Goal: Contribute content: Contribute content

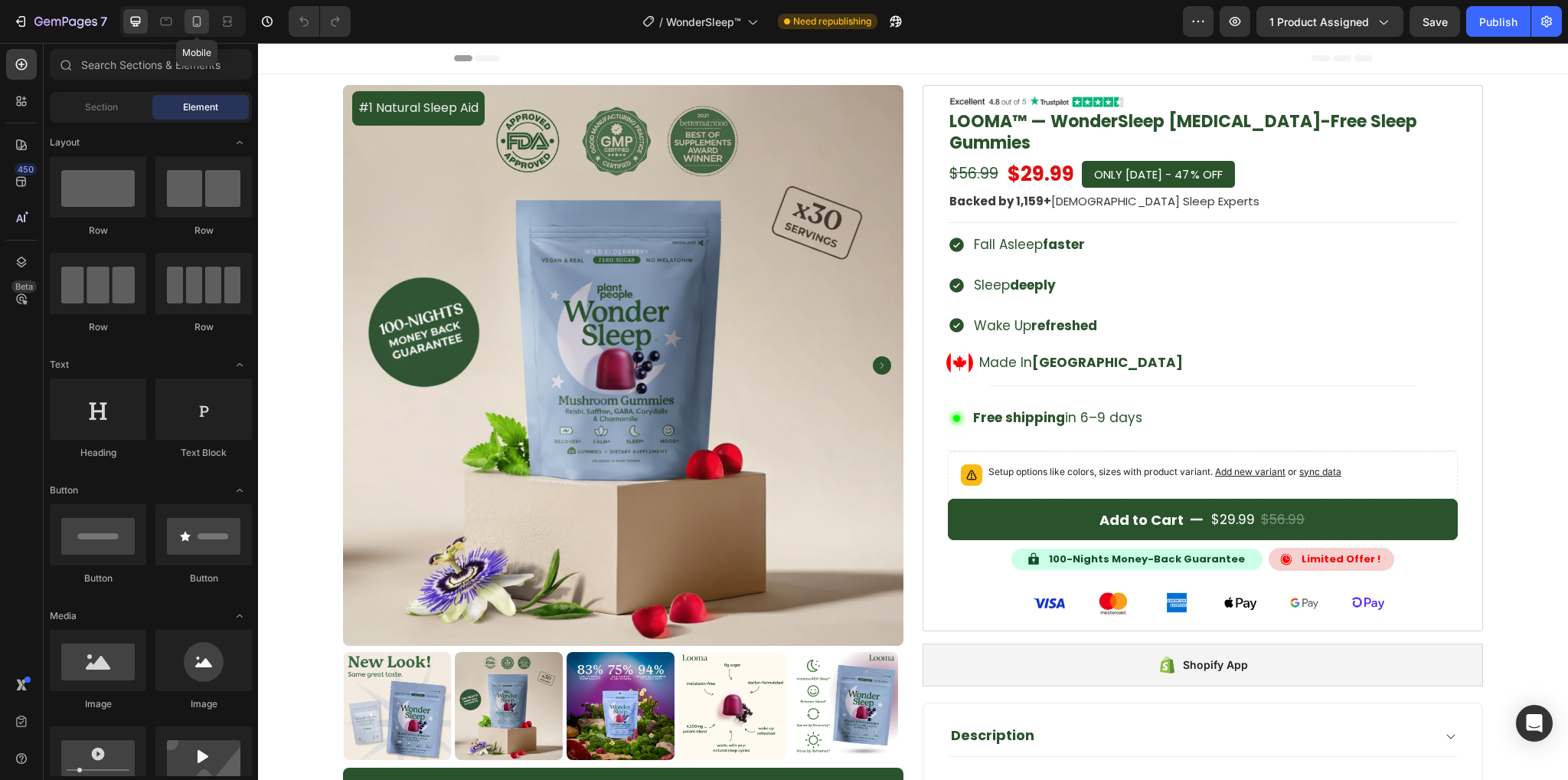
click at [193, 29] on icon at bounding box center [196, 21] width 15 height 15
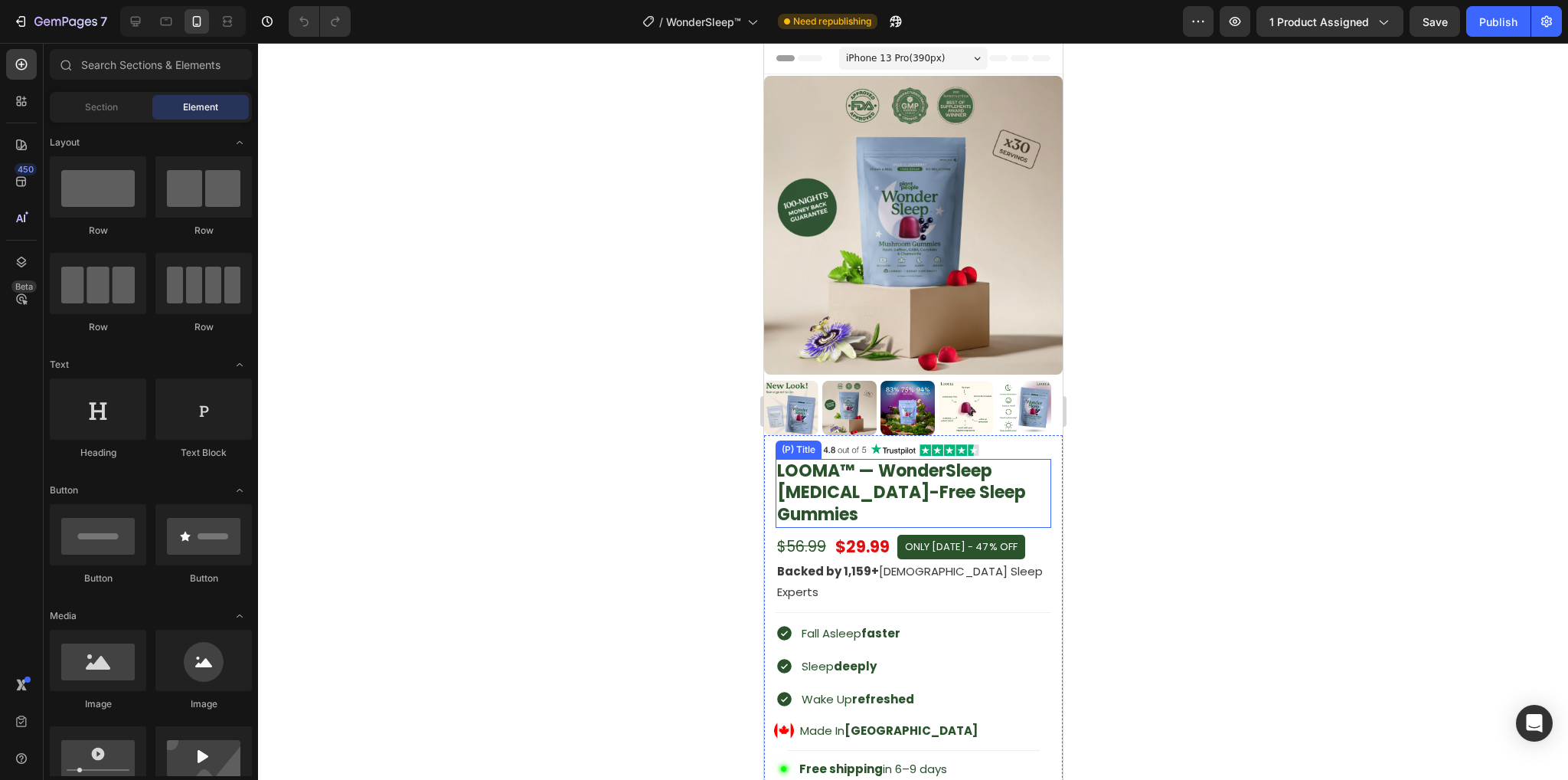
click at [994, 485] on h1 "LOOMA™ — WonderSleep [MEDICAL_DATA]-Free Sleep Gummies" at bounding box center [913, 493] width 276 height 69
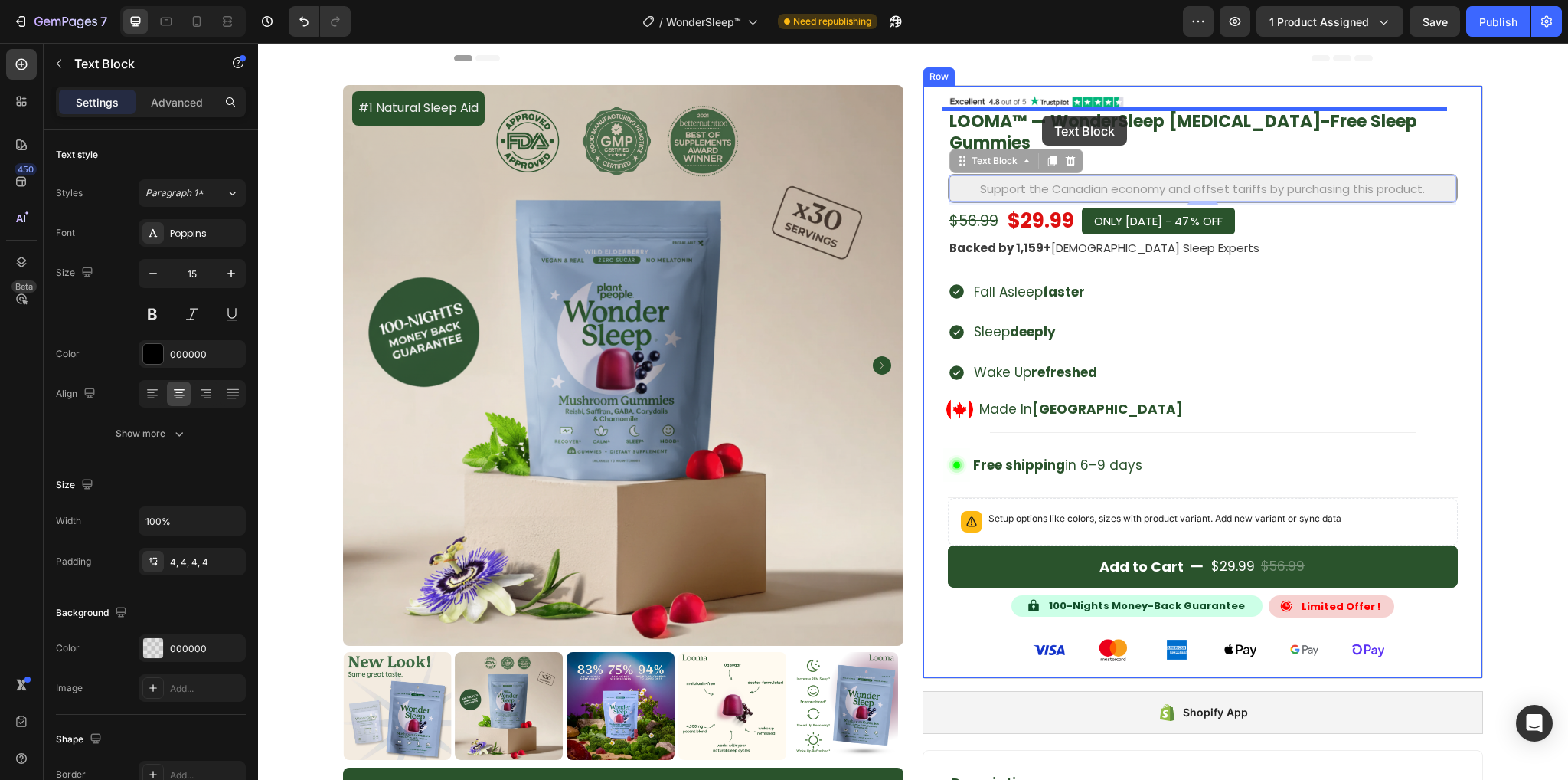
drag, startPoint x: 989, startPoint y: 125, endPoint x: 1042, endPoint y: 115, distance: 53.9
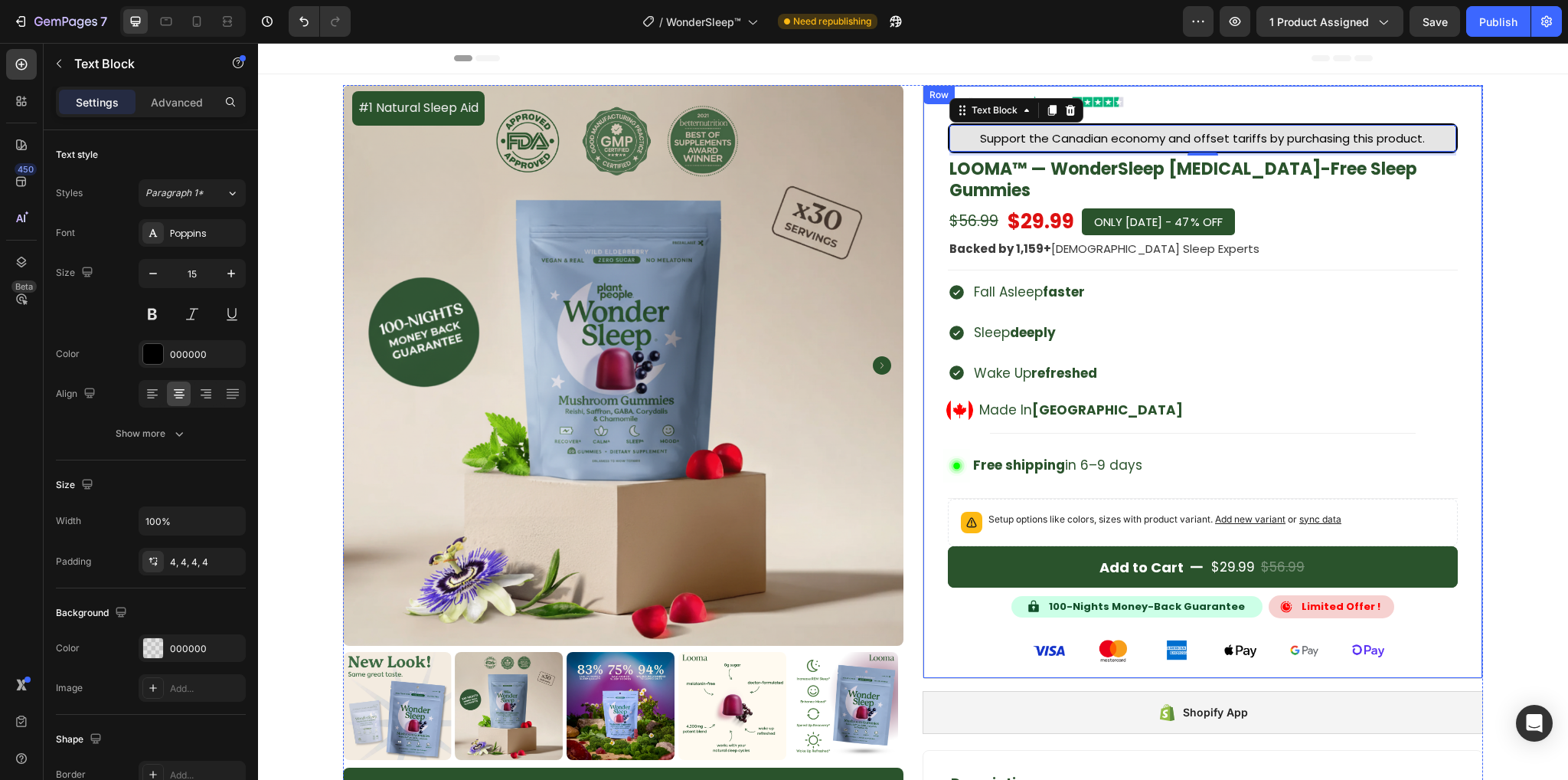
click at [1485, 171] on div "#1 Natural Sleep Aid Product Badge Product Images 100-Night Trial – Money-Back …" at bounding box center [913, 708] width 1310 height 1220
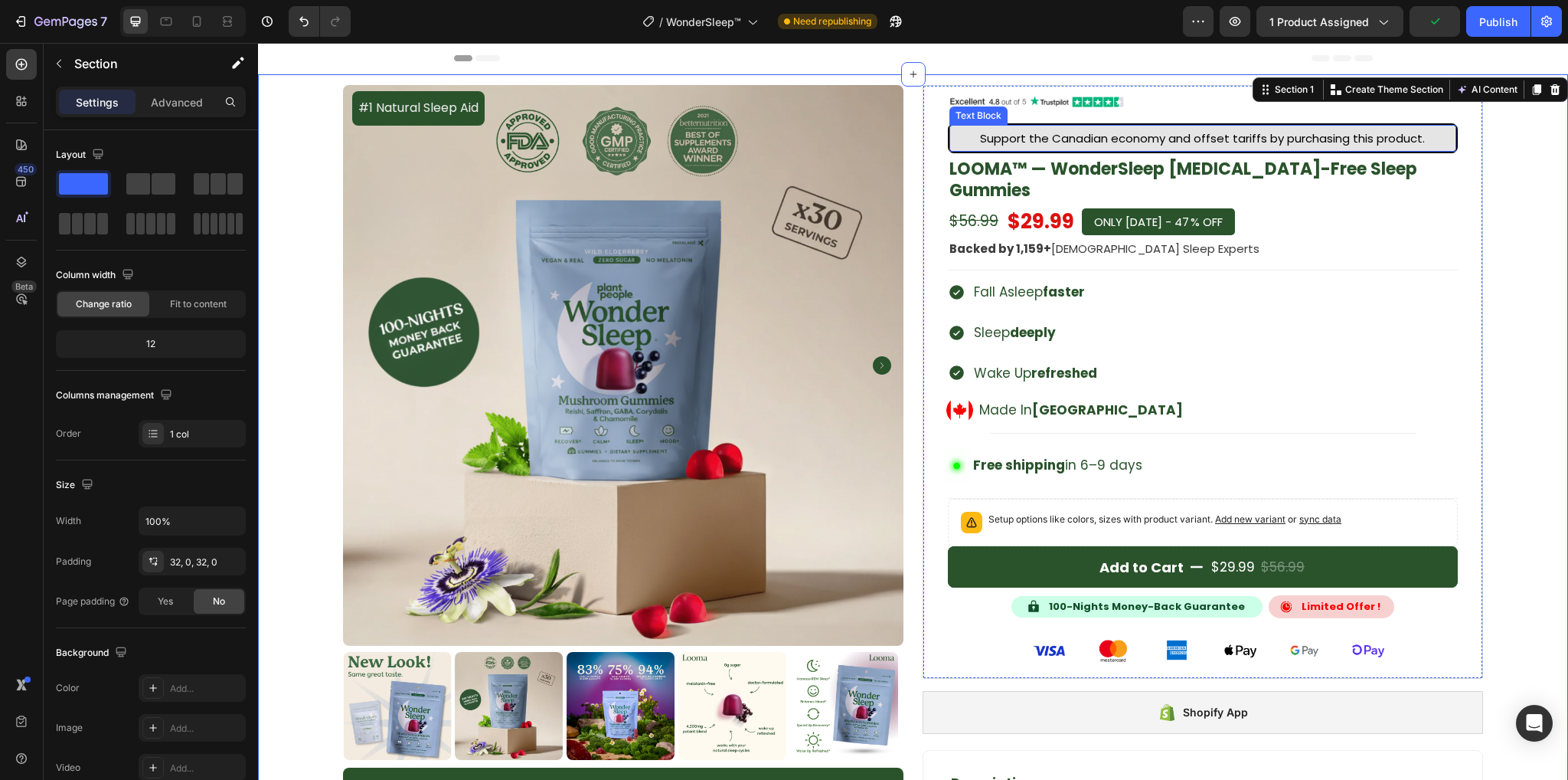
click at [1069, 142] on p "Support the Canadian economy and offset tariffs by purchasing this product." at bounding box center [1203, 138] width 500 height 21
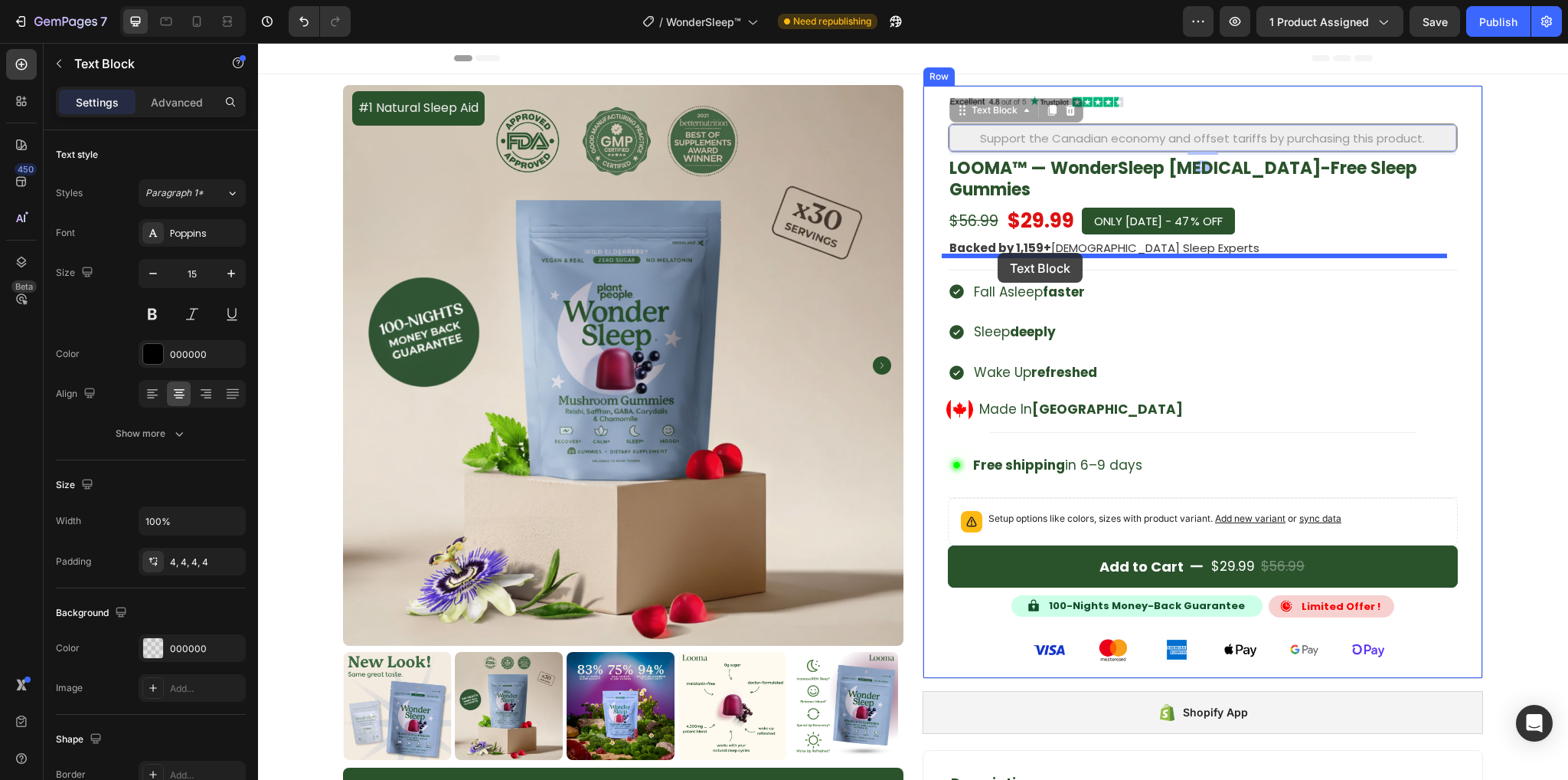
drag, startPoint x: 994, startPoint y: 108, endPoint x: 998, endPoint y: 252, distance: 144.1
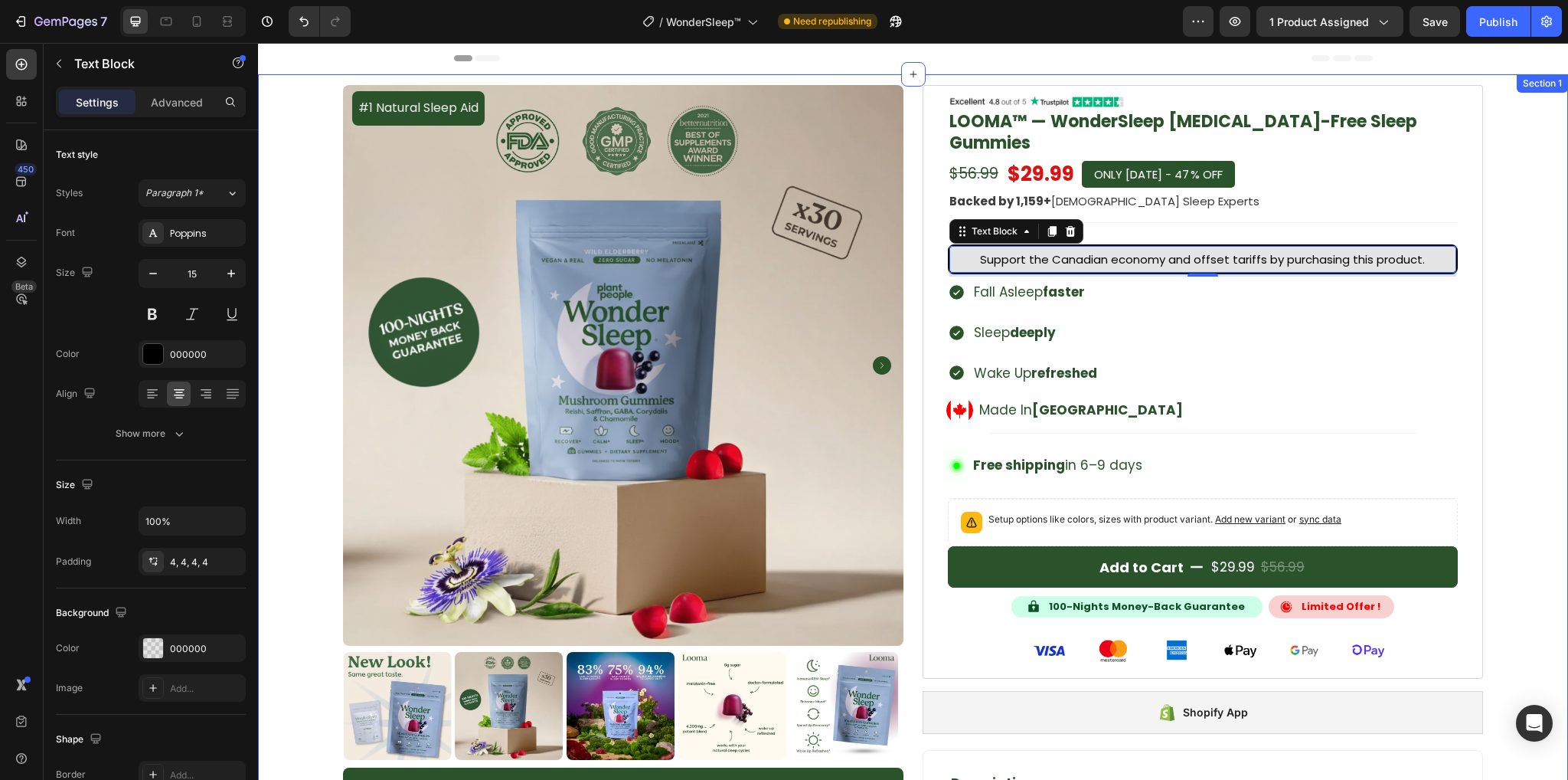
click at [1474, 286] on div "#1 Natural Sleep Aid Product Badge Product Images 100-Night Trial – Money-Back …" at bounding box center [913, 708] width 1310 height 1220
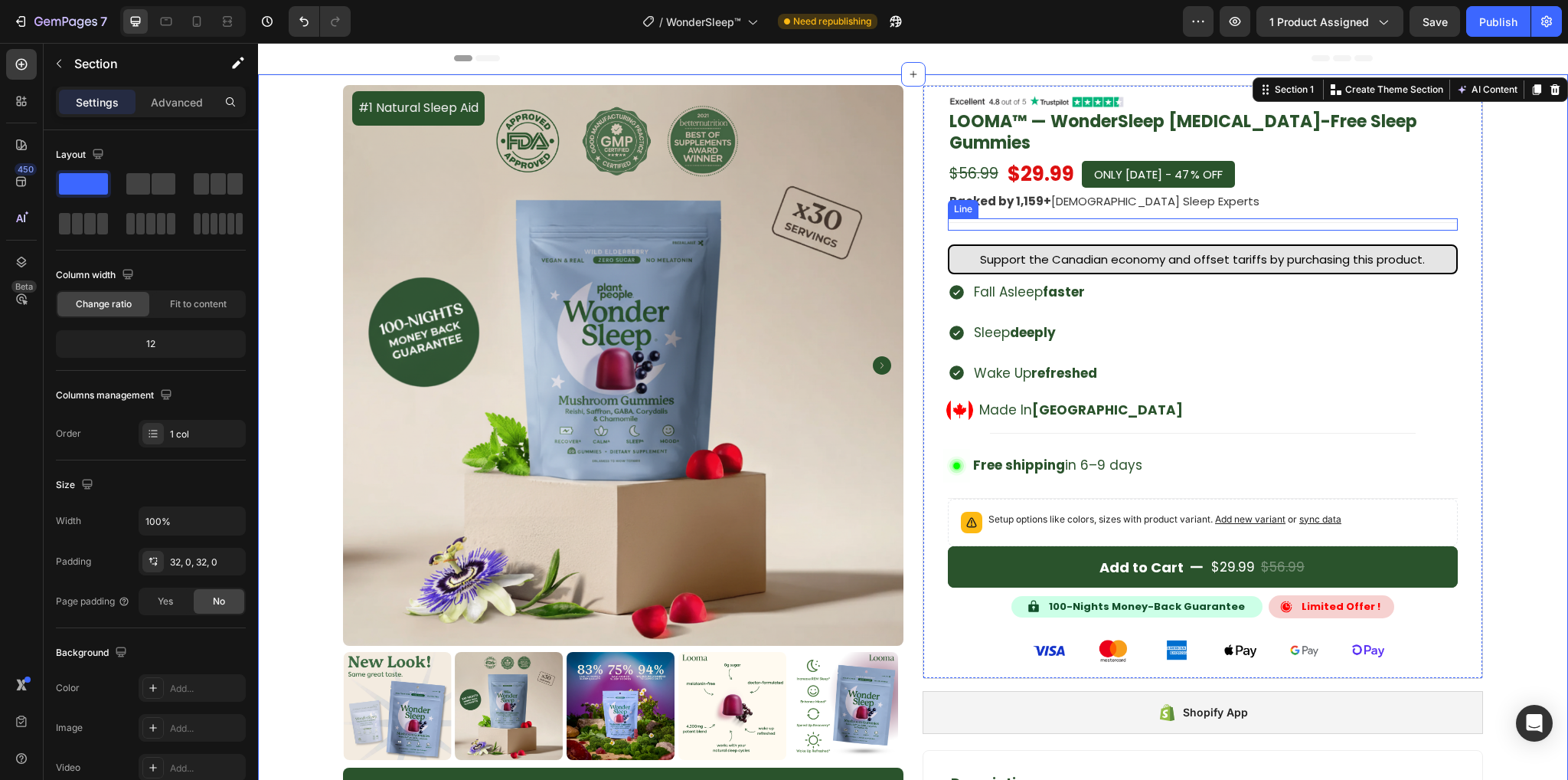
click at [1229, 219] on div "Title Line" at bounding box center [1204, 225] width 510 height 12
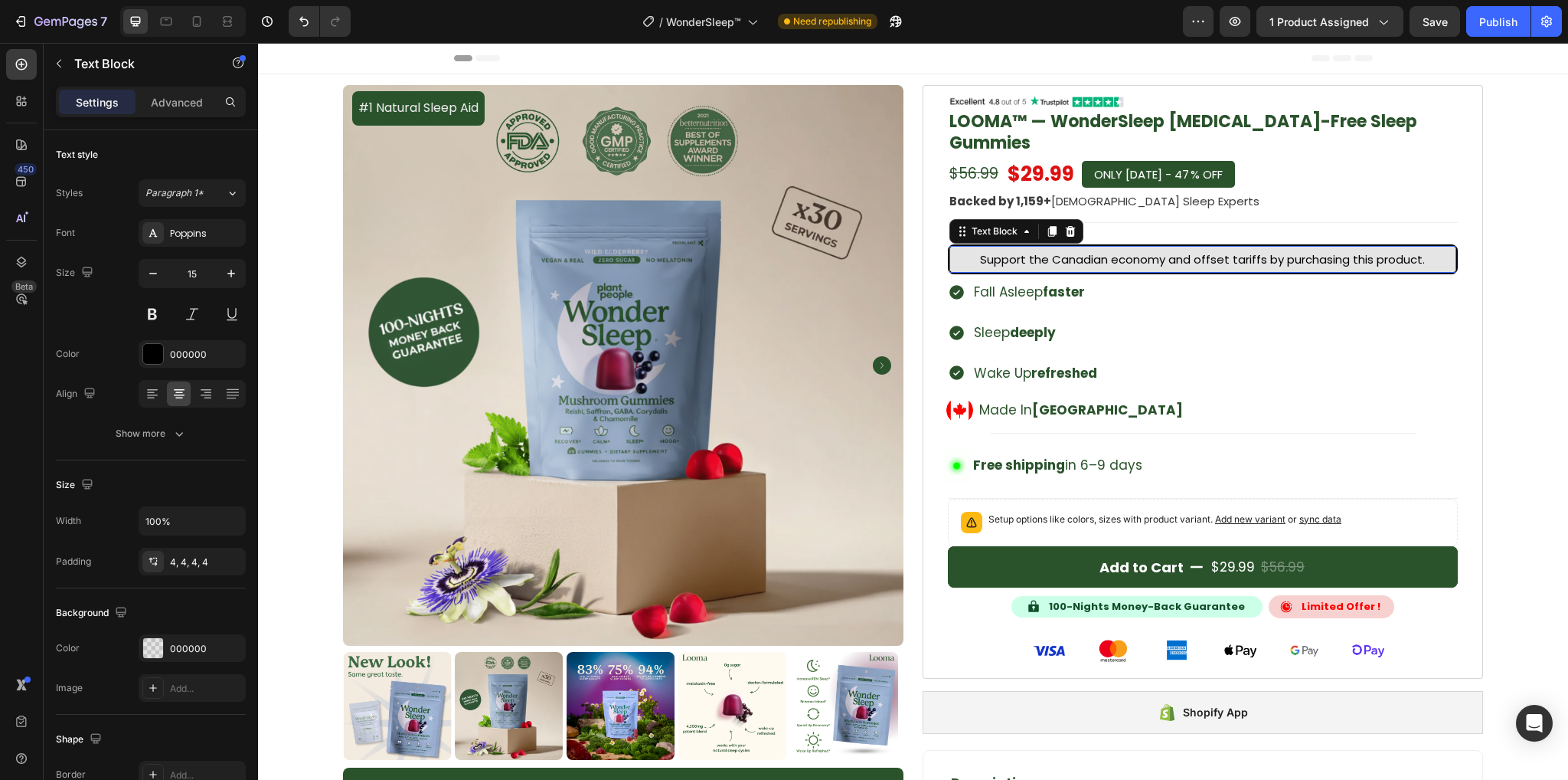
click at [1164, 244] on div "Support the Canadian economy and offset tariffs by purchasing this product. Tex…" at bounding box center [1204, 259] width 510 height 30
click at [181, 100] on p "Advanced" at bounding box center [177, 102] width 52 height 16
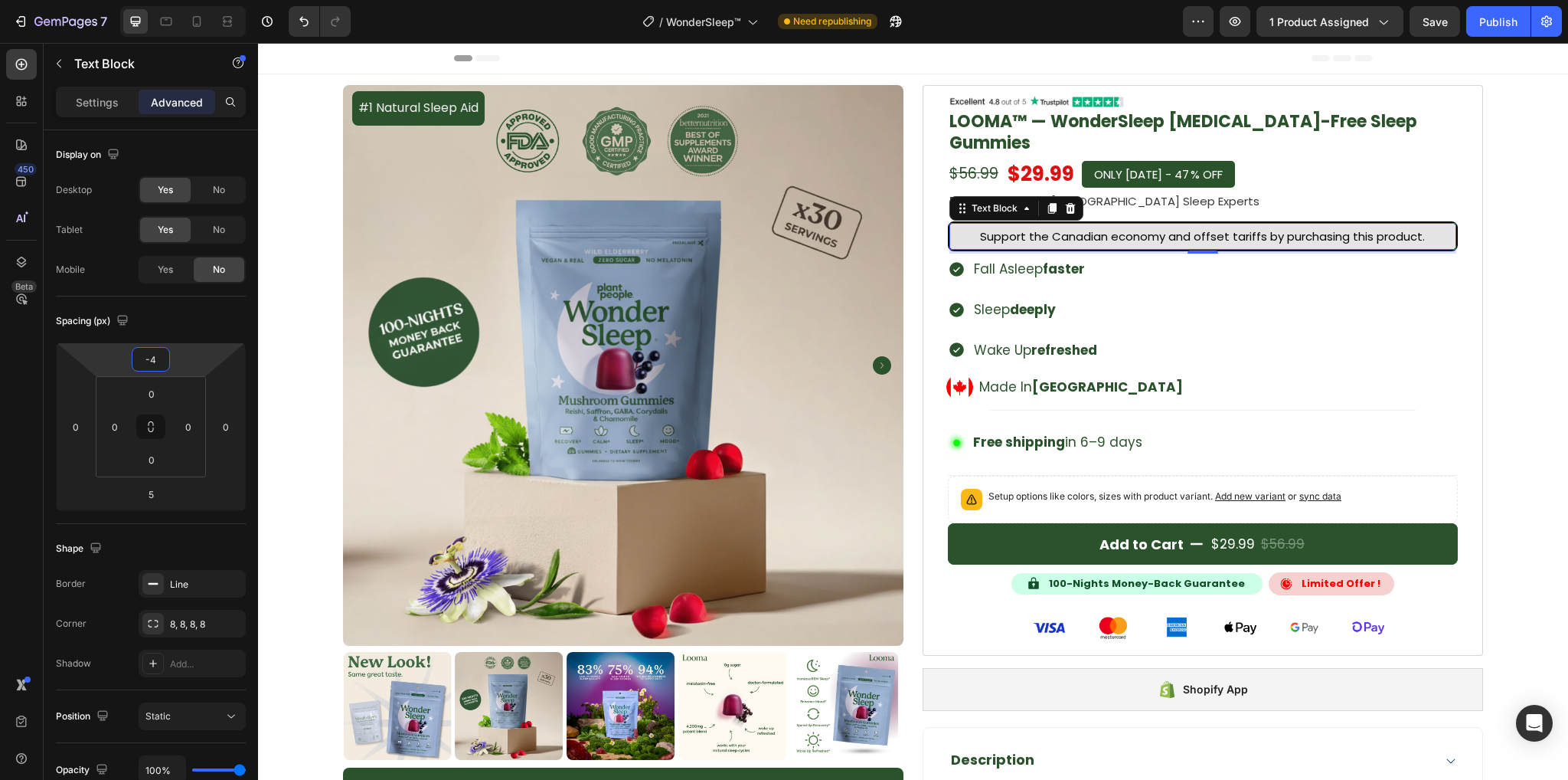
type input "2"
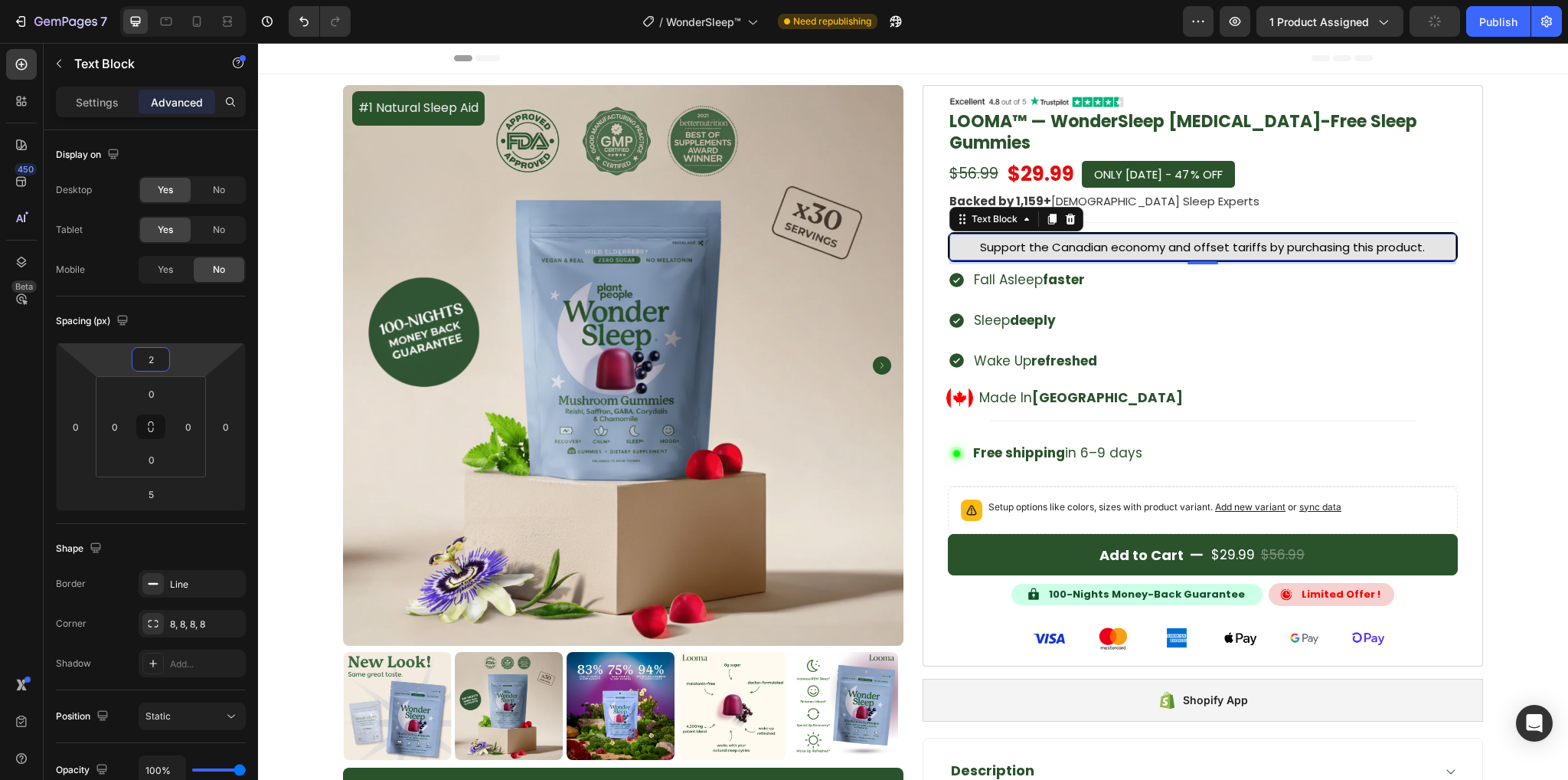
drag, startPoint x: 149, startPoint y: 373, endPoint x: 141, endPoint y: 379, distance: 10.0
click at [141, 0] on html "7 Version history / WonderSleep™ Need republishing Preview 1 product assigned P…" at bounding box center [784, 0] width 1568 height 0
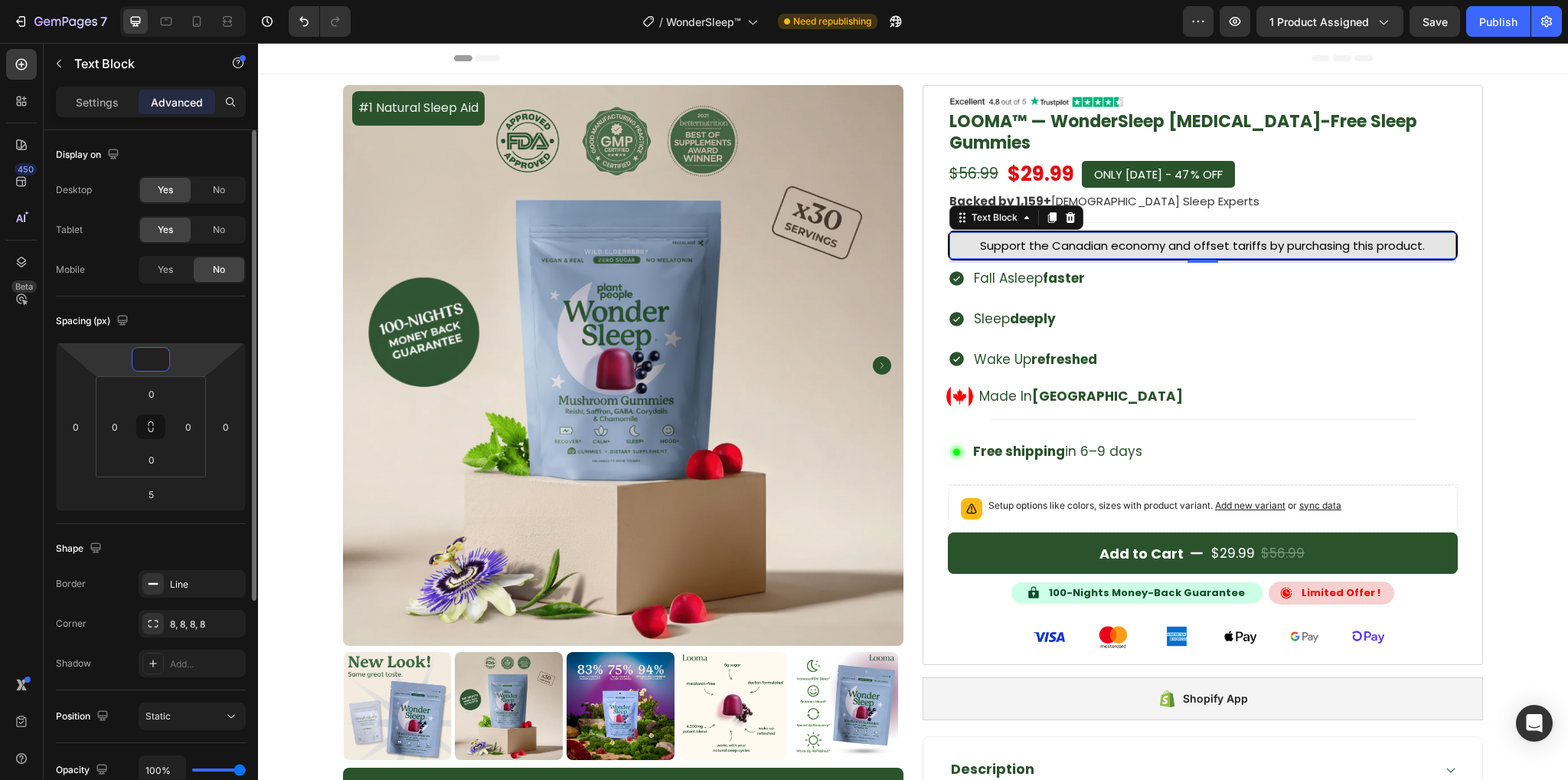
type input "0"
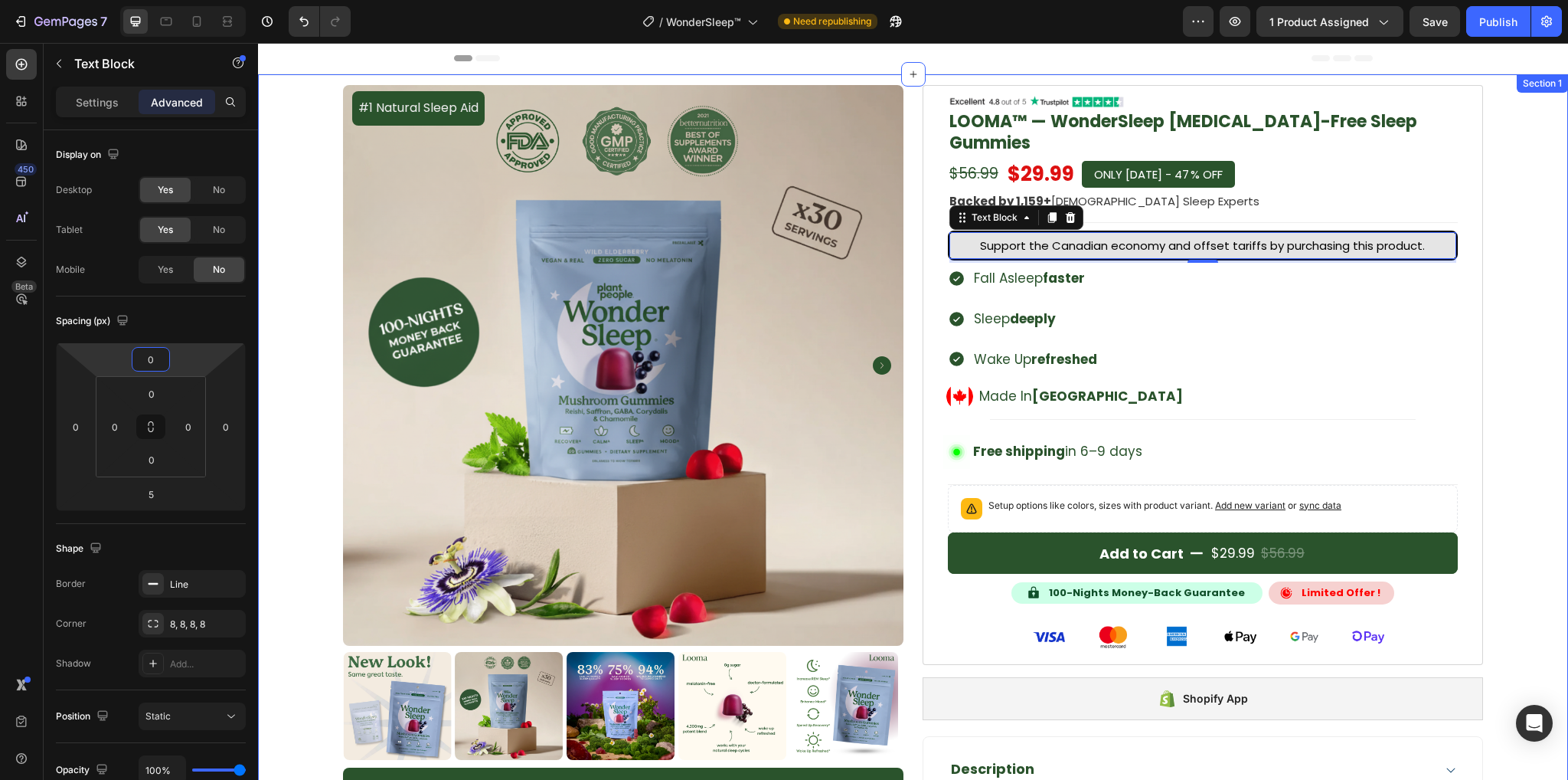
click at [1497, 204] on div "#1 Natural Sleep Aid Product Badge Product Images 100-Night Trial – Money-Back …" at bounding box center [913, 702] width 1310 height 1206
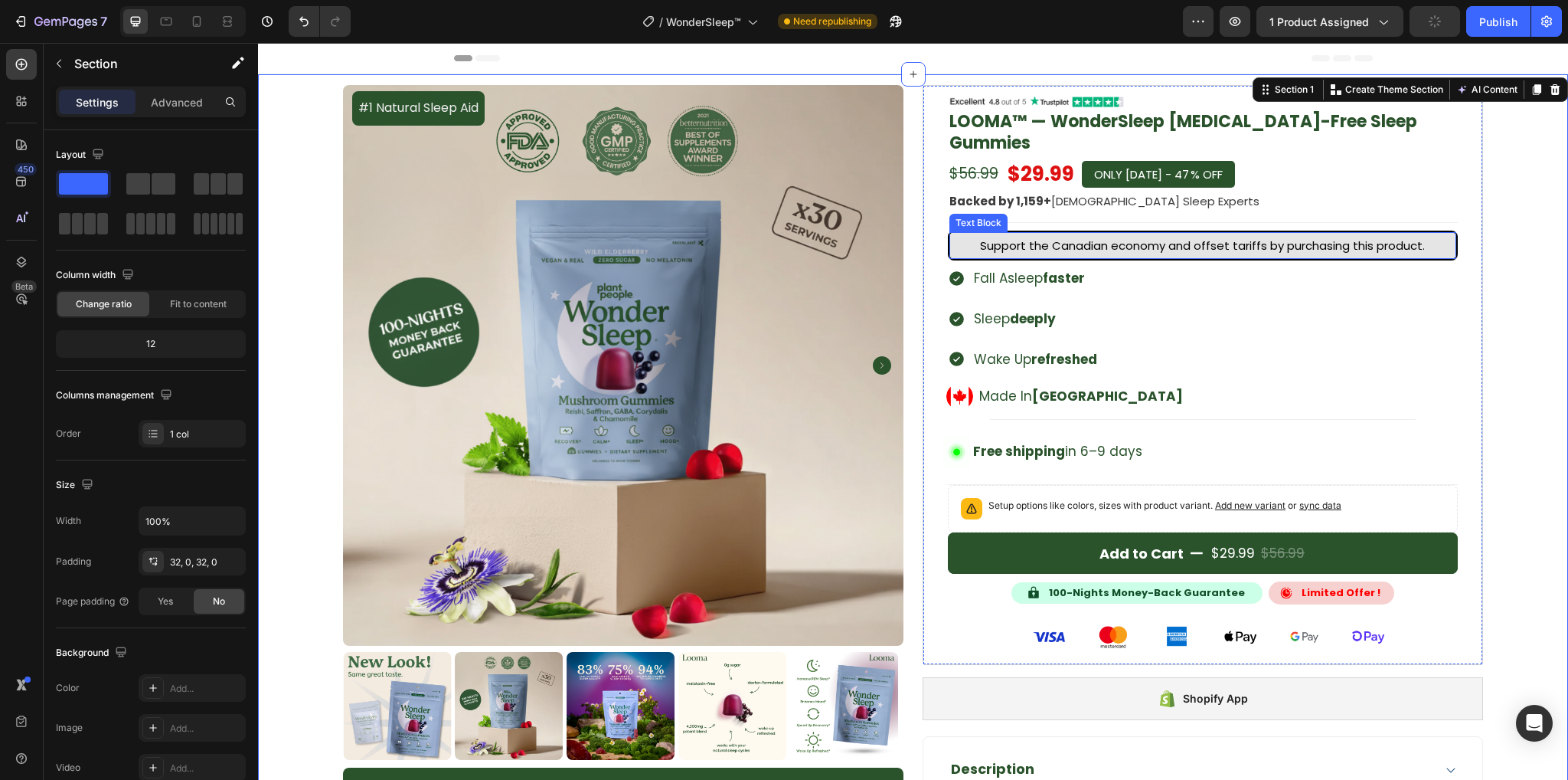
click at [1303, 235] on p "Support the Canadian economy and offset tariffs by purchasing this product." at bounding box center [1203, 245] width 500 height 21
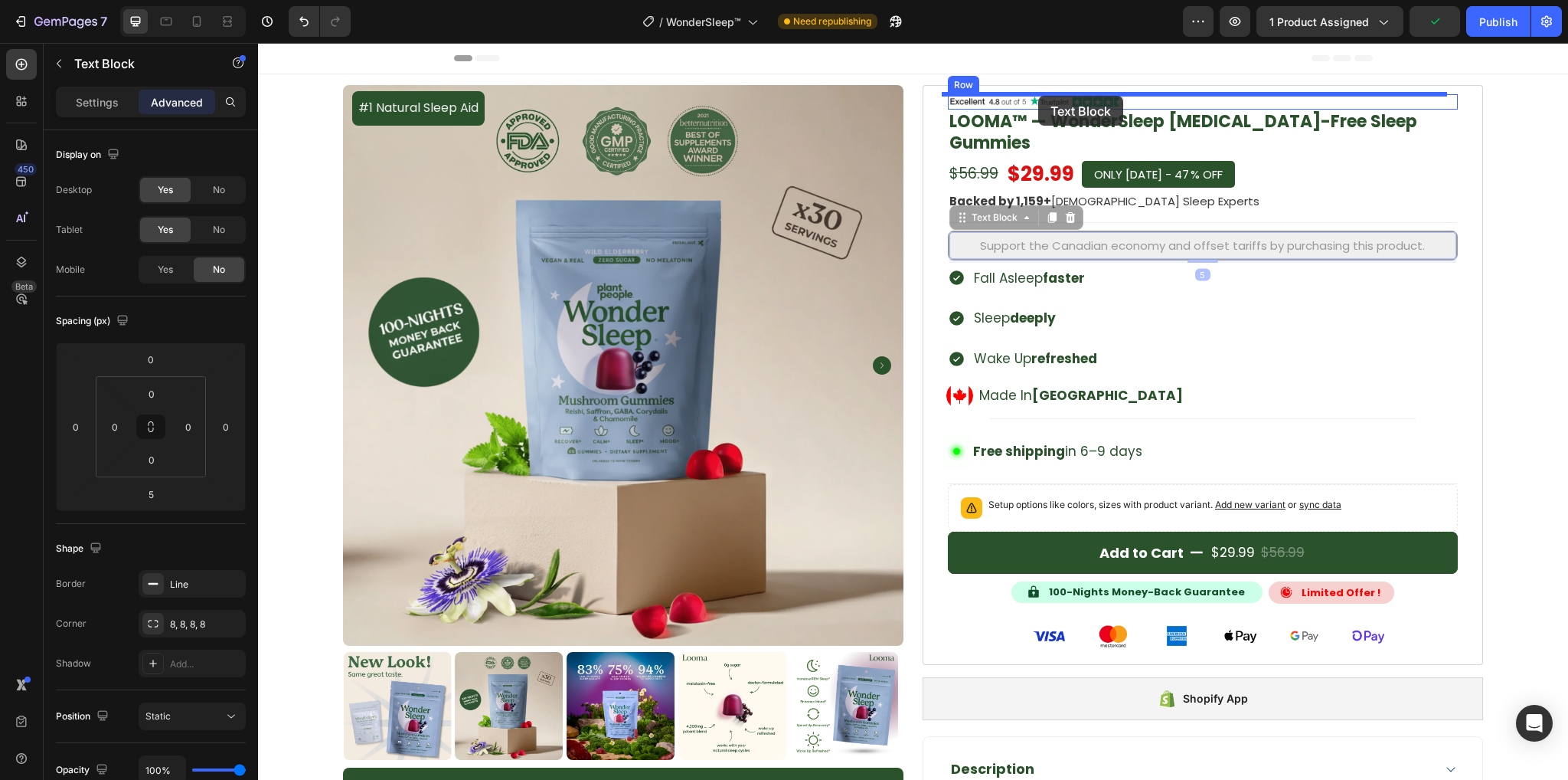
drag, startPoint x: 1013, startPoint y: 198, endPoint x: 1039, endPoint y: 95, distance: 106.2
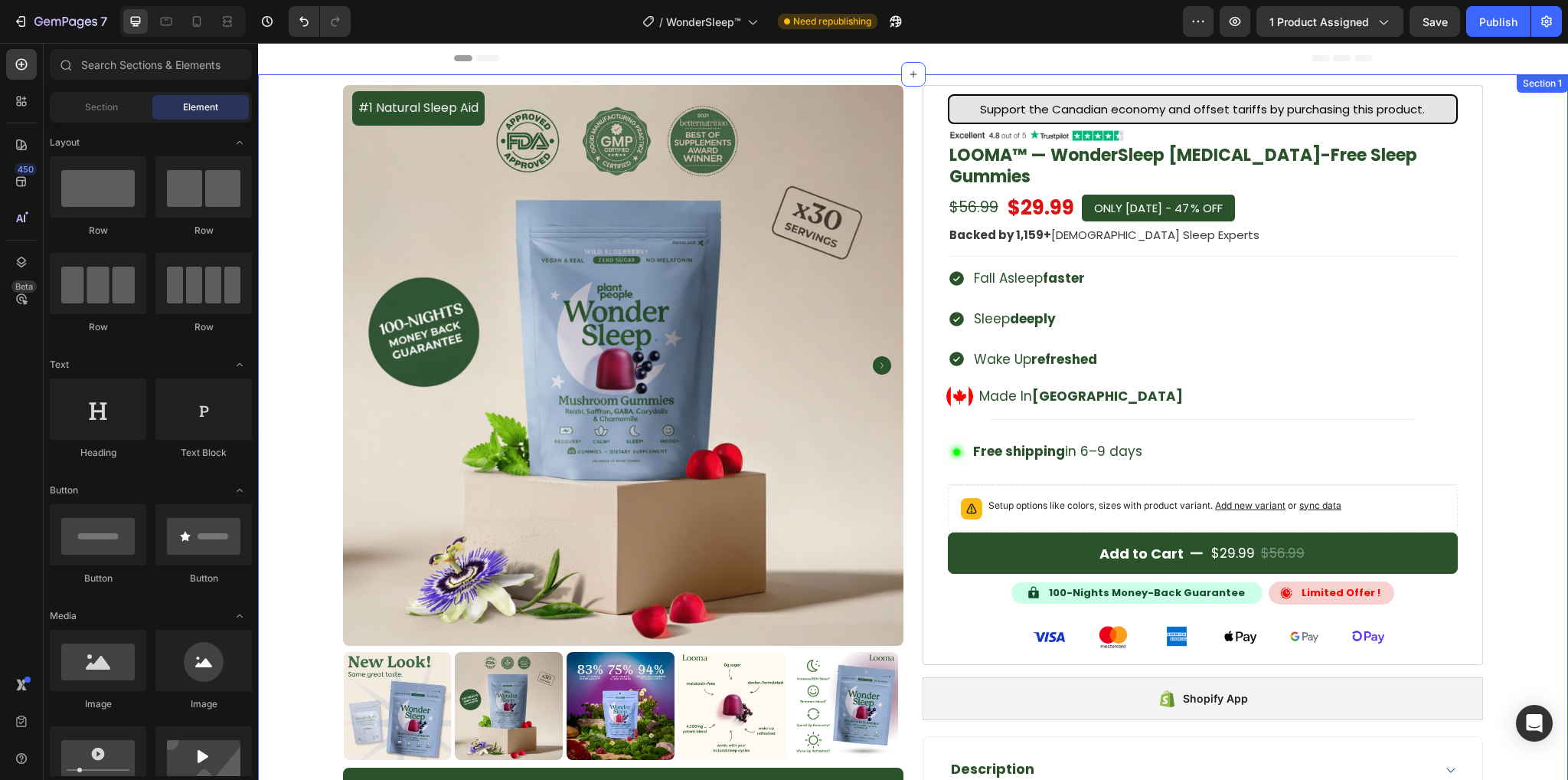
click at [1500, 244] on div "#1 Natural Sleep Aid Product Badge Product Images 100-Night Trial – Money-Back …" at bounding box center [913, 702] width 1310 height 1206
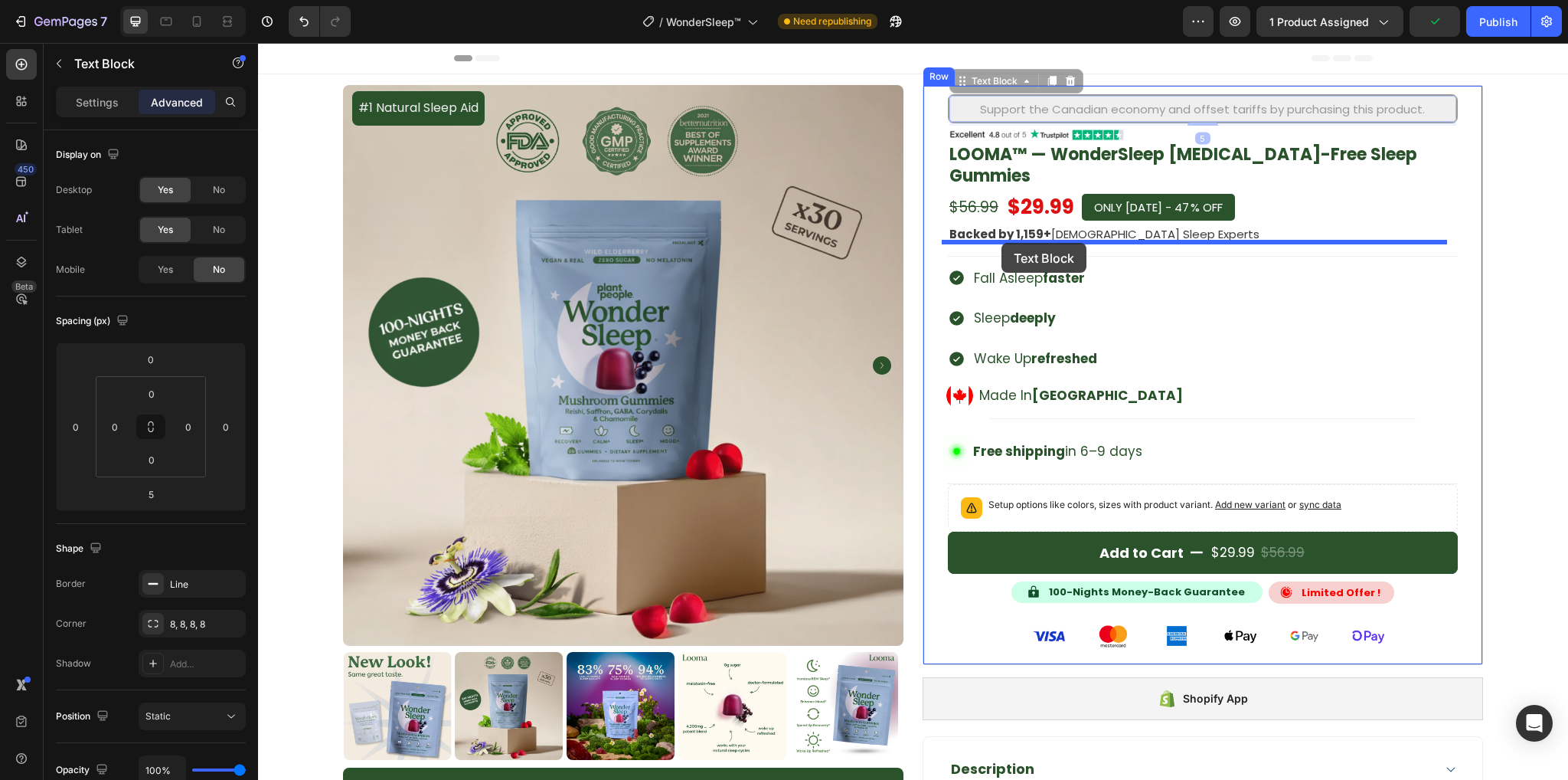
drag, startPoint x: 968, startPoint y: 84, endPoint x: 1003, endPoint y: 242, distance: 161.8
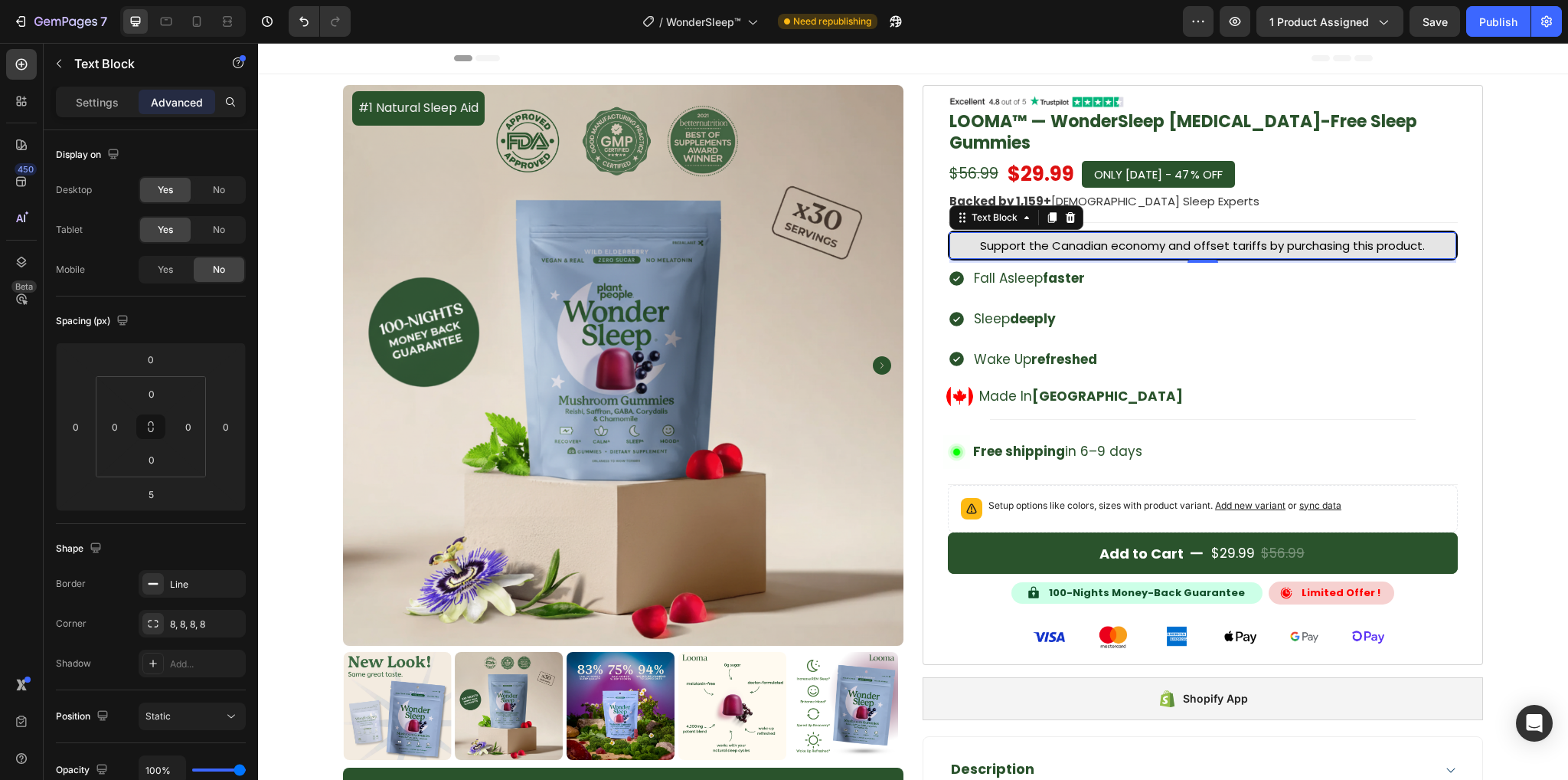
click at [1139, 235] on p "Support the Canadian economy and offset tariffs by purchasing this product." at bounding box center [1203, 245] width 500 height 21
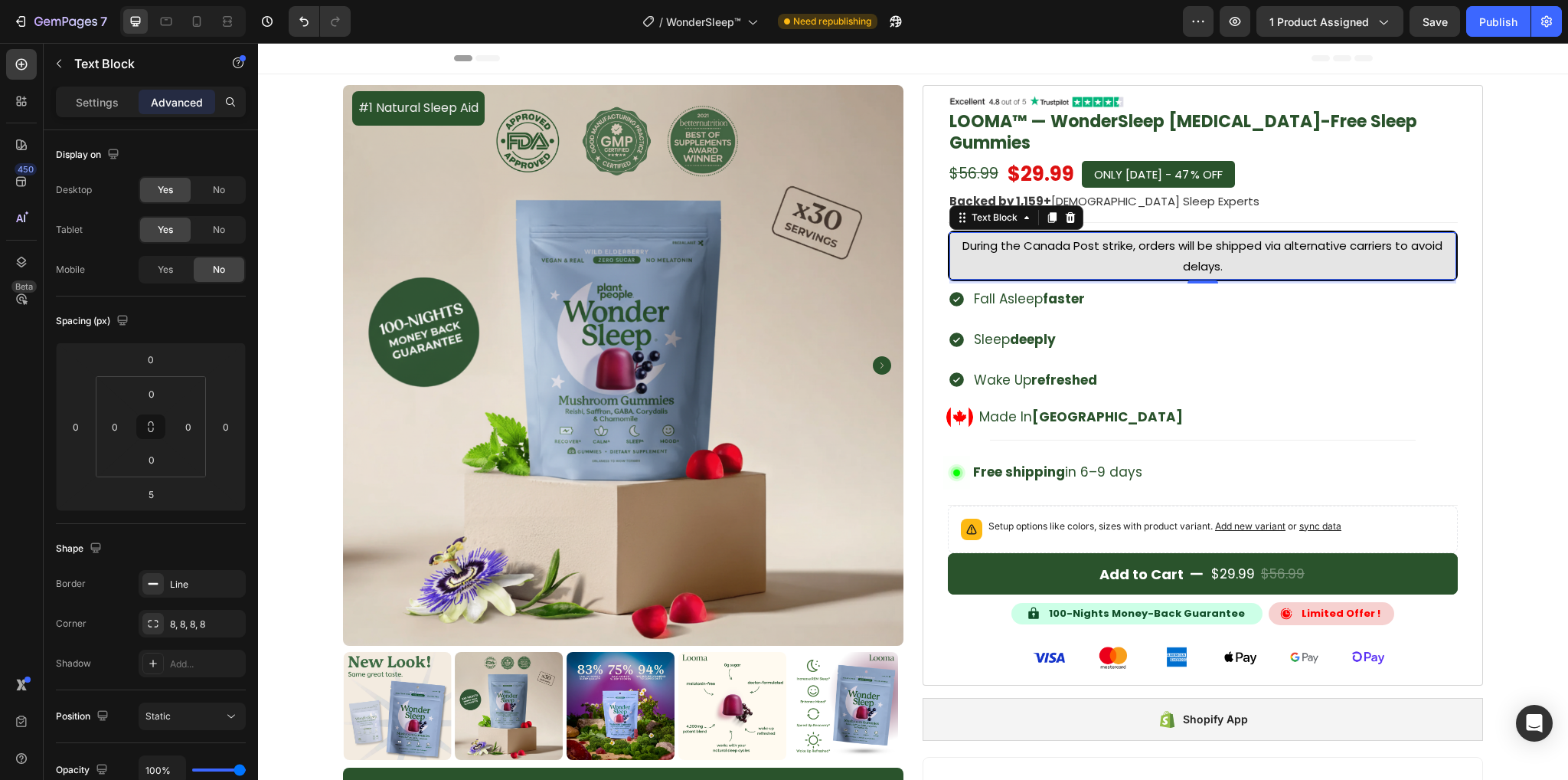
click at [1046, 248] on p "During the Canada Post strike, orders will be shipped via alternative carriers …" at bounding box center [1203, 256] width 500 height 42
click at [103, 110] on div "Settings" at bounding box center [96, 101] width 76 height 25
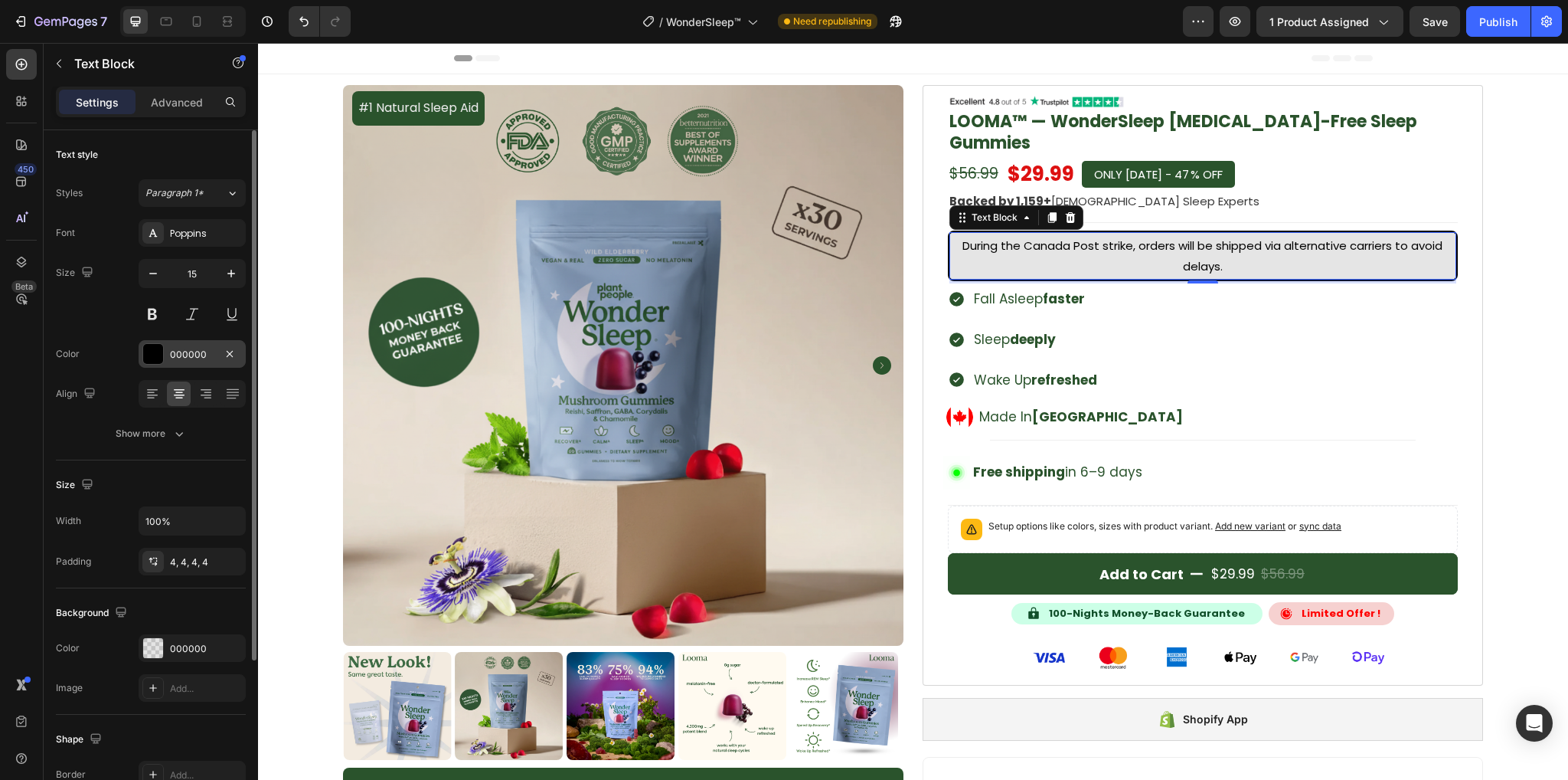
click at [189, 348] on div "000000" at bounding box center [192, 355] width 45 height 14
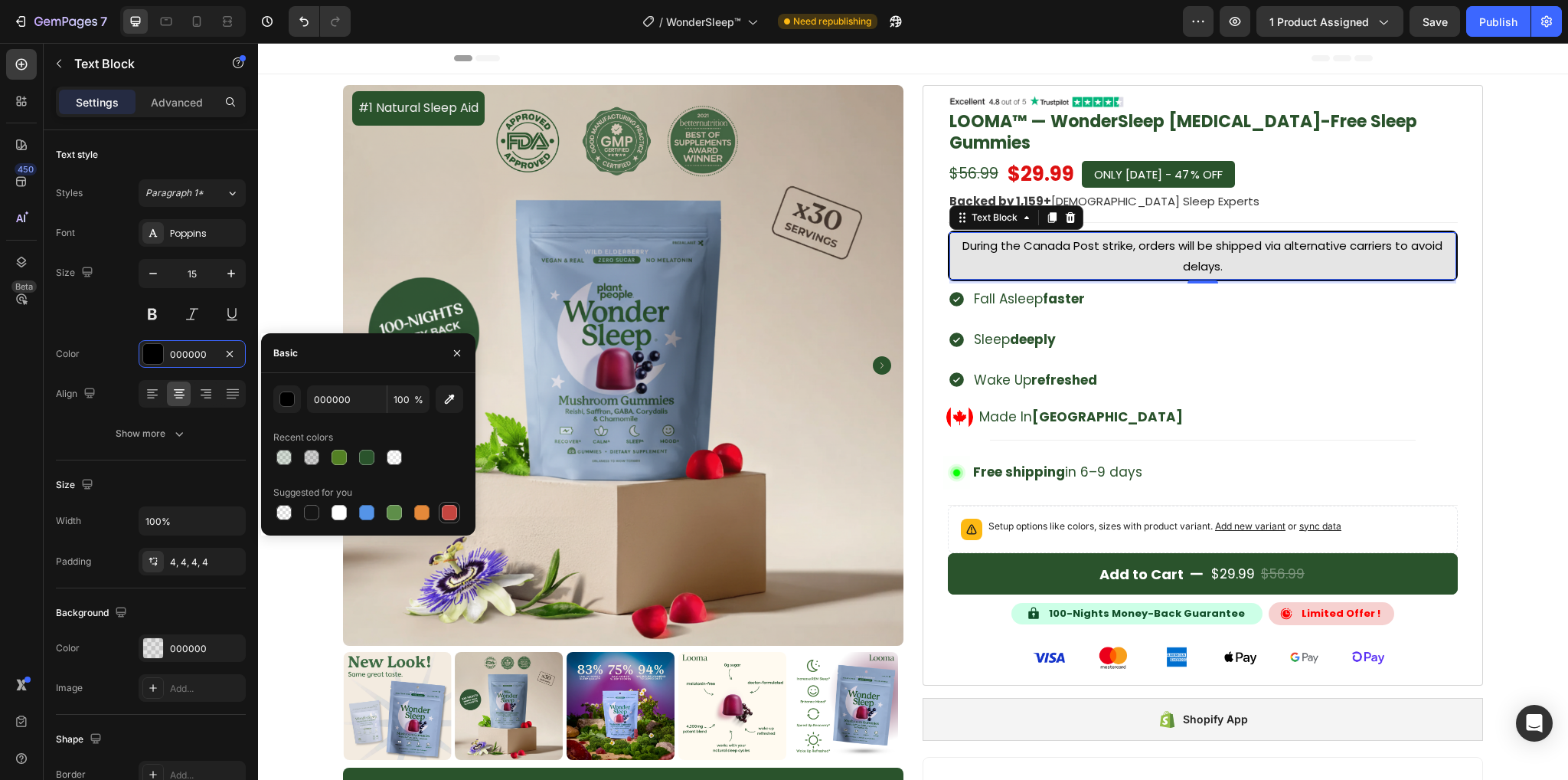
click at [449, 513] on div at bounding box center [449, 512] width 15 height 15
type input "C5453F"
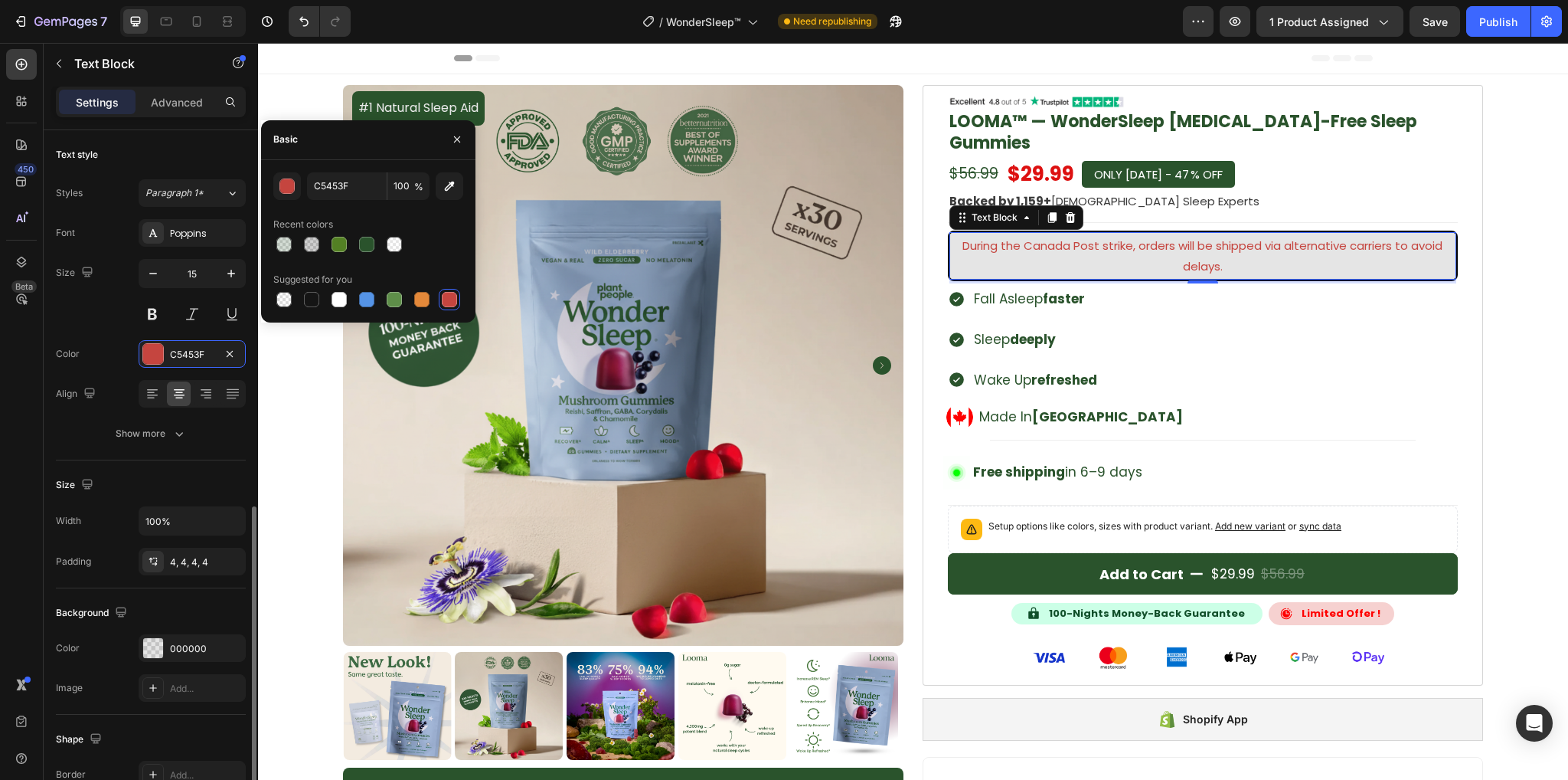
scroll to position [213, 0]
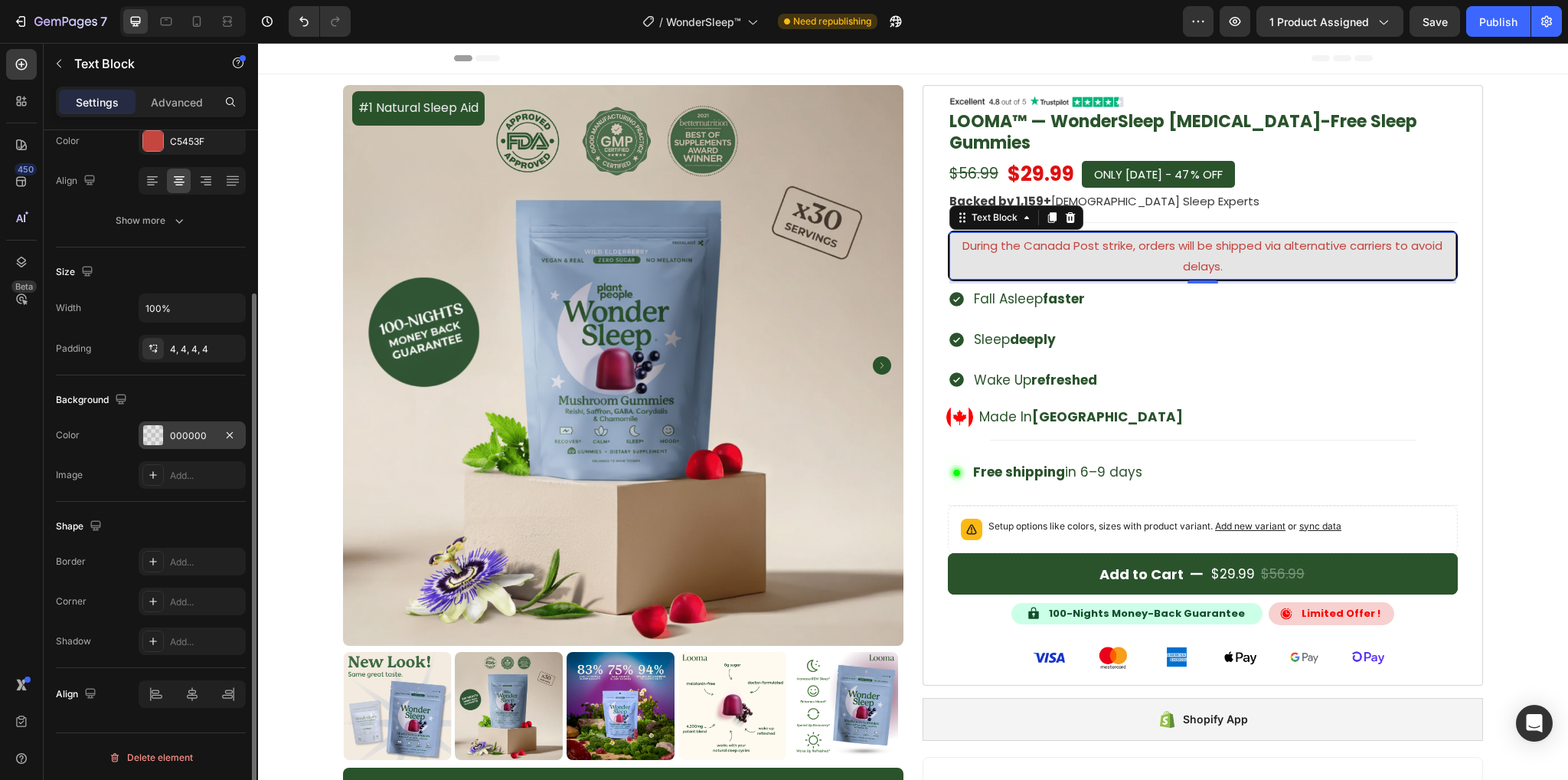
click at [181, 430] on div "000000" at bounding box center [192, 436] width 45 height 14
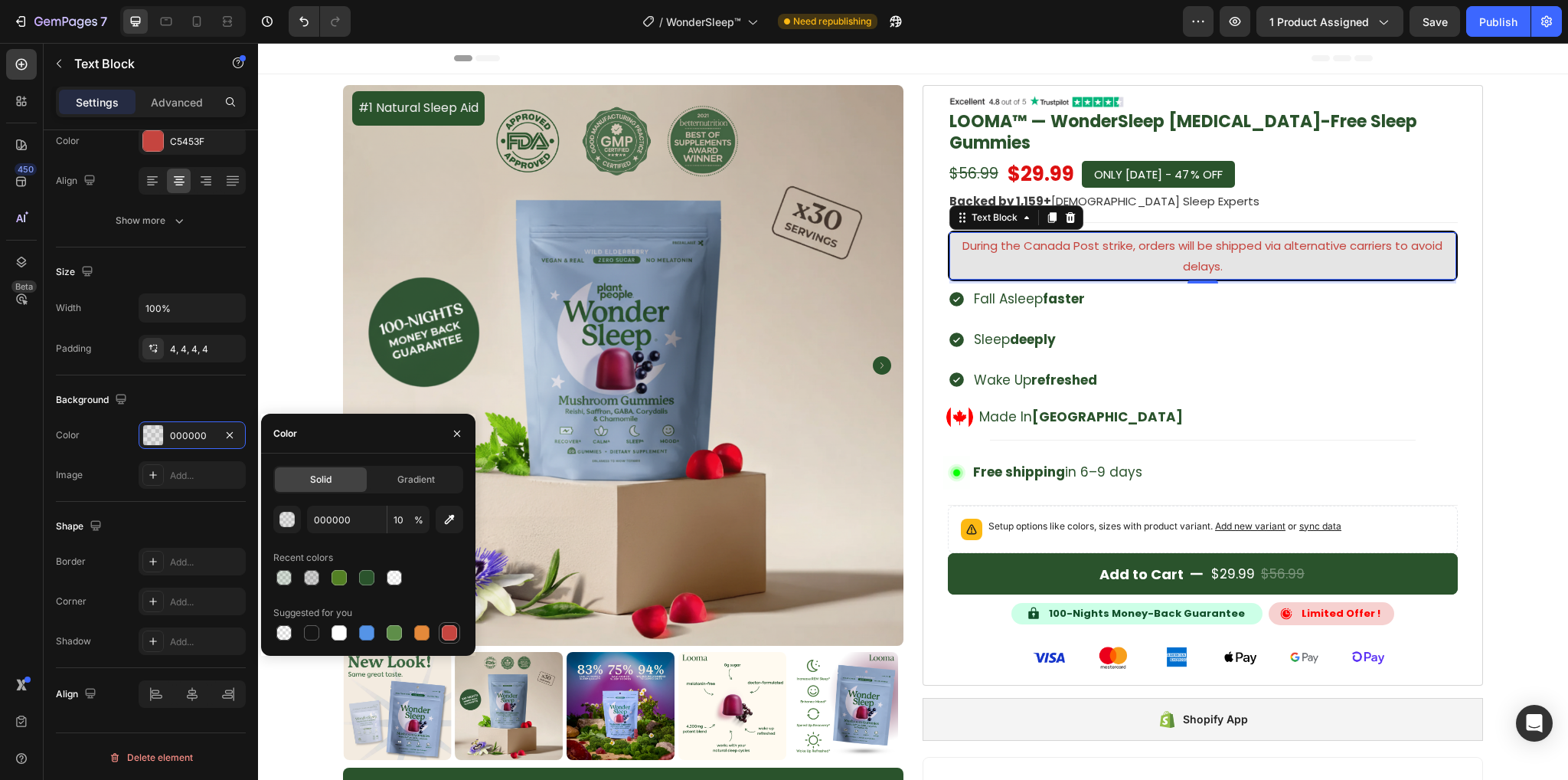
click at [447, 633] on div at bounding box center [449, 632] width 15 height 15
type input "C5453F"
type input "100"
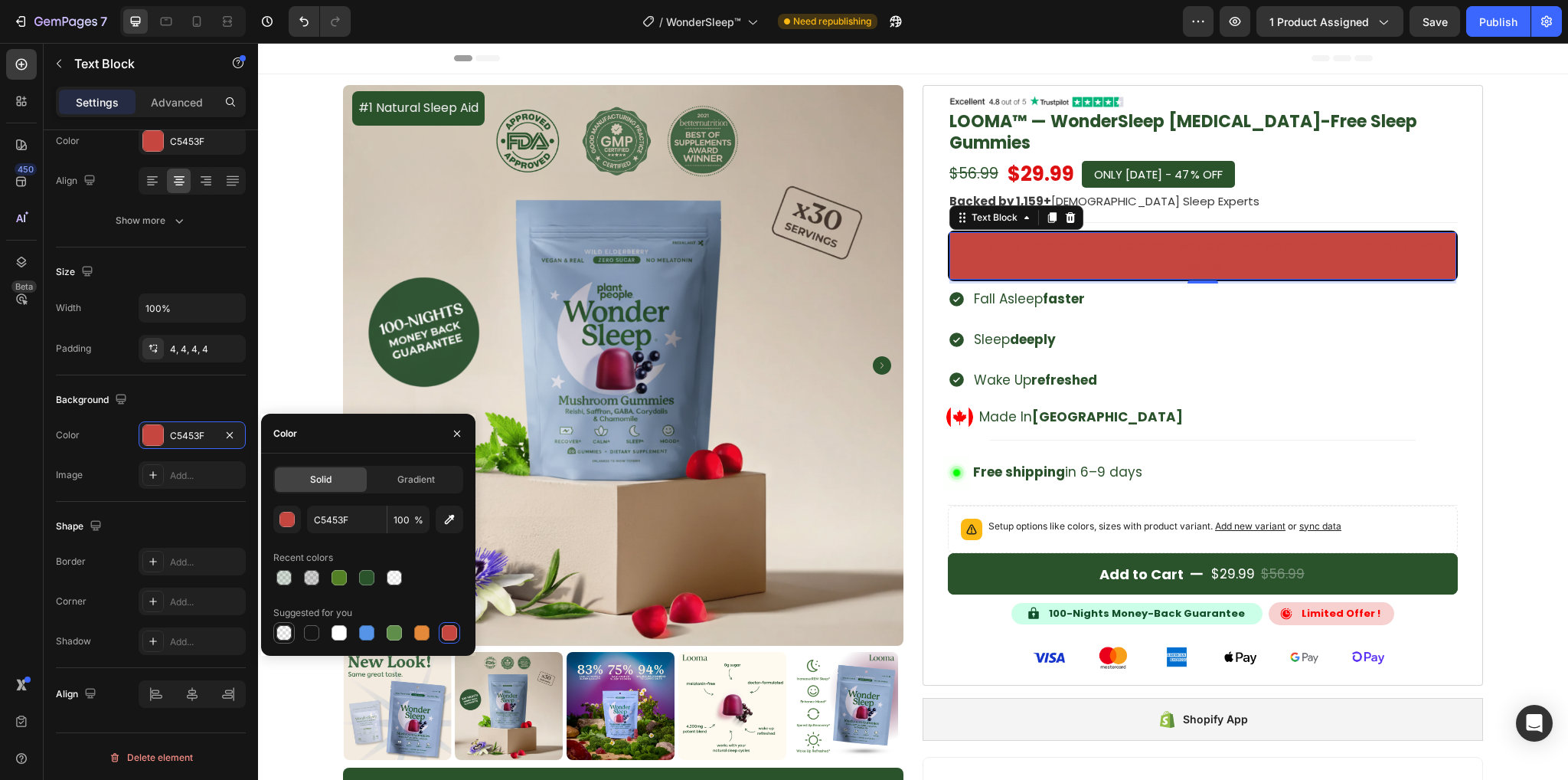
click at [285, 629] on div at bounding box center [283, 632] width 15 height 15
type input "000000"
type input "0"
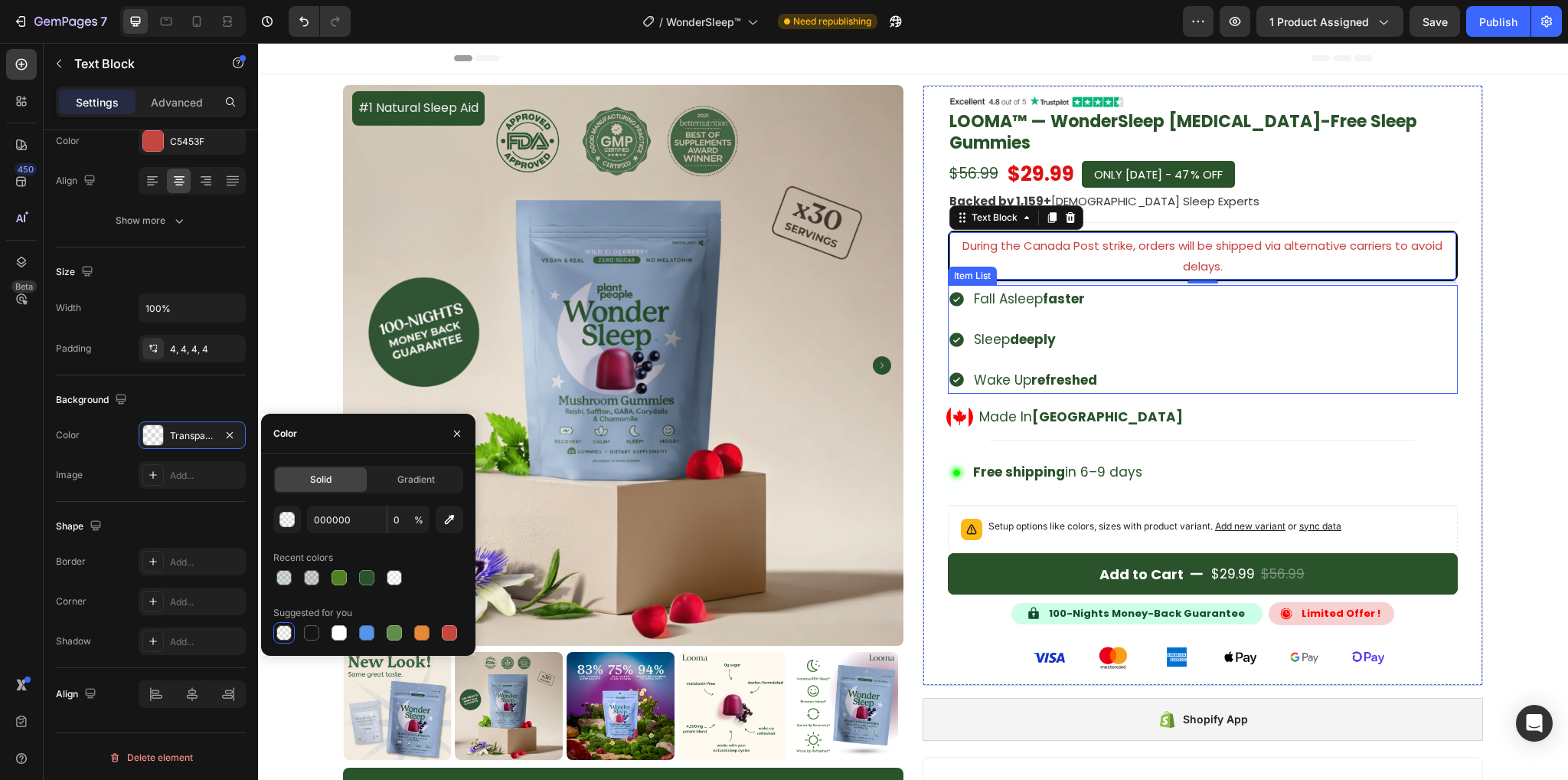
click at [1531, 350] on div "#1 Natural Sleep Aid Product Badge Product Images 100-Night Trial – Money-Back …" at bounding box center [913, 711] width 1310 height 1227
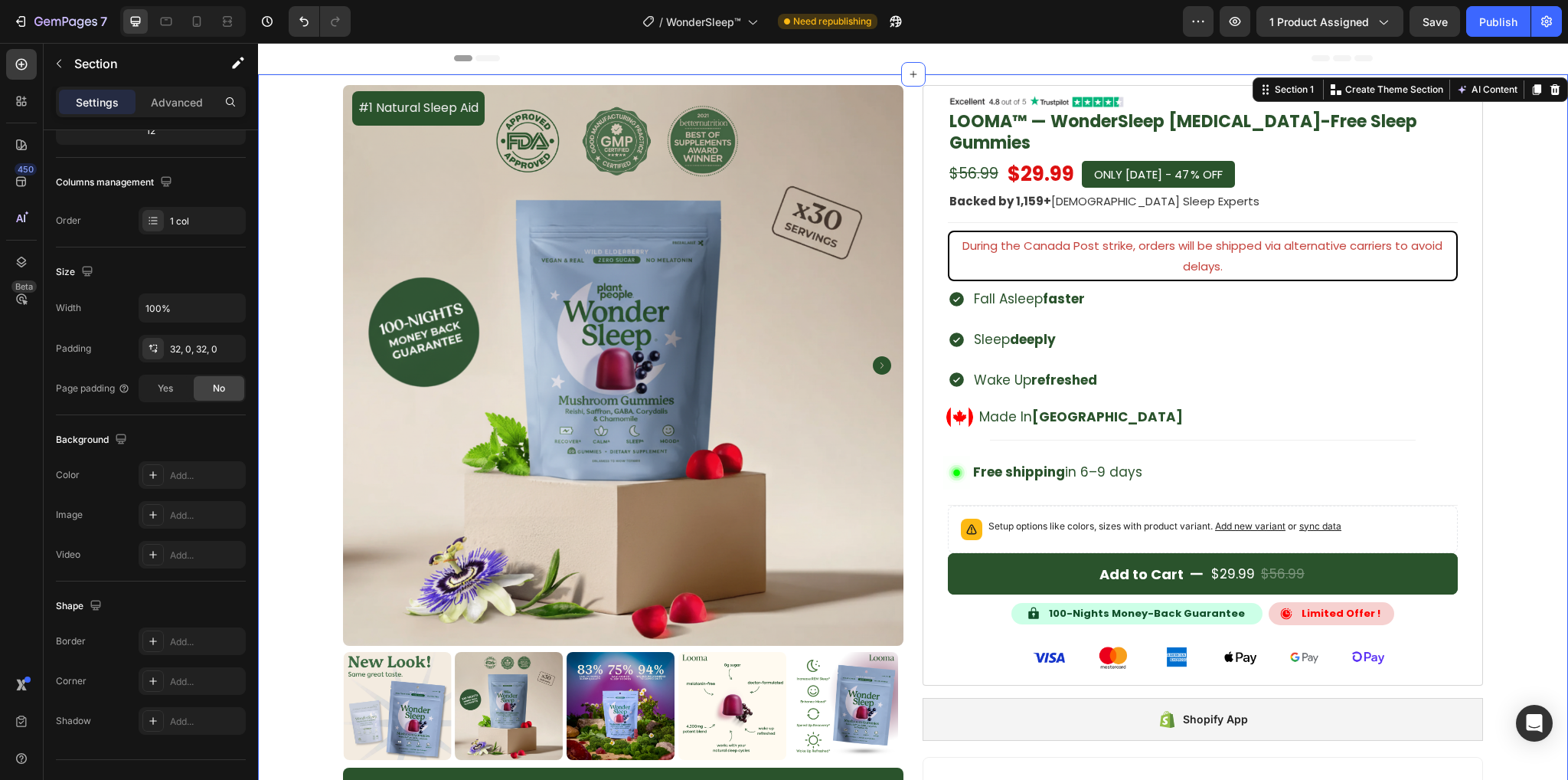
scroll to position [0, 0]
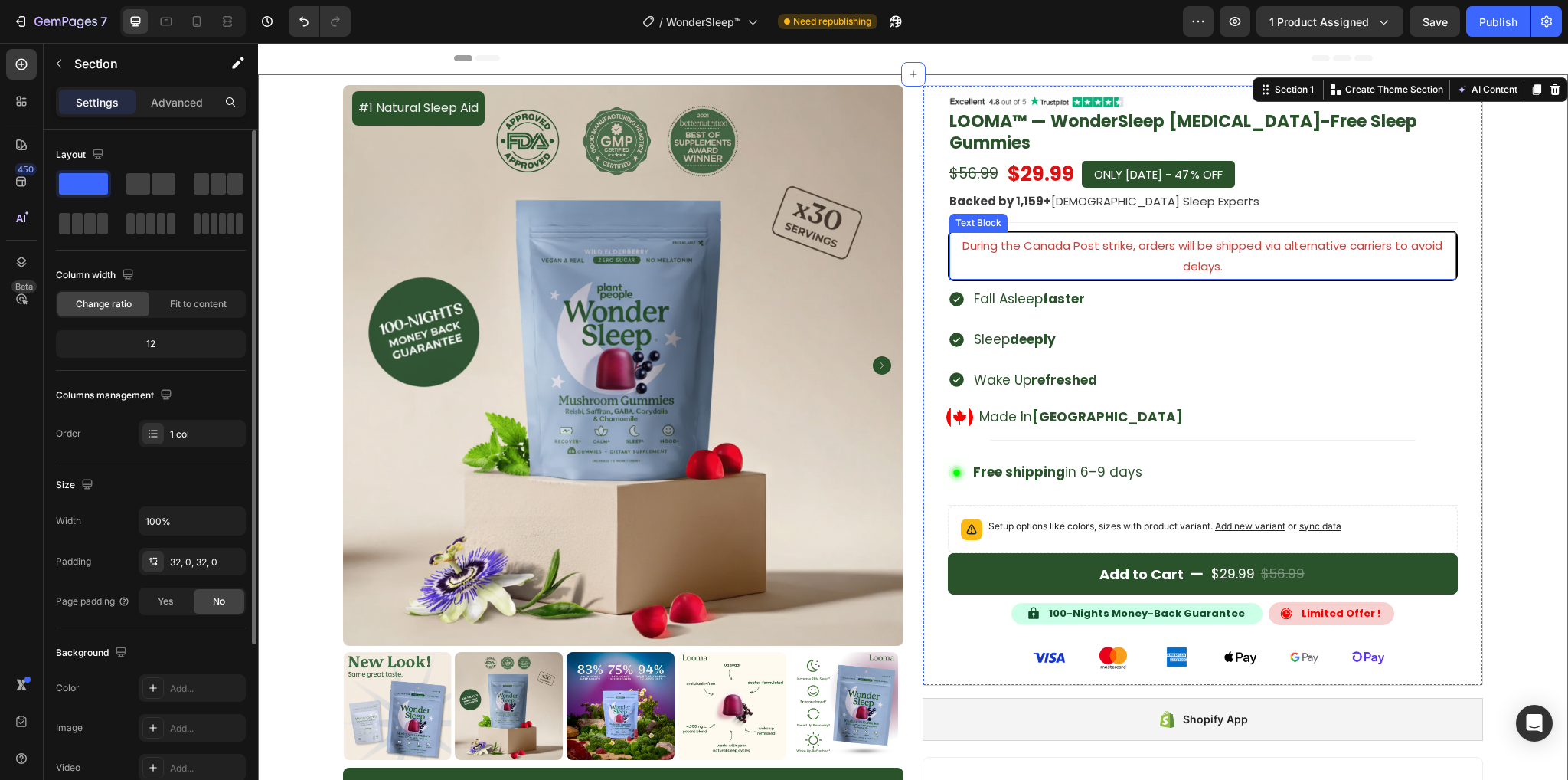
click at [1322, 235] on p "During the Canada Post strike, orders will be shipped via alternative carriers …" at bounding box center [1203, 256] width 500 height 42
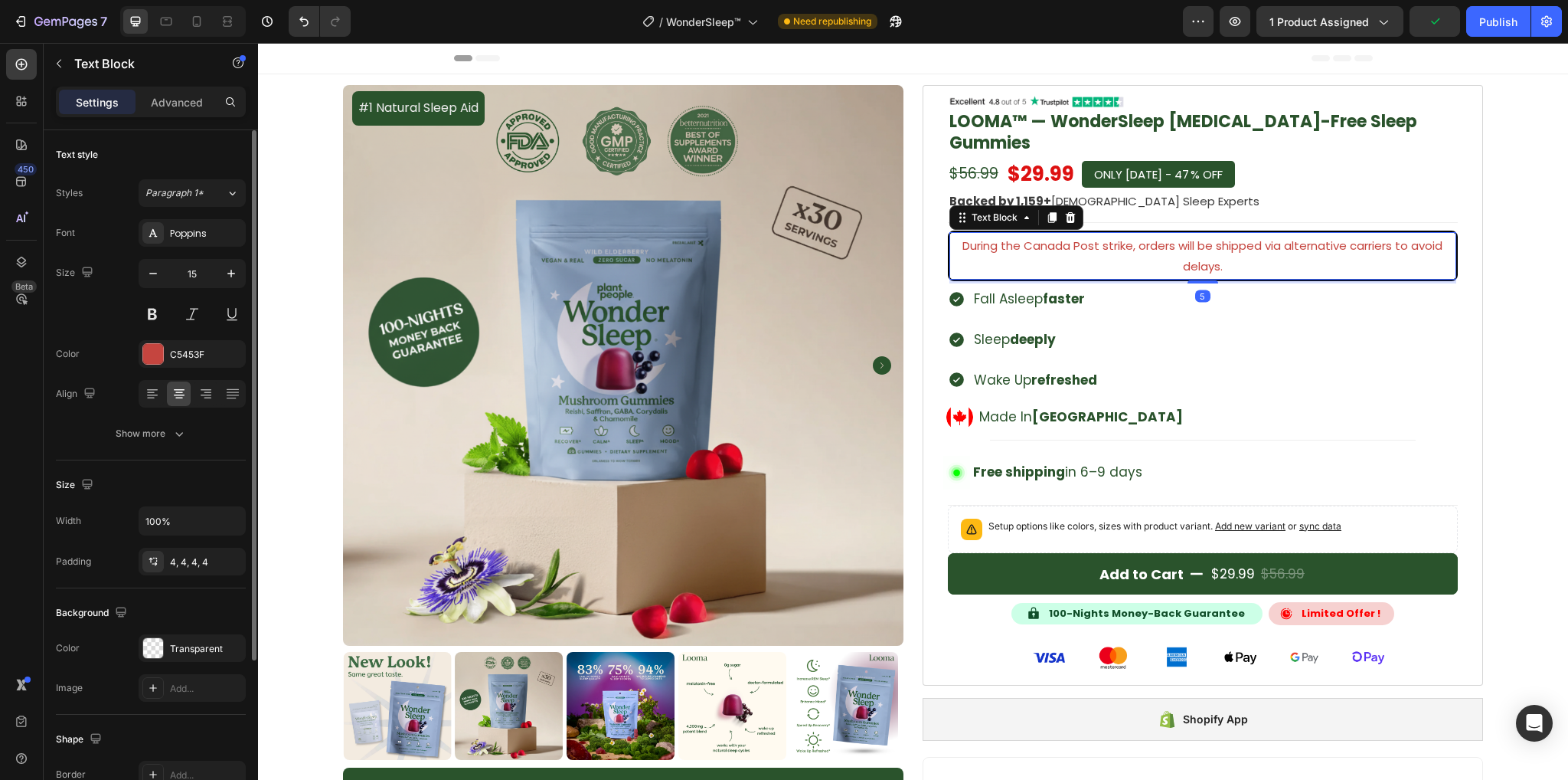
click at [199, 661] on div "The changes might be hidden by the video. Color Transparent Image Add..." at bounding box center [150, 668] width 190 height 68
click at [200, 648] on div "Transparent" at bounding box center [192, 649] width 45 height 14
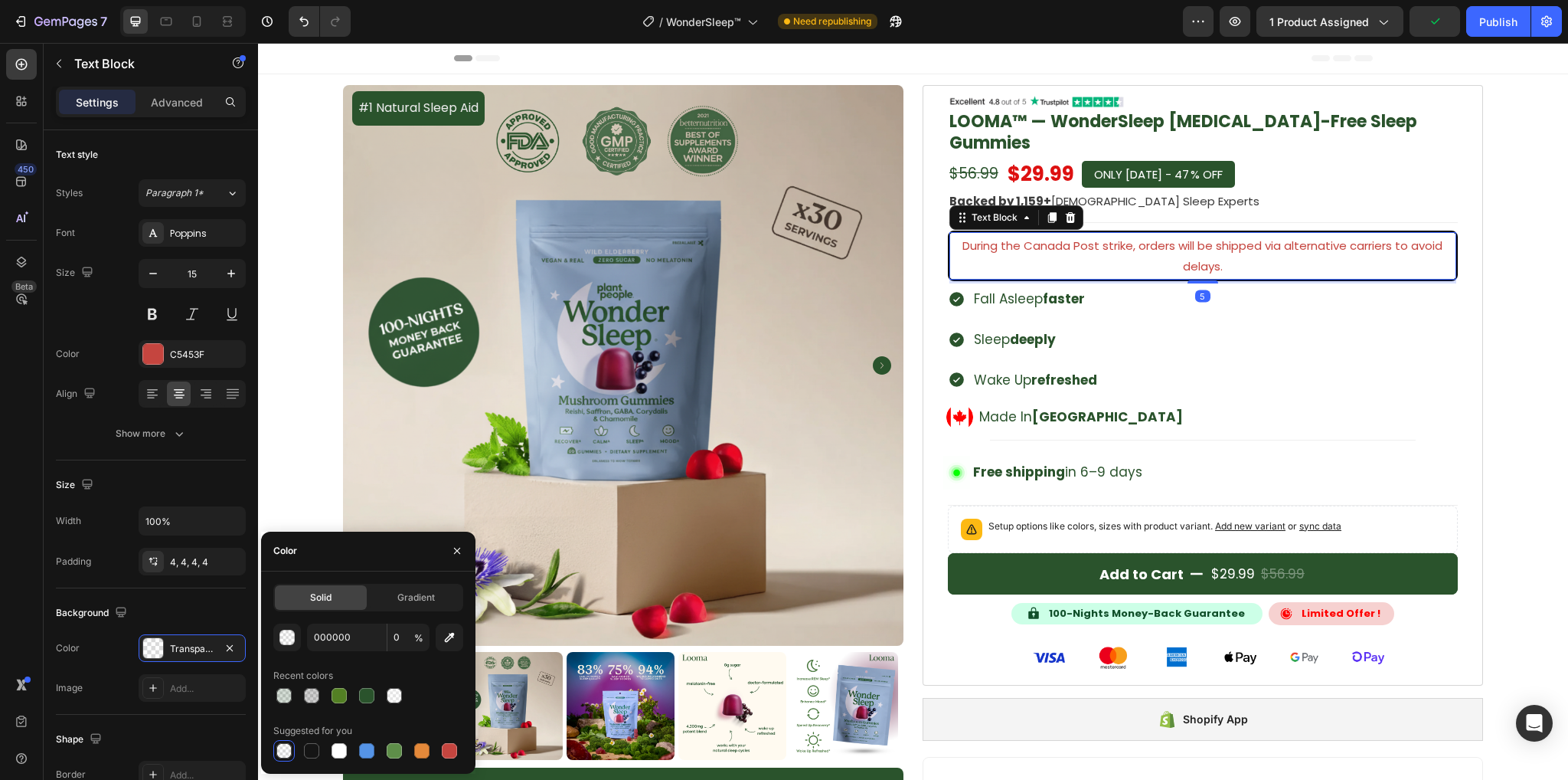
click at [461, 744] on div at bounding box center [367, 751] width 190 height 22
drag, startPoint x: 441, startPoint y: 755, endPoint x: 388, endPoint y: 641, distance: 125.7
click at [440, 751] on div at bounding box center [449, 750] width 19 height 19
type input "C5453F"
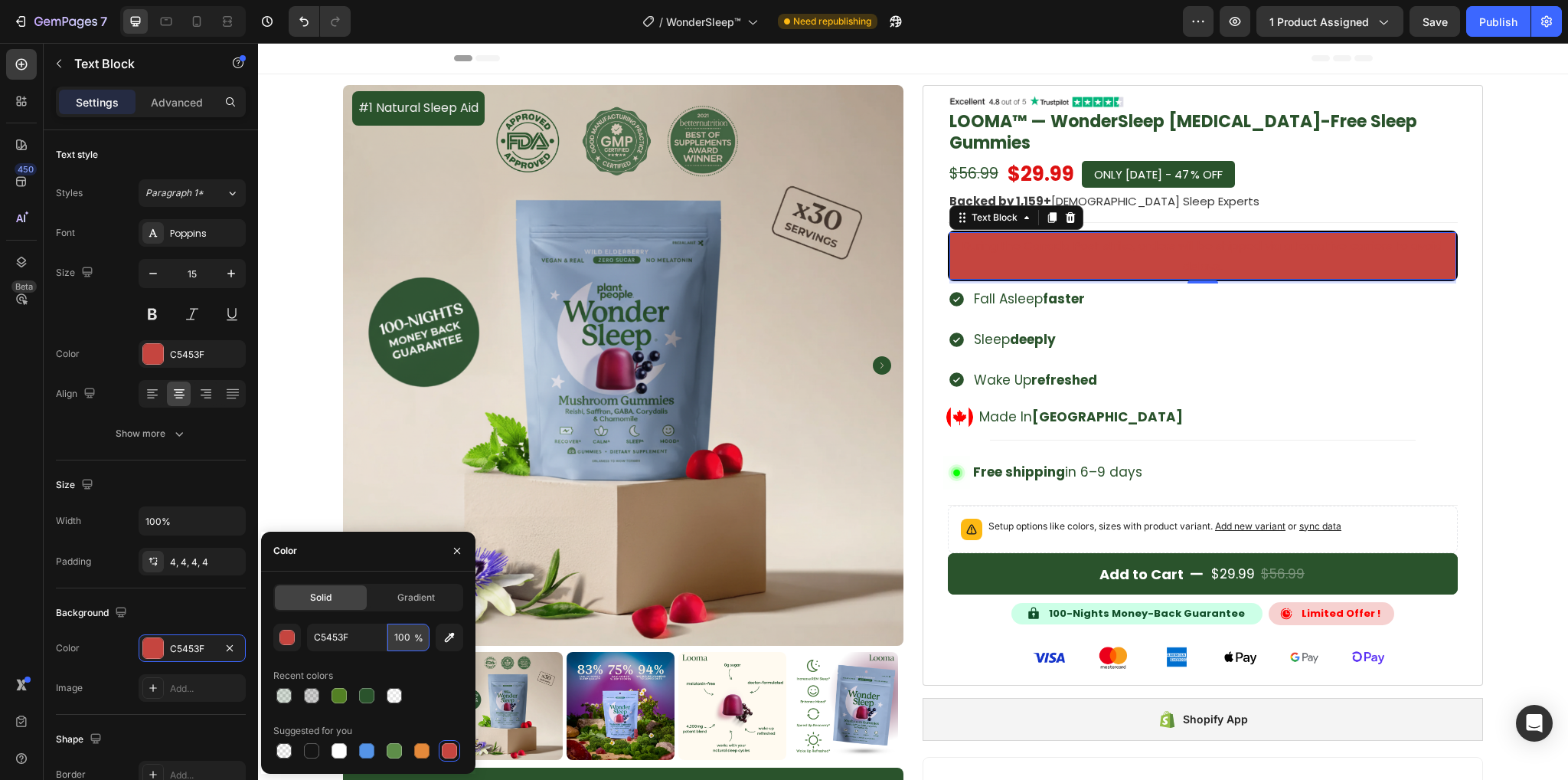
click at [395, 639] on input "100" at bounding box center [408, 638] width 42 height 28
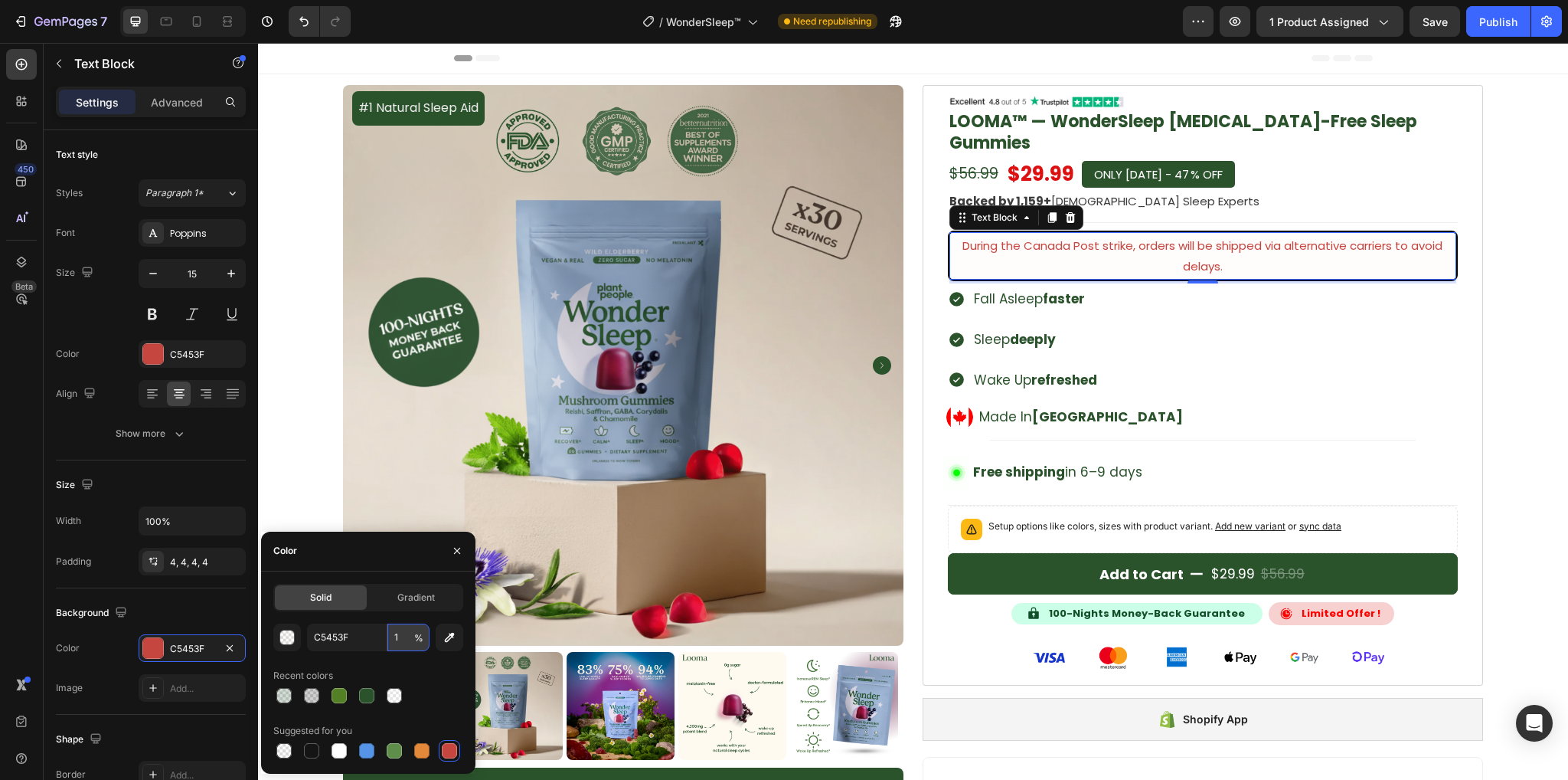
type input "10"
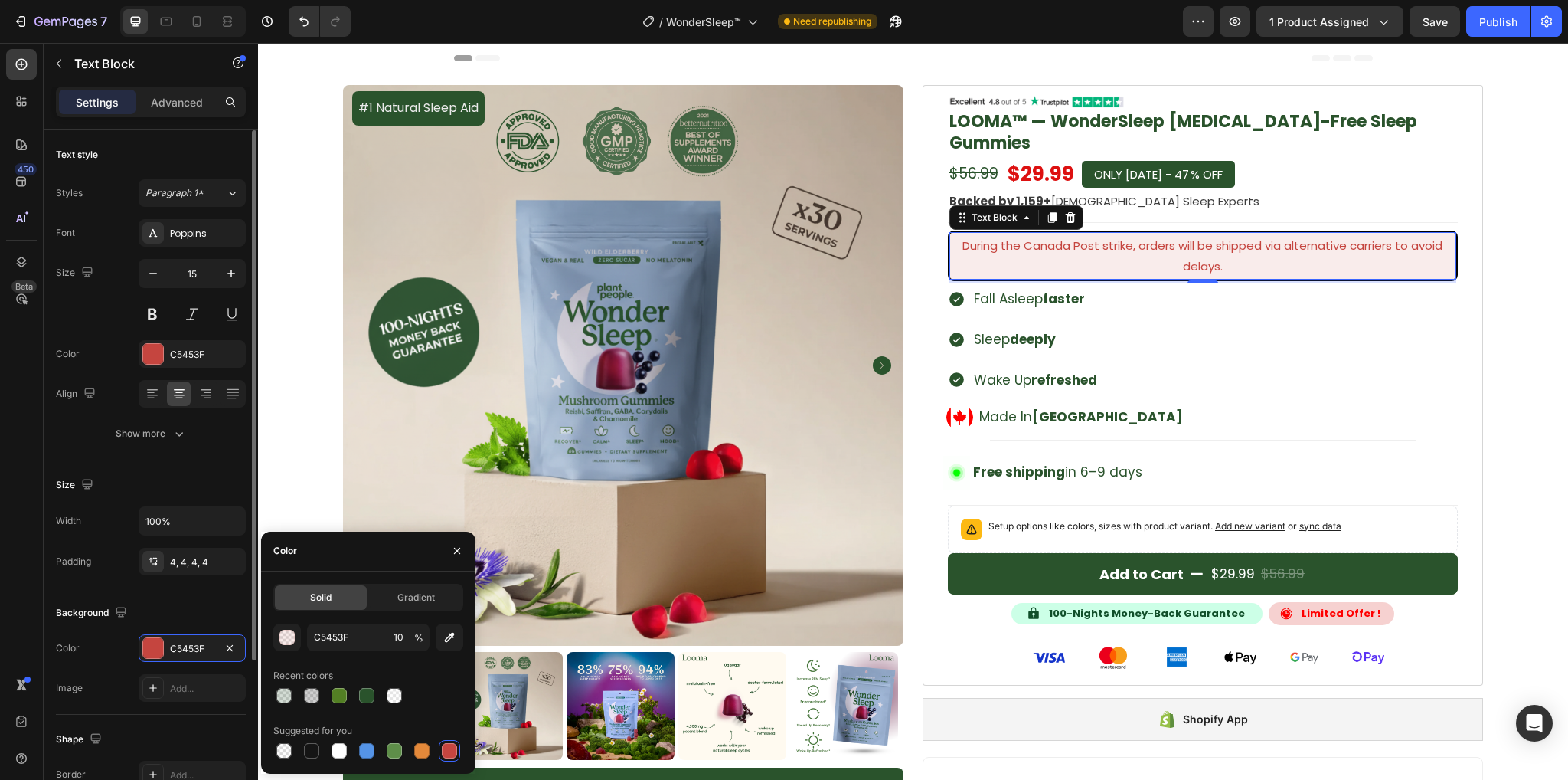
click at [152, 605] on div "Background" at bounding box center [150, 613] width 190 height 25
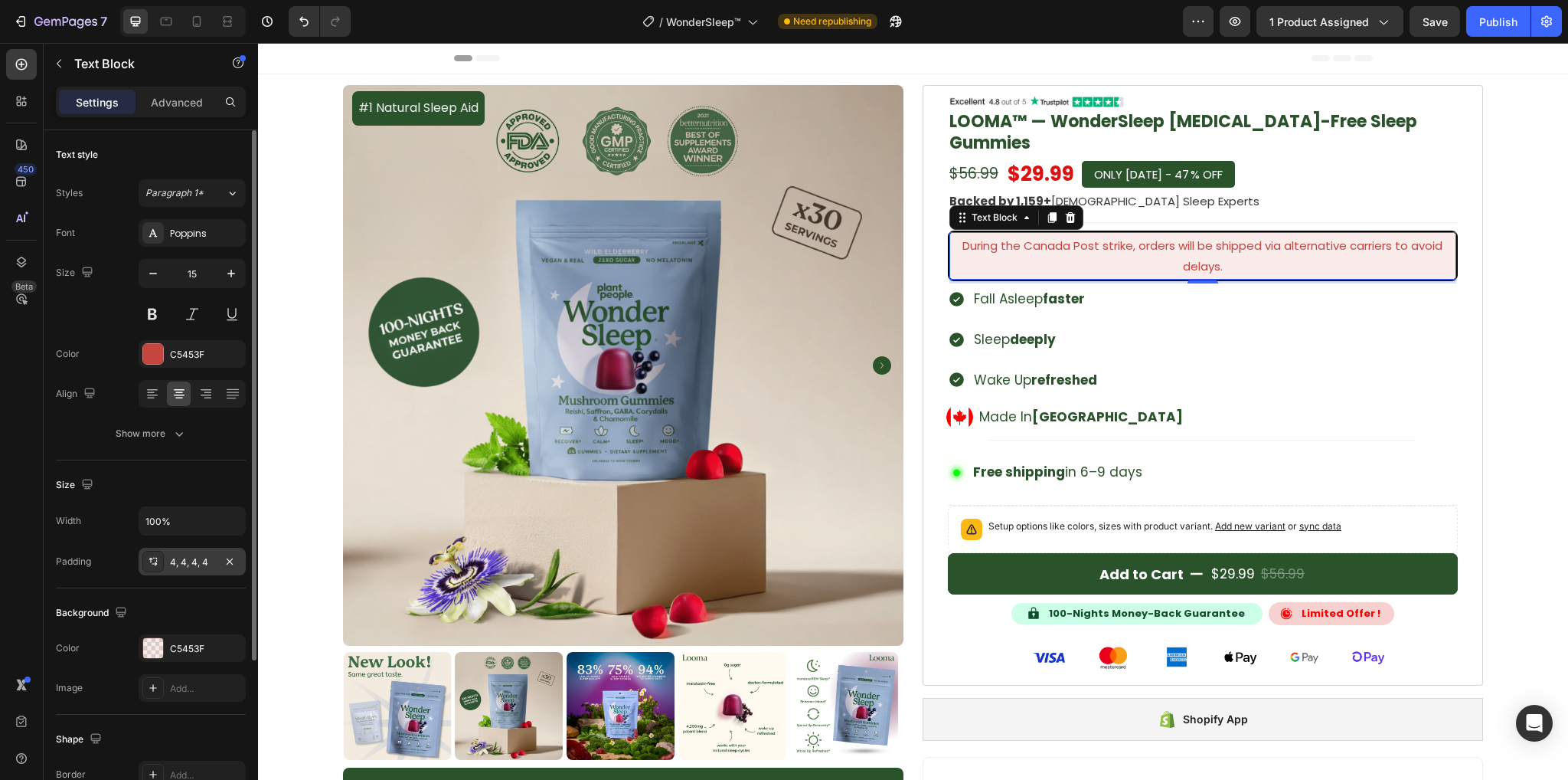
click at [181, 564] on div "4, 4, 4, 4" at bounding box center [192, 562] width 45 height 14
click at [180, 623] on div "Background" at bounding box center [150, 613] width 190 height 25
click at [200, 116] on div "Settings Advanced" at bounding box center [150, 101] width 190 height 31
click at [202, 108] on p "Advanced" at bounding box center [177, 102] width 52 height 16
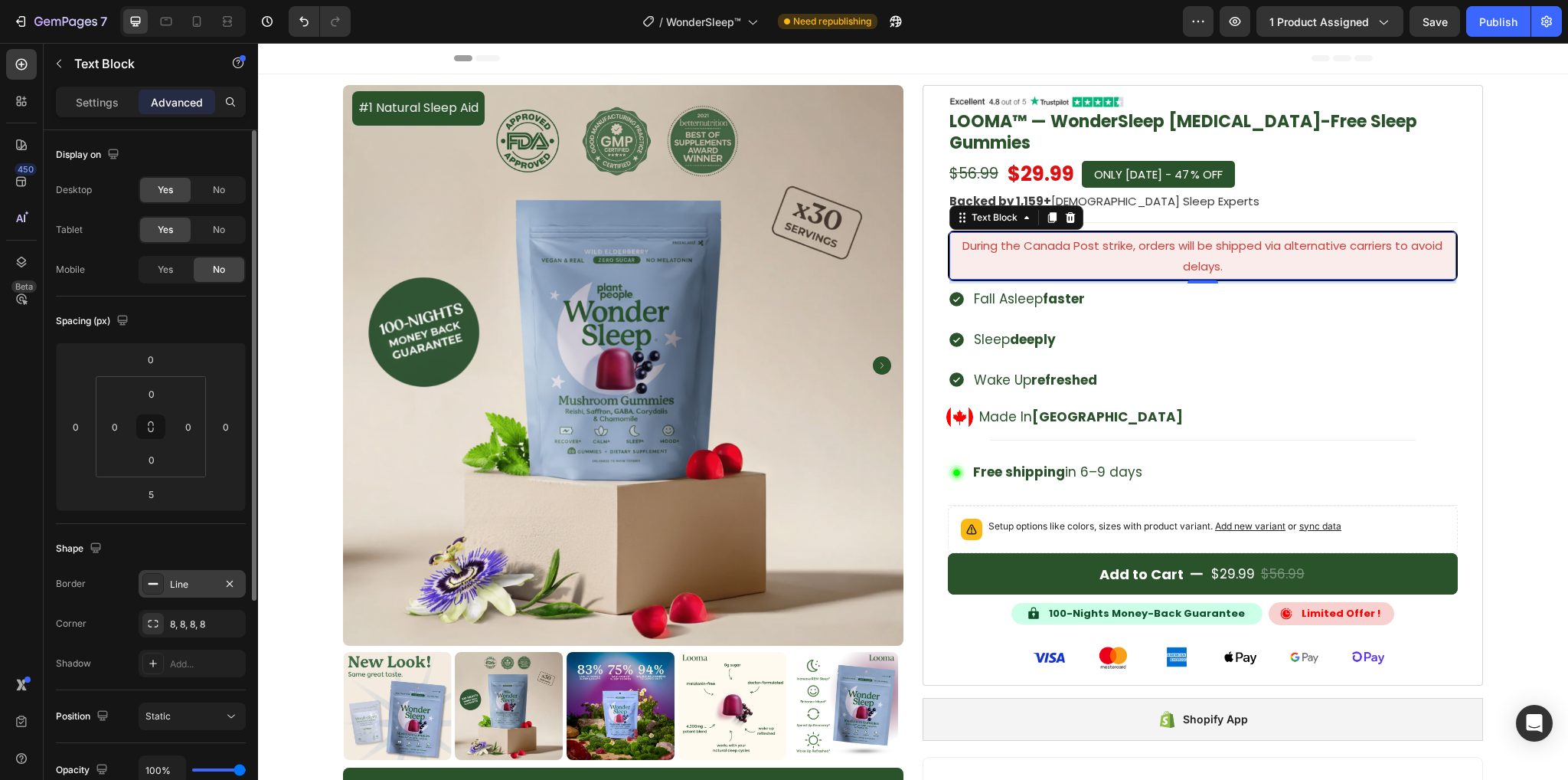
click at [212, 580] on div "Line" at bounding box center [192, 584] width 45 height 14
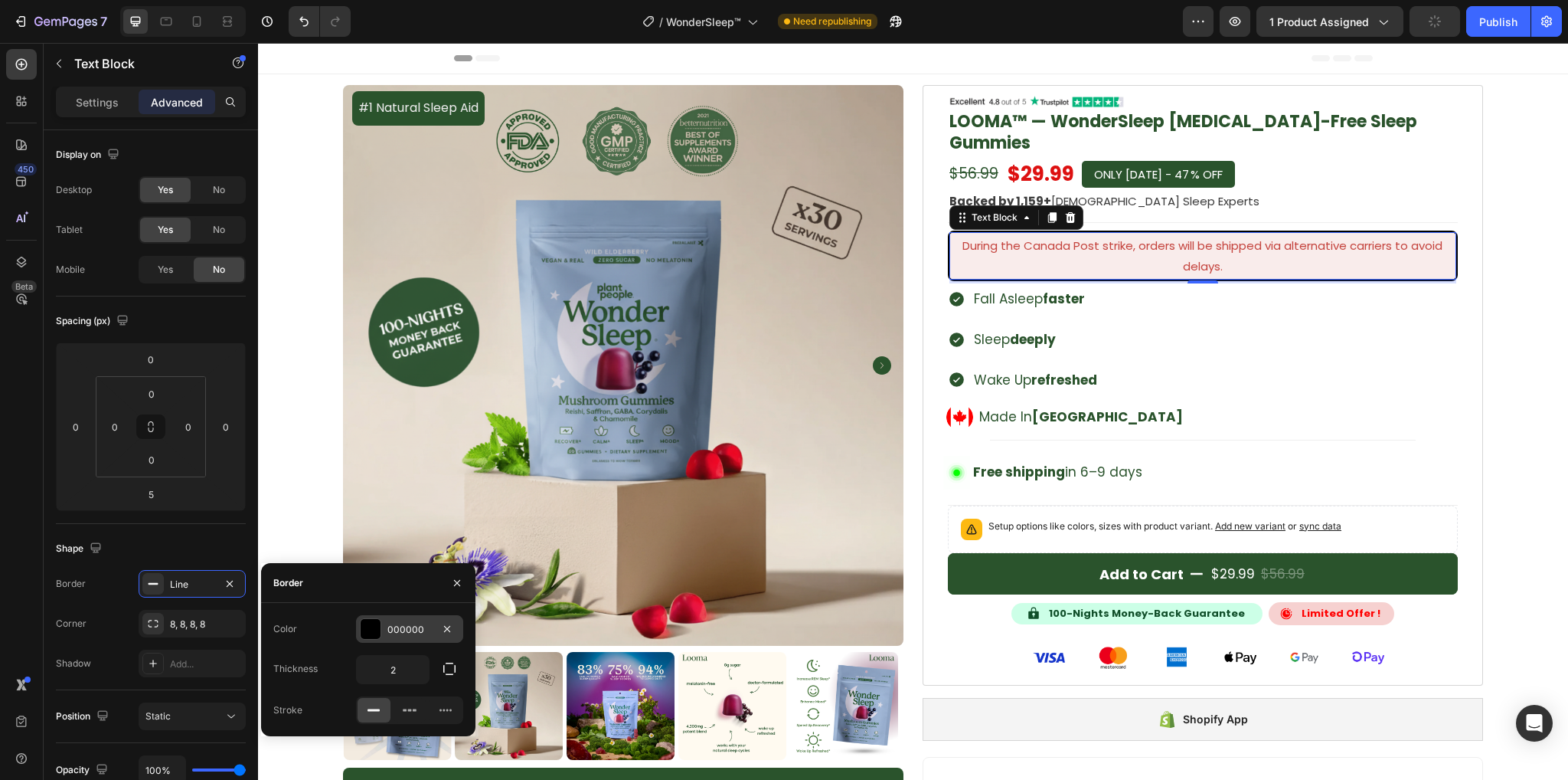
click at [401, 632] on div "000000" at bounding box center [409, 630] width 45 height 14
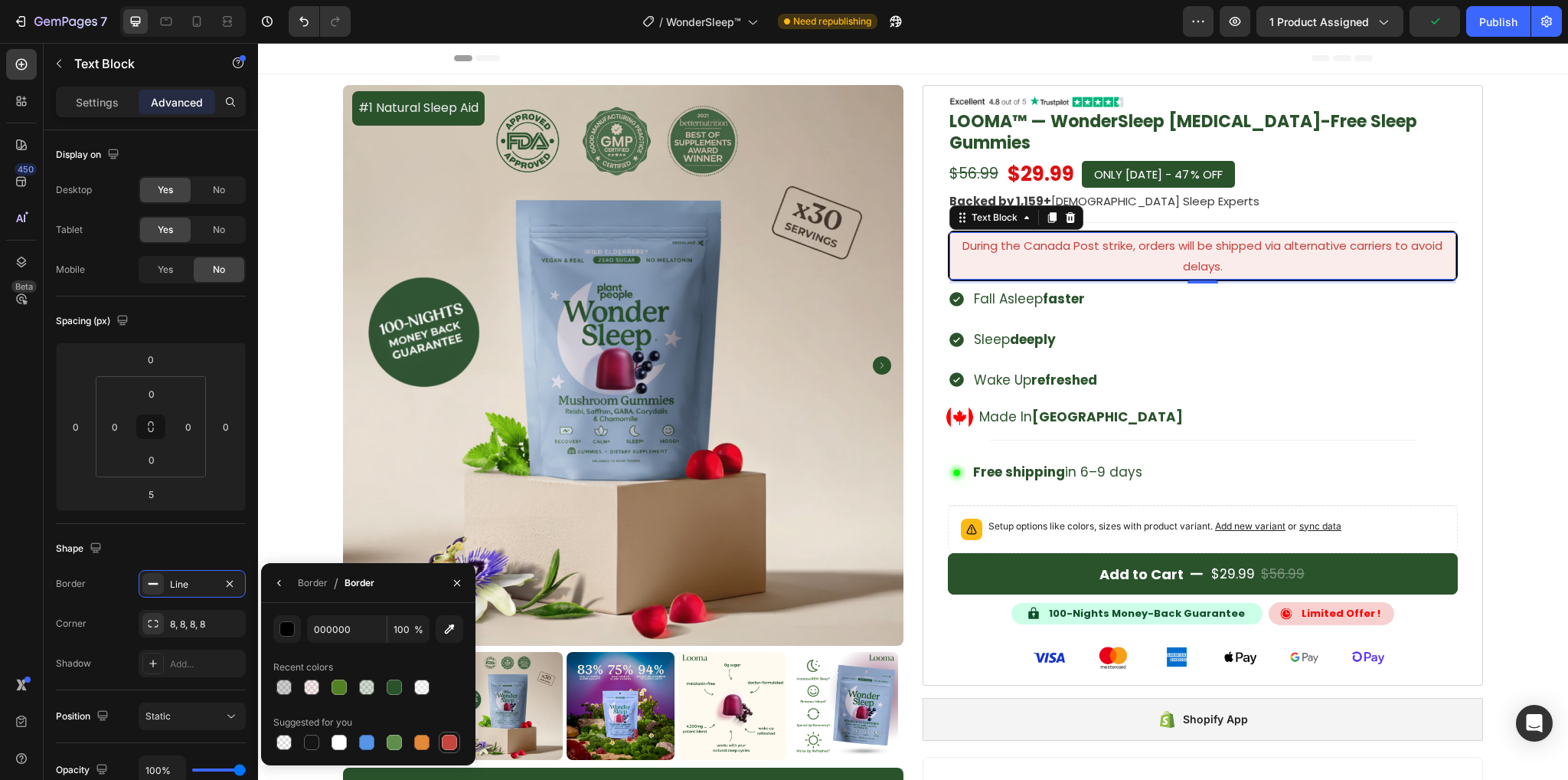
click at [455, 737] on div at bounding box center [449, 741] width 15 height 15
type input "C5453F"
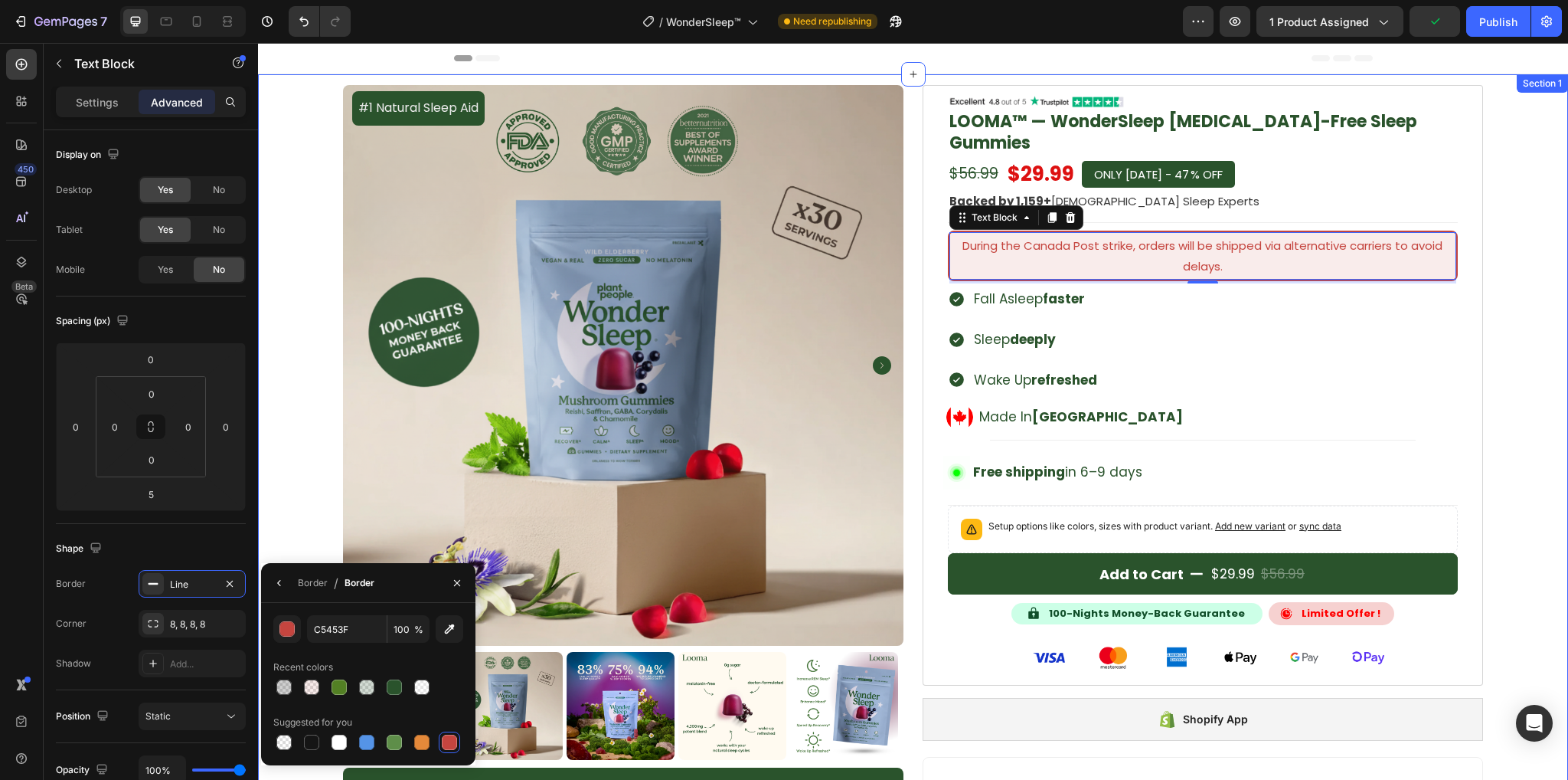
click at [1540, 451] on div "#1 Natural Sleep Aid Product Badge Product Images 100-Night Trial – Money-Back …" at bounding box center [913, 711] width 1310 height 1227
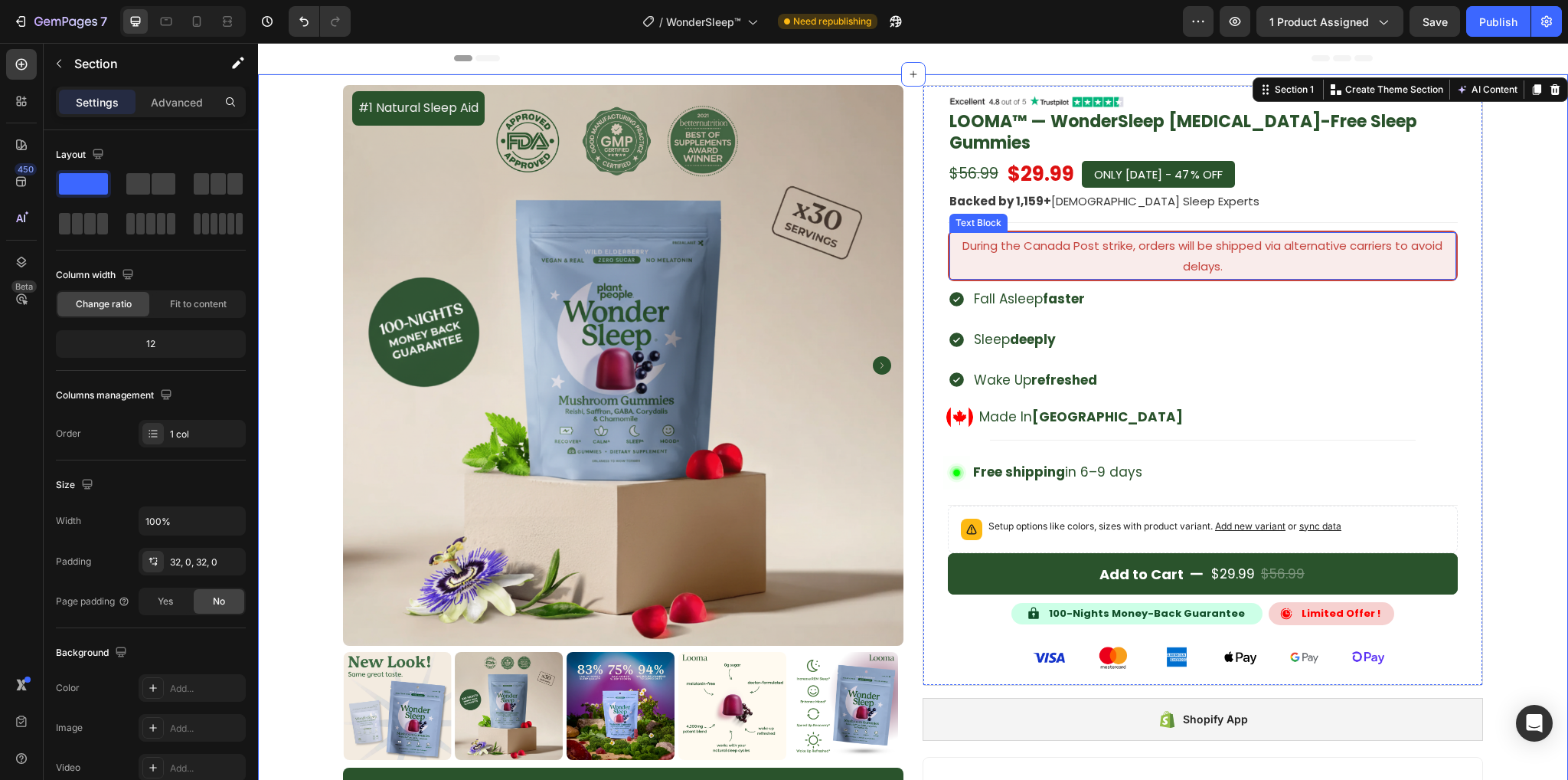
click at [1263, 241] on p "During the Canada Post strike, orders will be shipped via alternative carriers …" at bounding box center [1203, 256] width 500 height 42
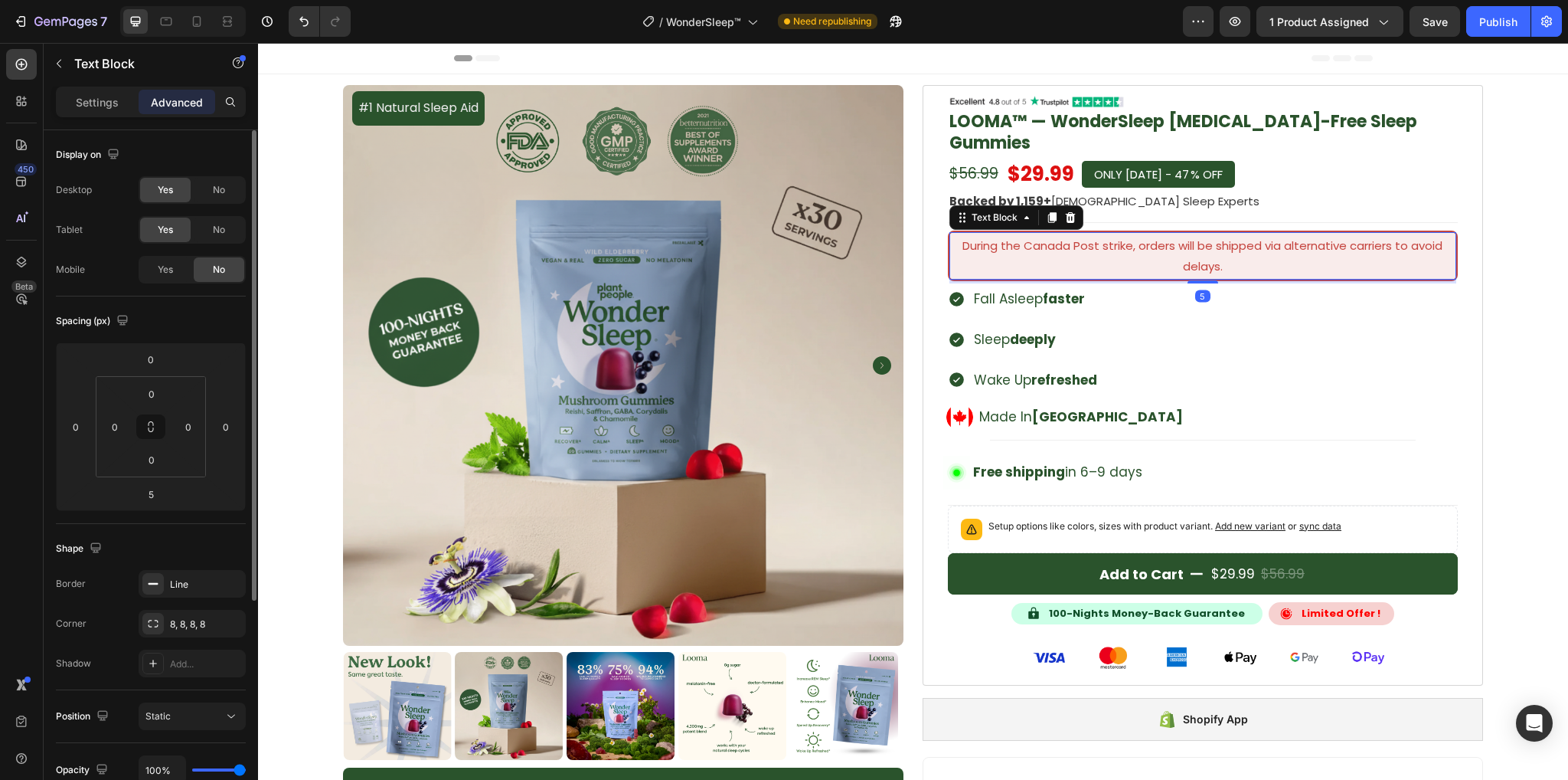
click at [101, 103] on p "Settings" at bounding box center [96, 102] width 43 height 16
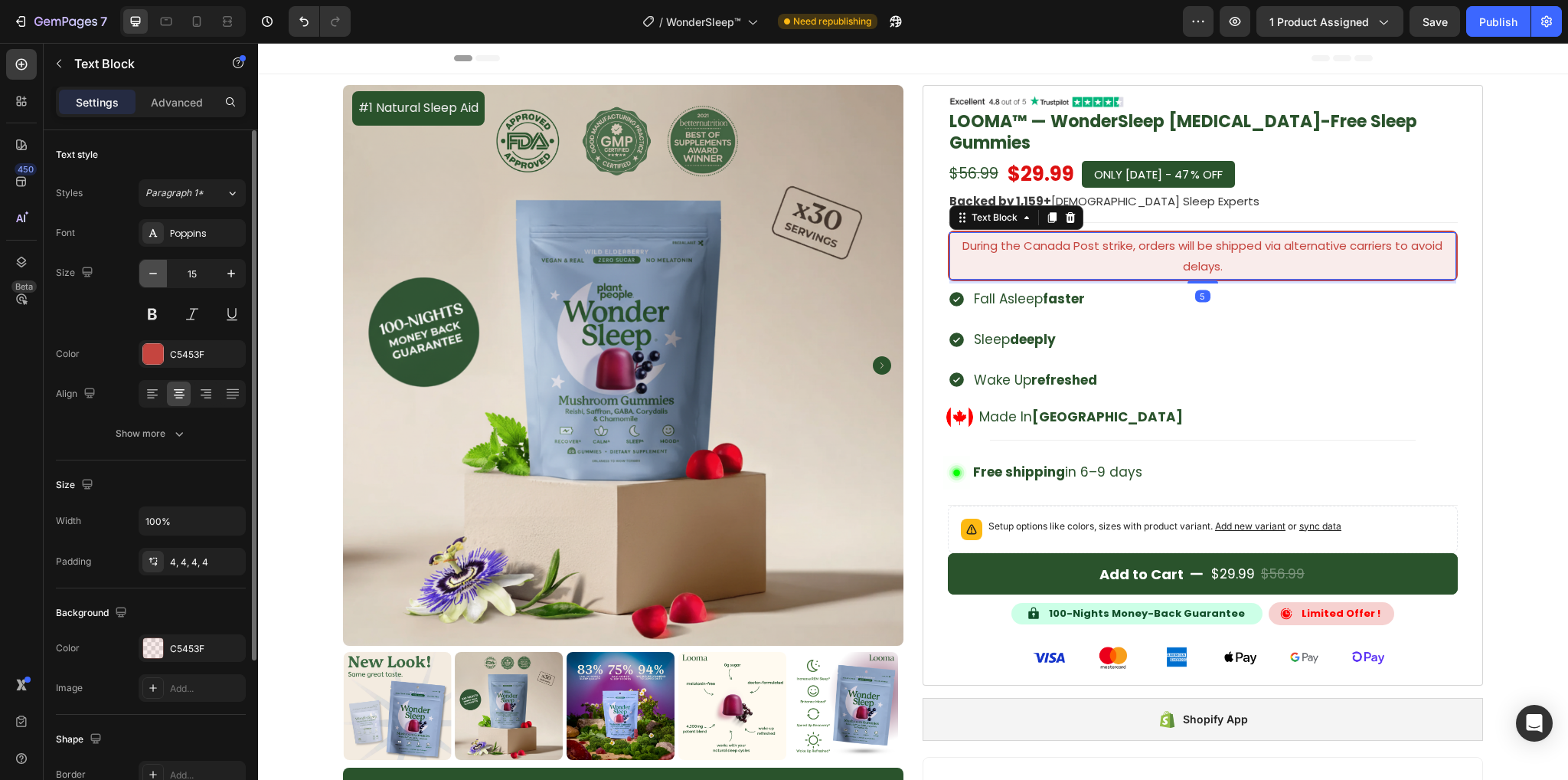
click at [152, 281] on button "button" at bounding box center [153, 273] width 28 height 28
type input "14"
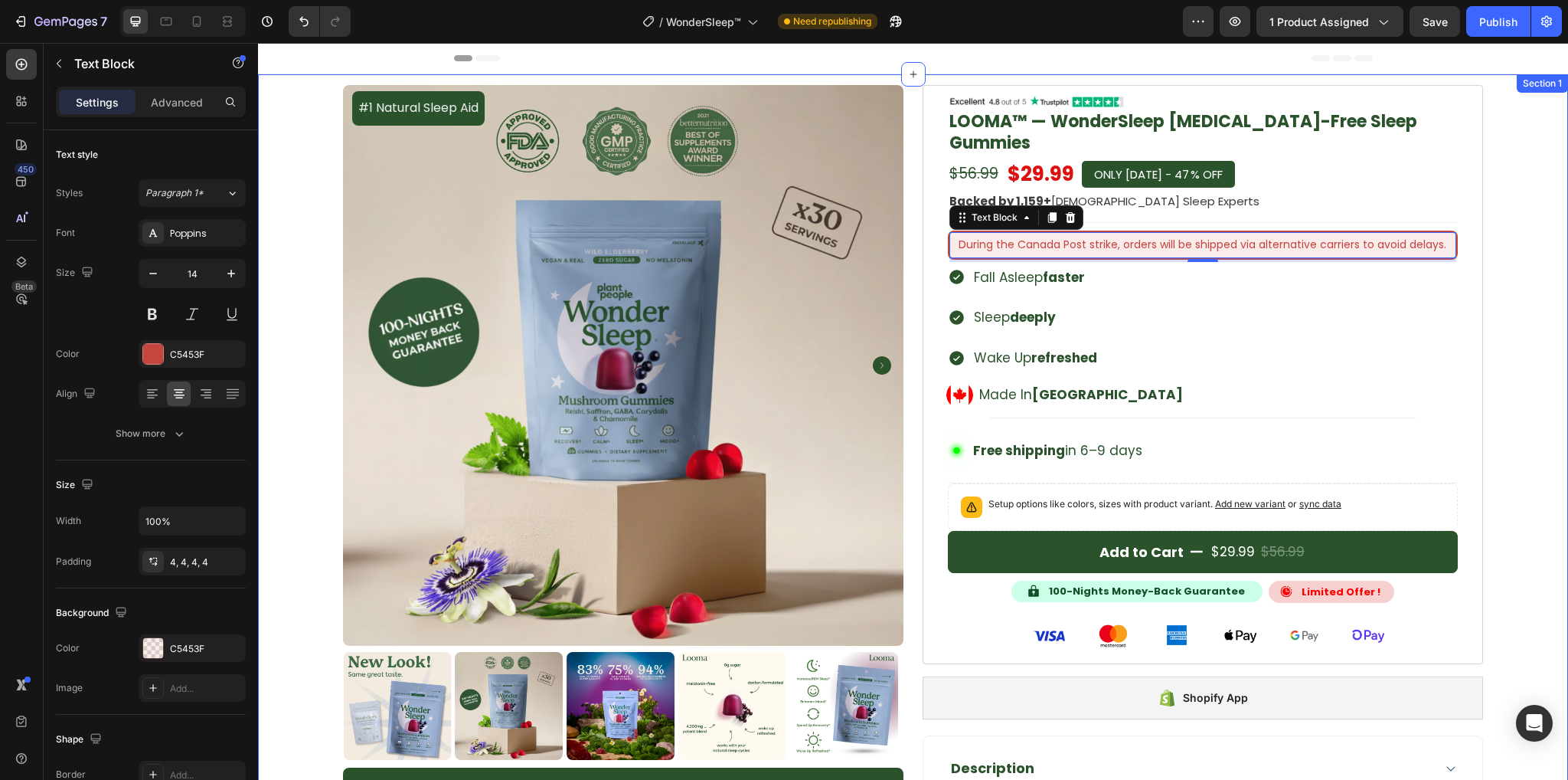
click at [1486, 259] on div "#1 Natural Sleep Aid Product Badge Product Images 100-Night Trial – Money-Back …" at bounding box center [913, 701] width 1310 height 1205
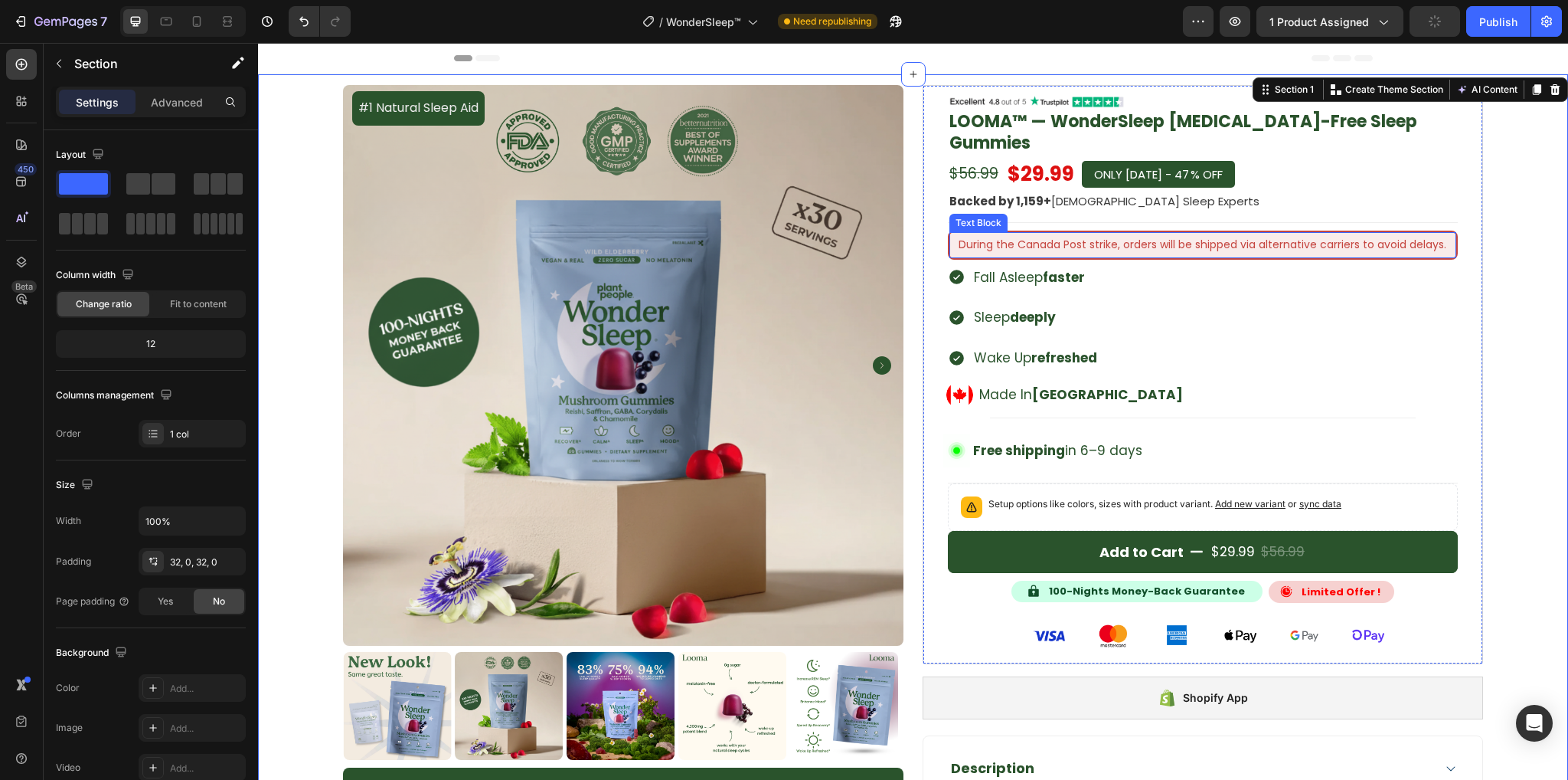
click at [1274, 235] on p "During the Canada Post strike, orders will be shipped via alternative carriers …" at bounding box center [1203, 244] width 500 height 19
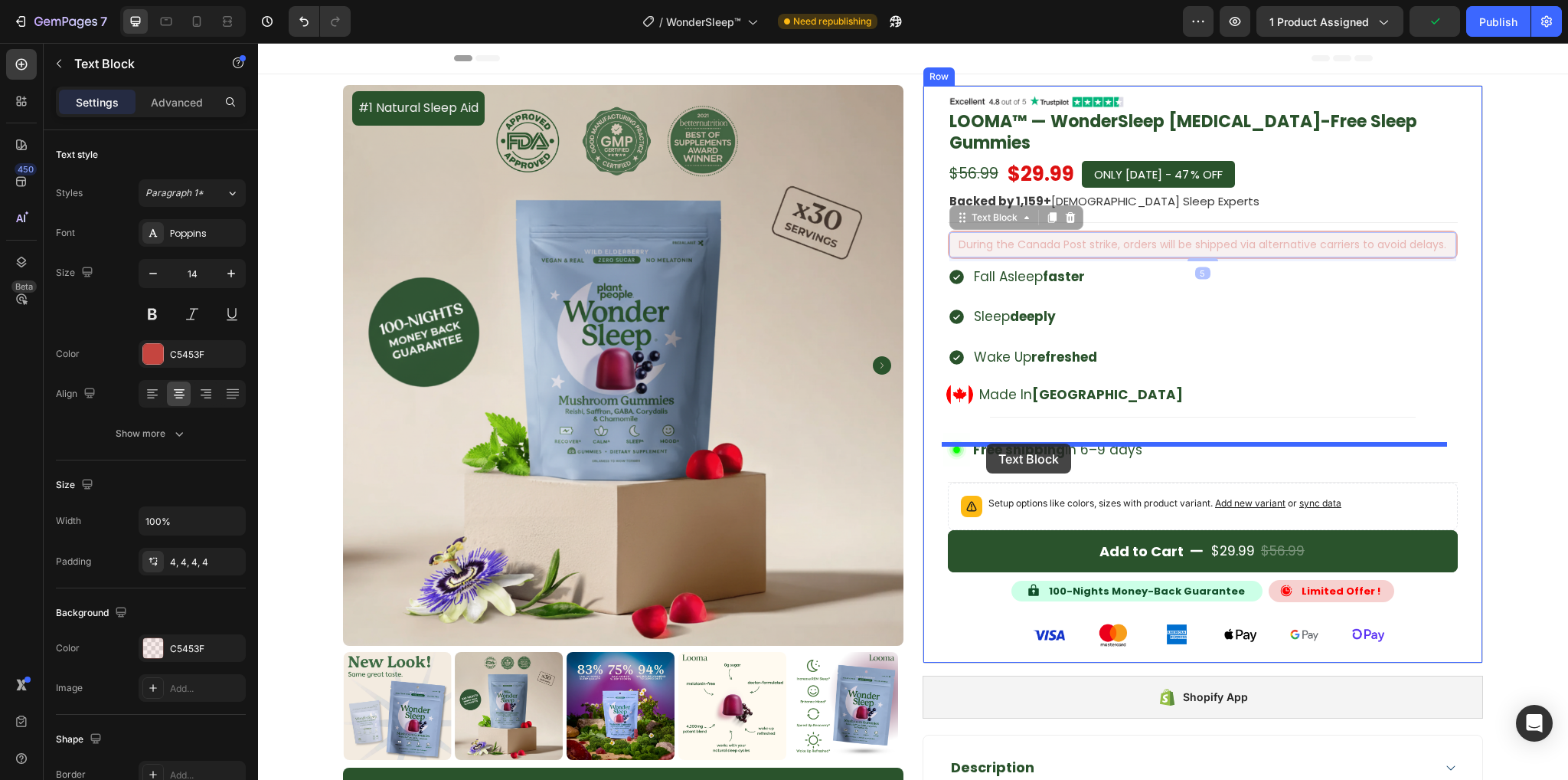
drag, startPoint x: 986, startPoint y: 191, endPoint x: 986, endPoint y: 443, distance: 252.0
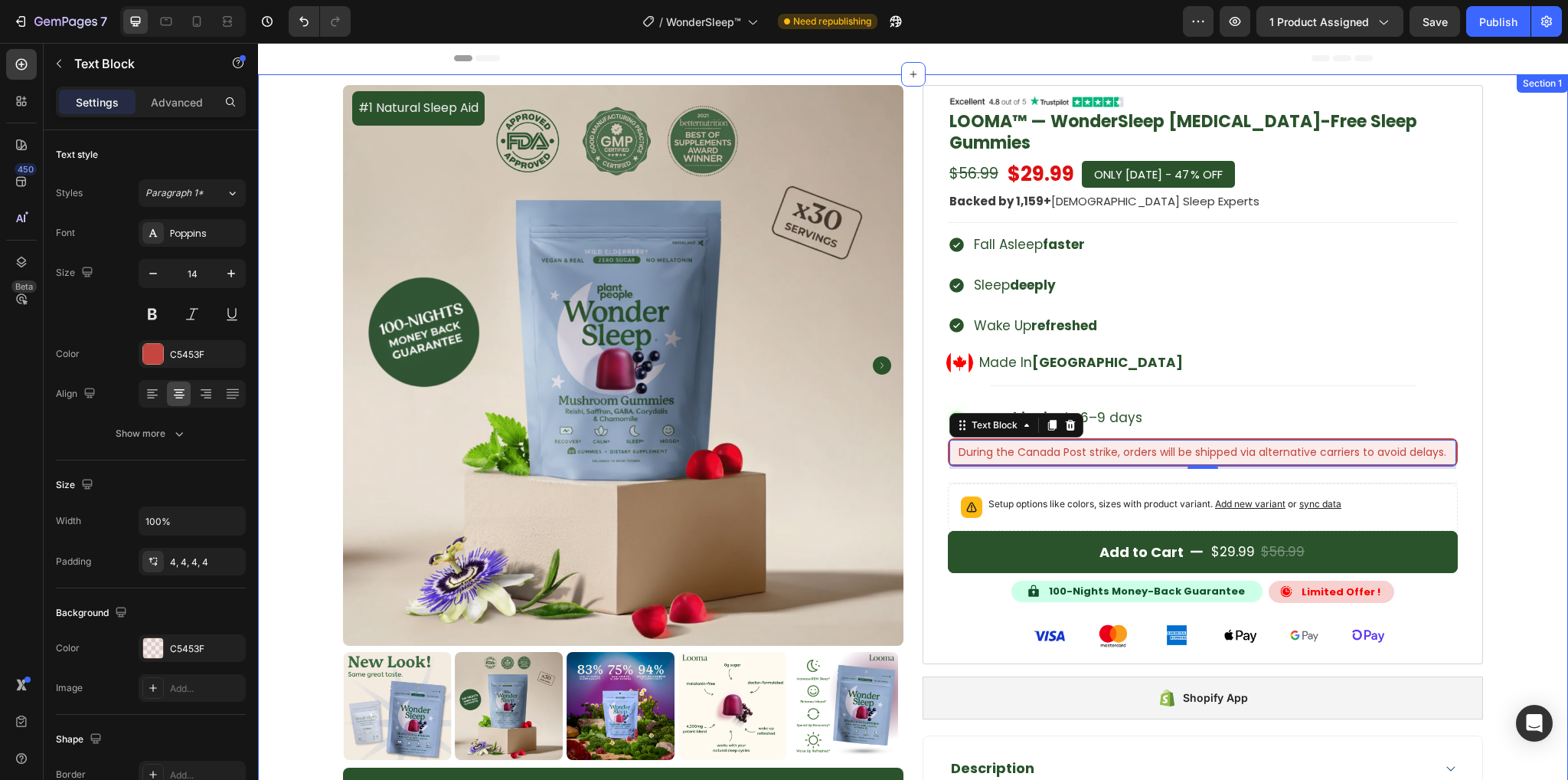
click at [1488, 428] on div "#1 Natural Sleep Aid Product Badge Product Images 100-Night Trial – Money-Back …" at bounding box center [913, 701] width 1310 height 1205
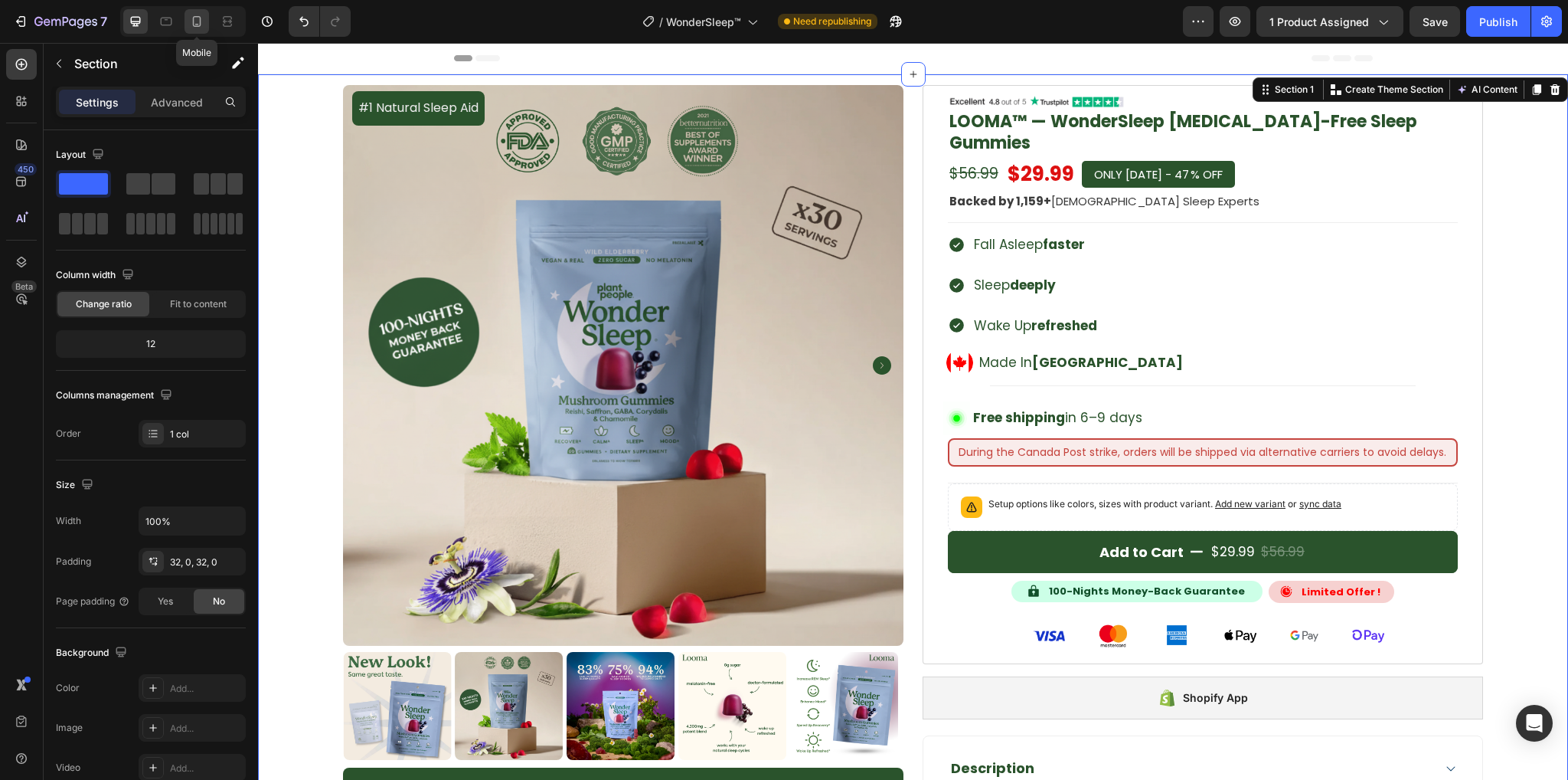
click at [193, 22] on icon at bounding box center [196, 21] width 15 height 15
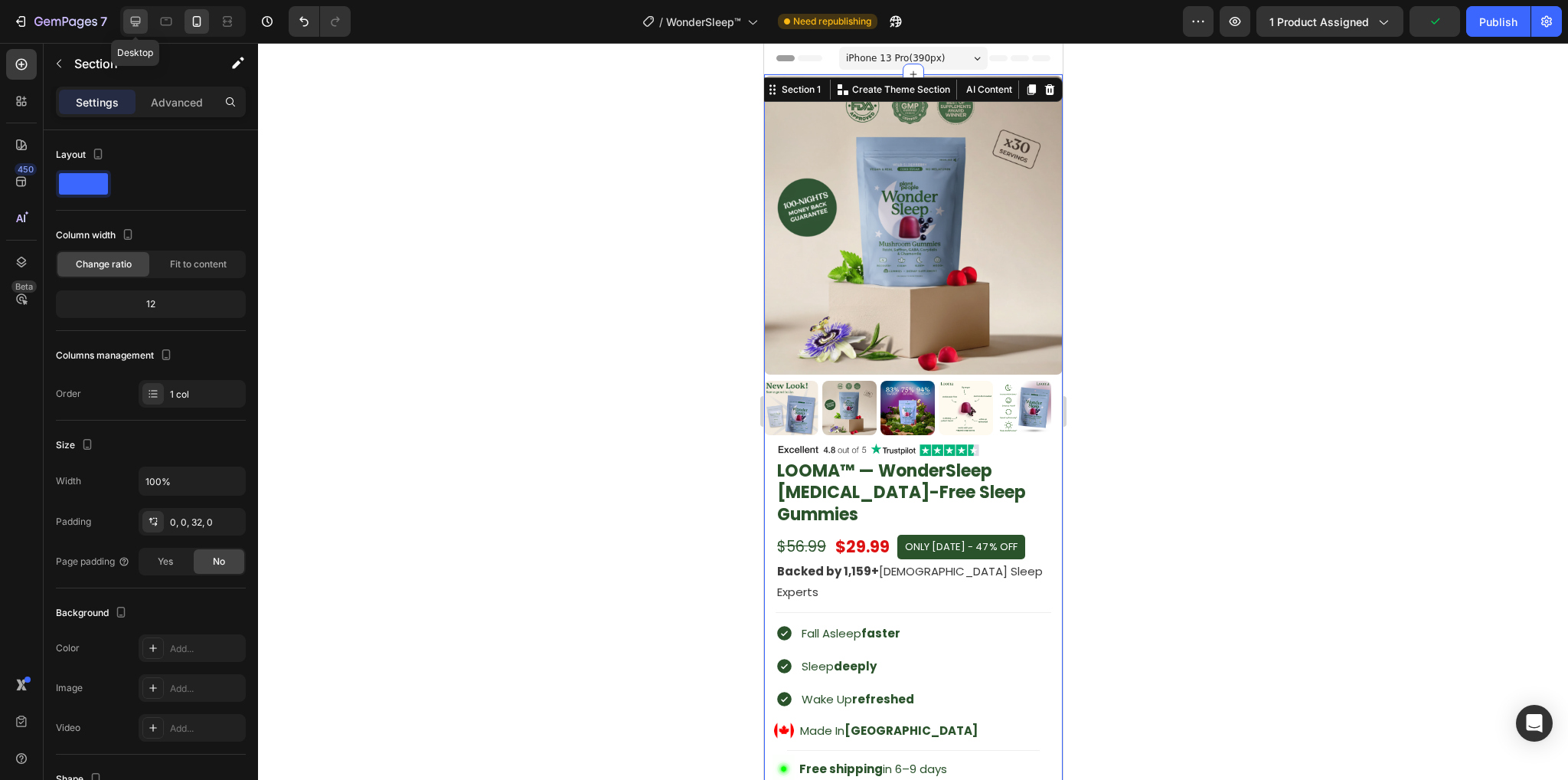
click at [143, 24] on div at bounding box center [135, 21] width 25 height 25
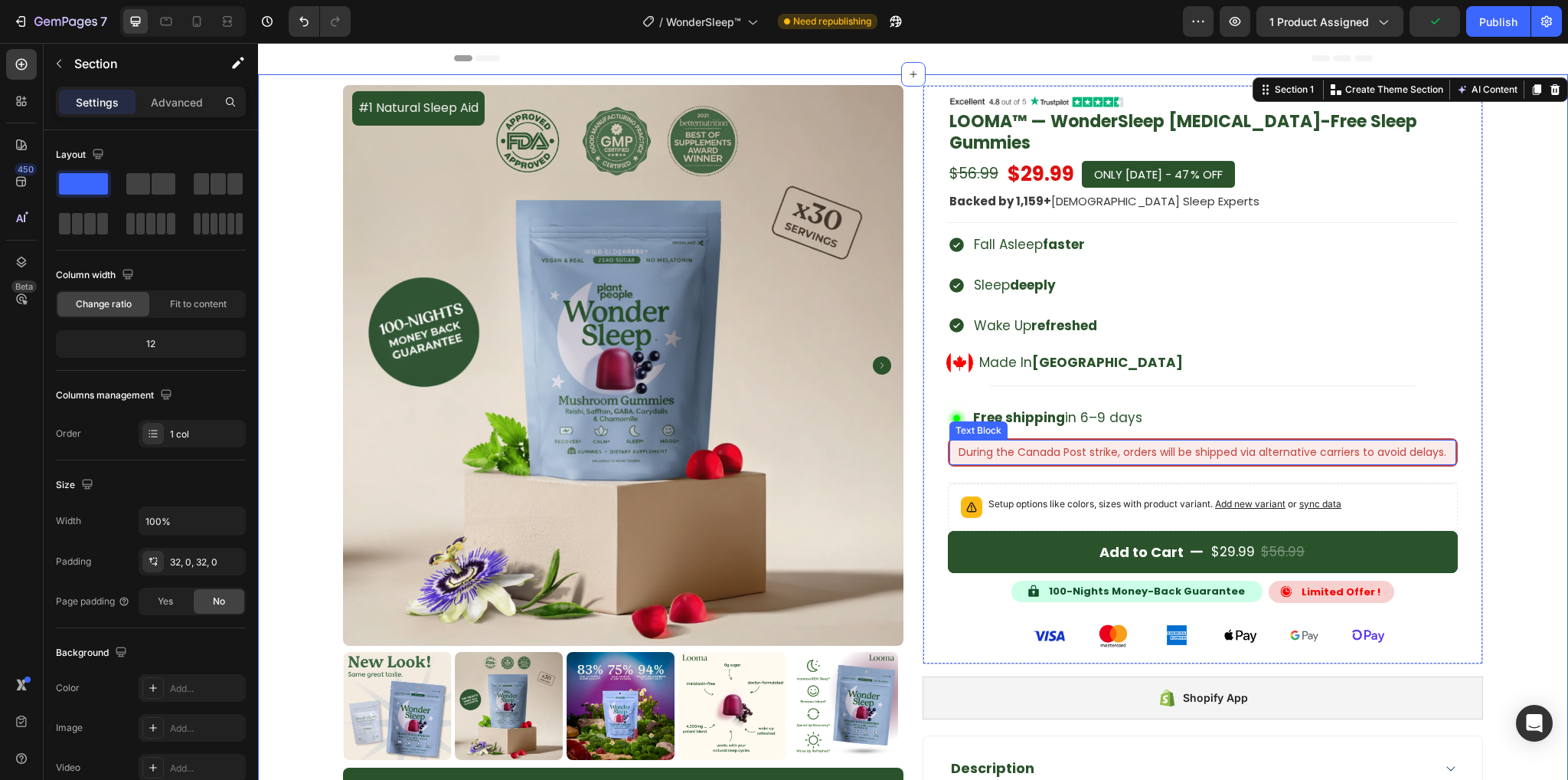
click at [1119, 443] on p "During the Canada Post strike, orders will be shipped via alternative carriers …" at bounding box center [1203, 452] width 500 height 19
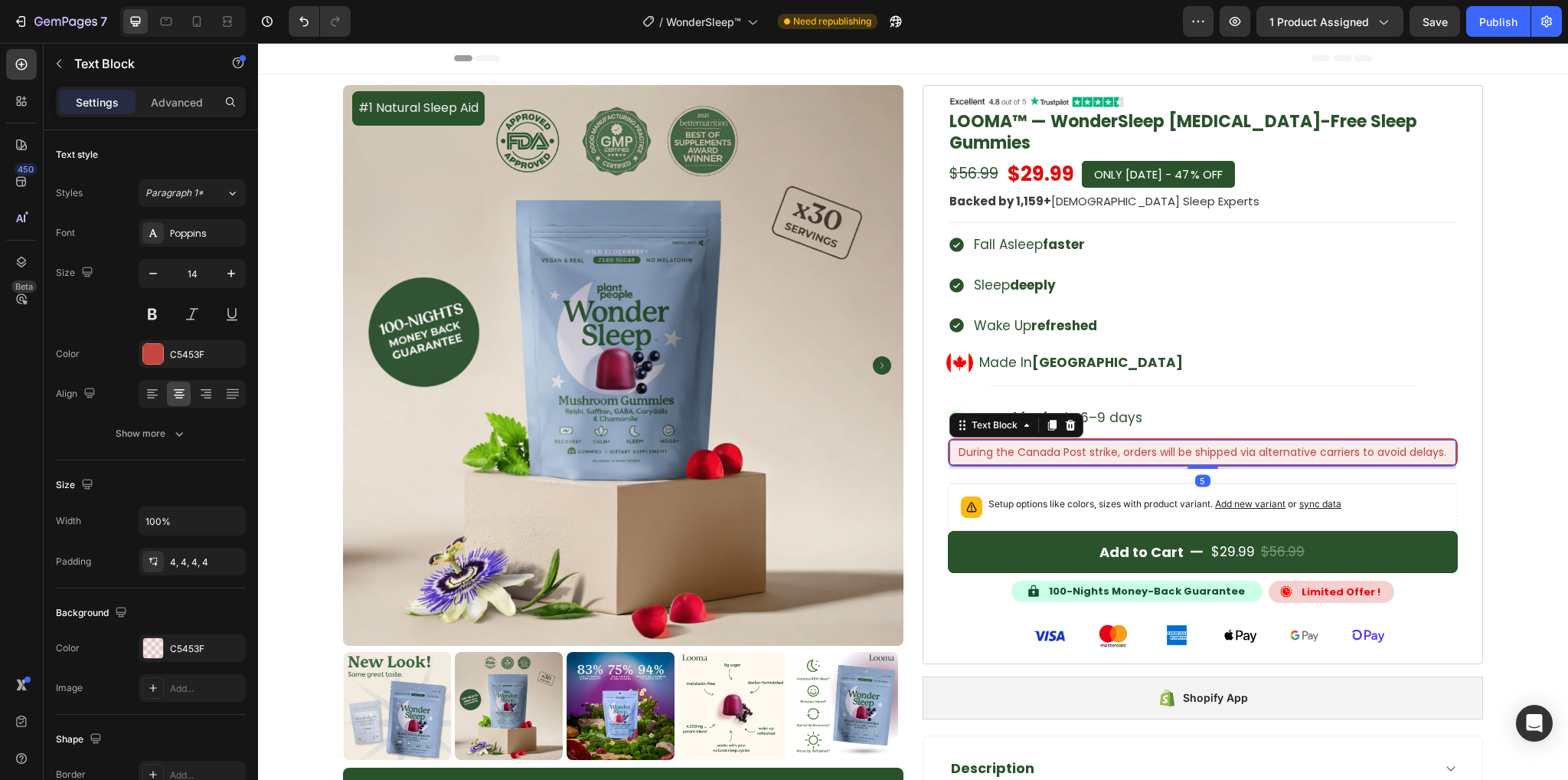
click at [157, 115] on div "Settings Advanced" at bounding box center [150, 101] width 190 height 31
click at [178, 108] on p "Advanced" at bounding box center [177, 102] width 52 height 16
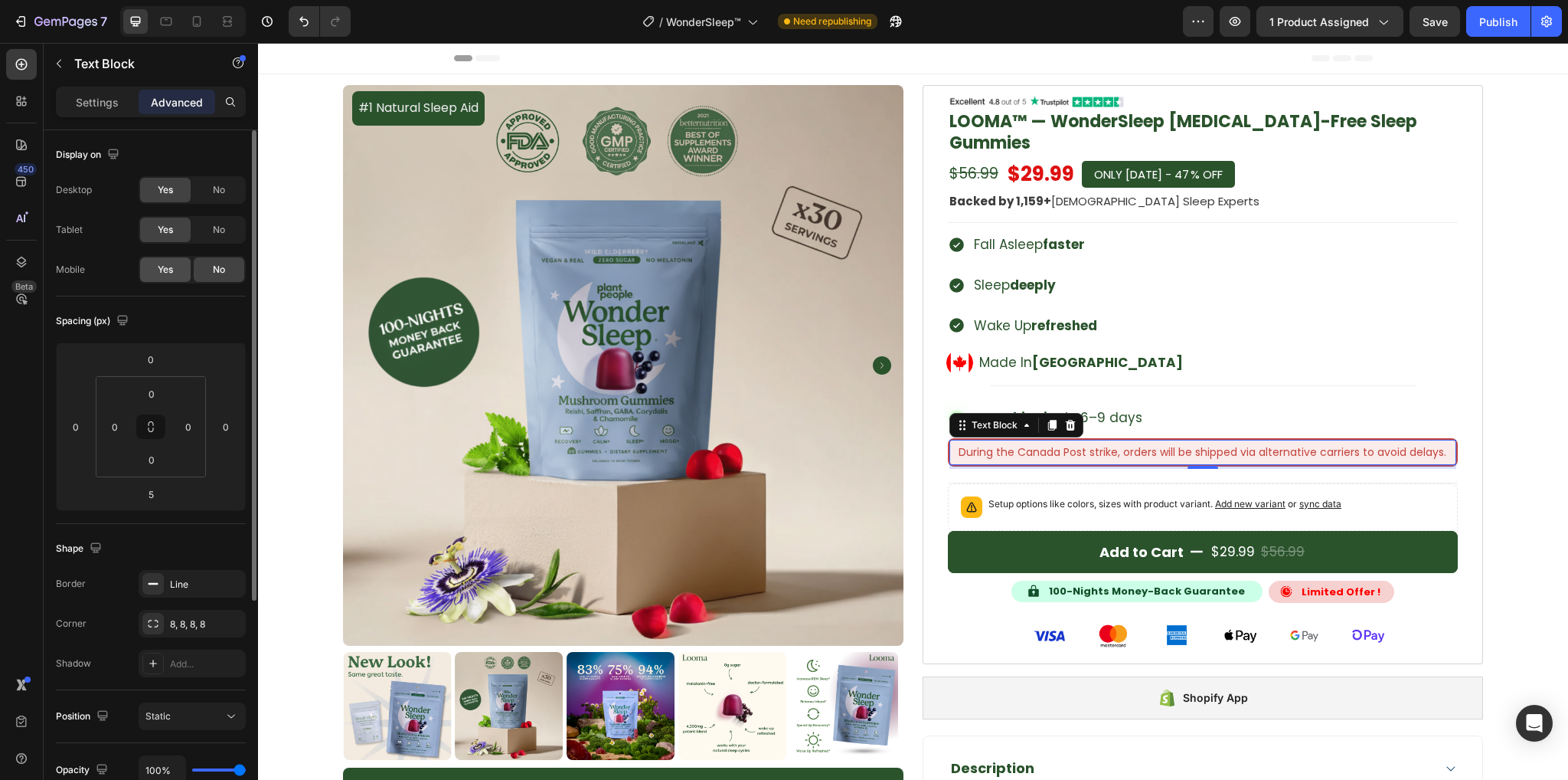
drag, startPoint x: 169, startPoint y: 261, endPoint x: 181, endPoint y: 220, distance: 42.7
click at [169, 261] on div "Yes" at bounding box center [165, 269] width 51 height 25
click at [203, 24] on icon at bounding box center [196, 21] width 15 height 15
type input "18"
type input "7"
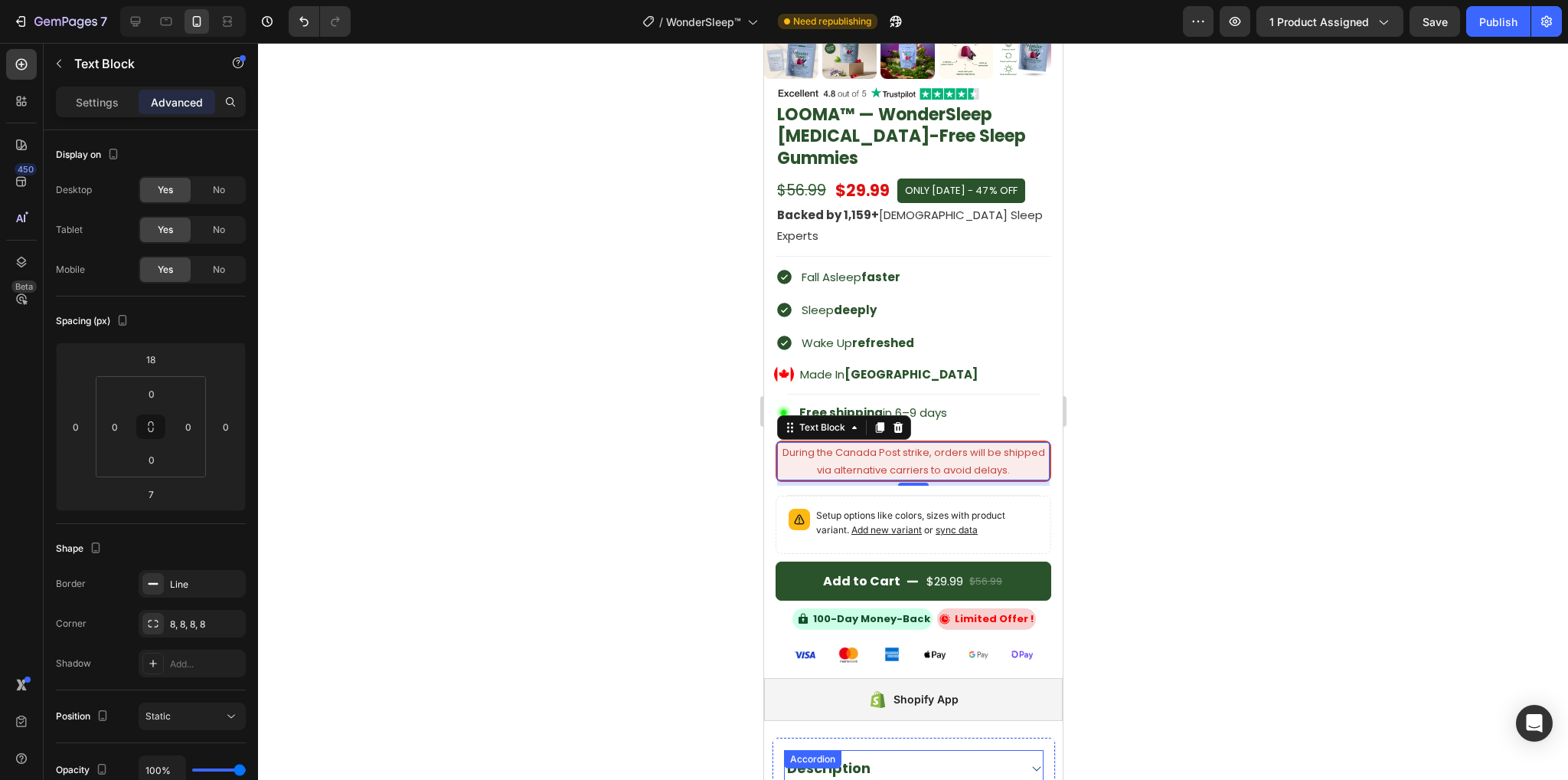
scroll to position [279, 0]
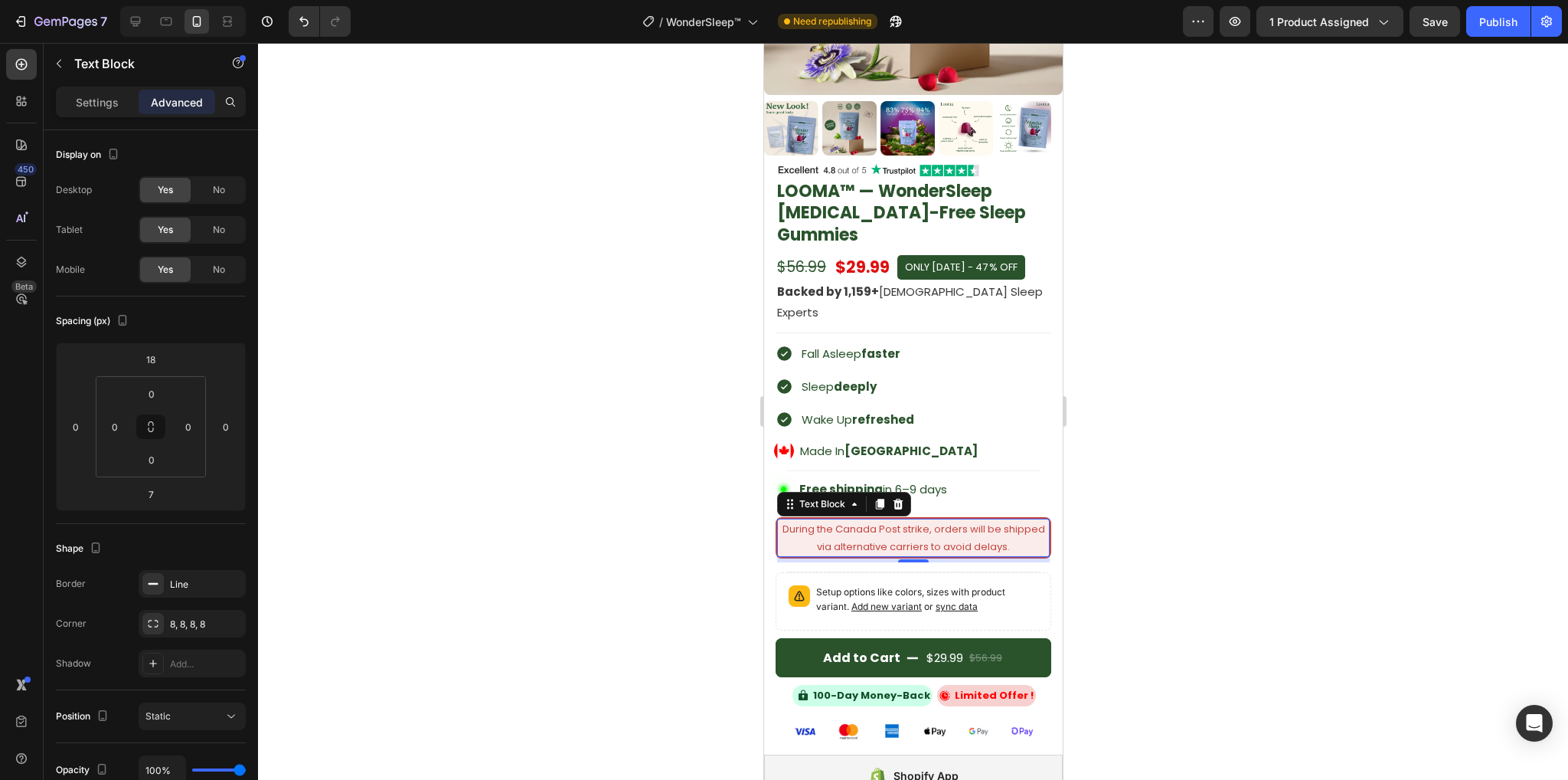
click at [1334, 436] on div at bounding box center [913, 411] width 1310 height 737
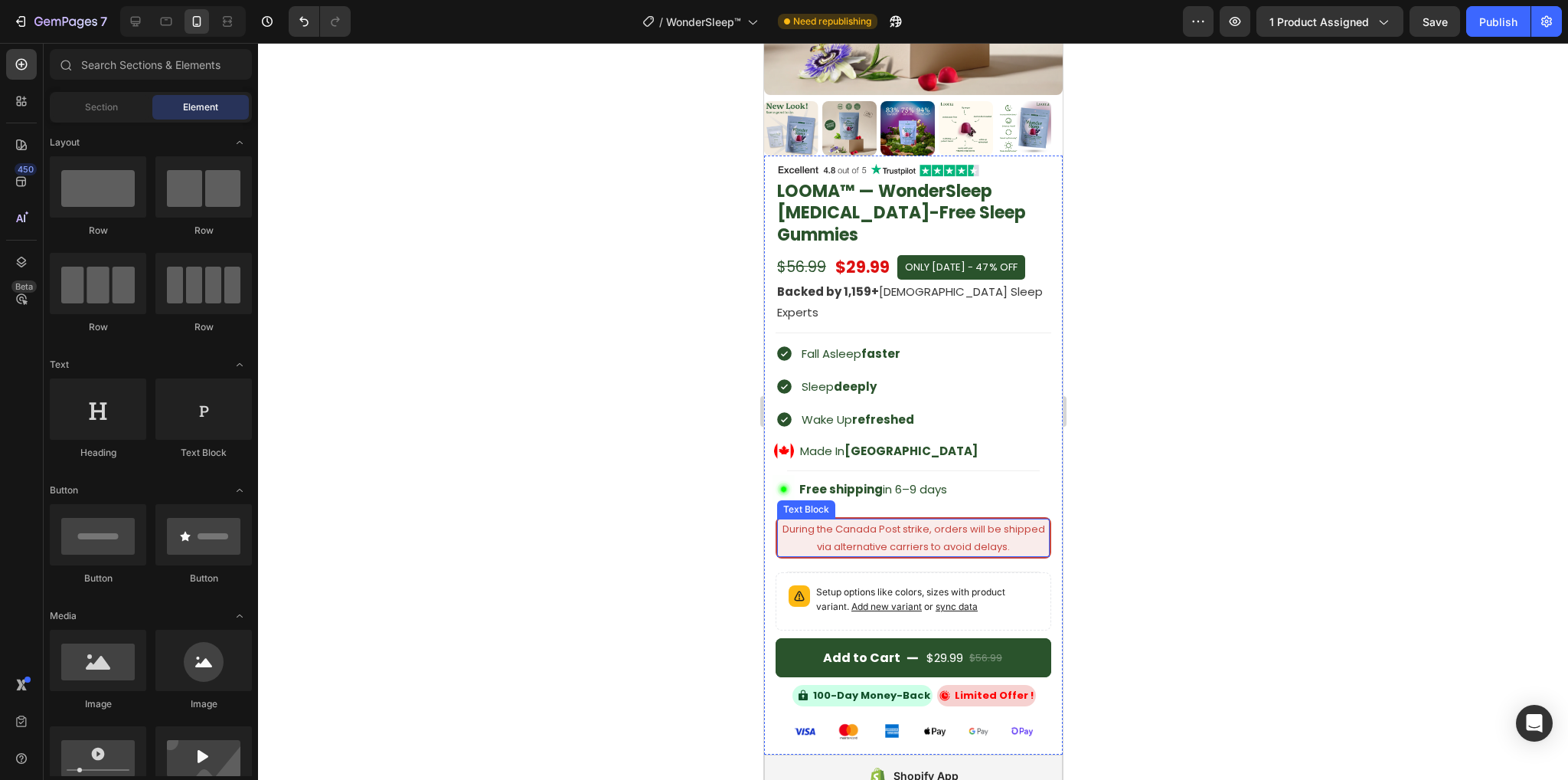
click at [871, 521] on p "During the Canada Post strike, orders will be shipped via alternative carriers …" at bounding box center [912, 539] width 269 height 36
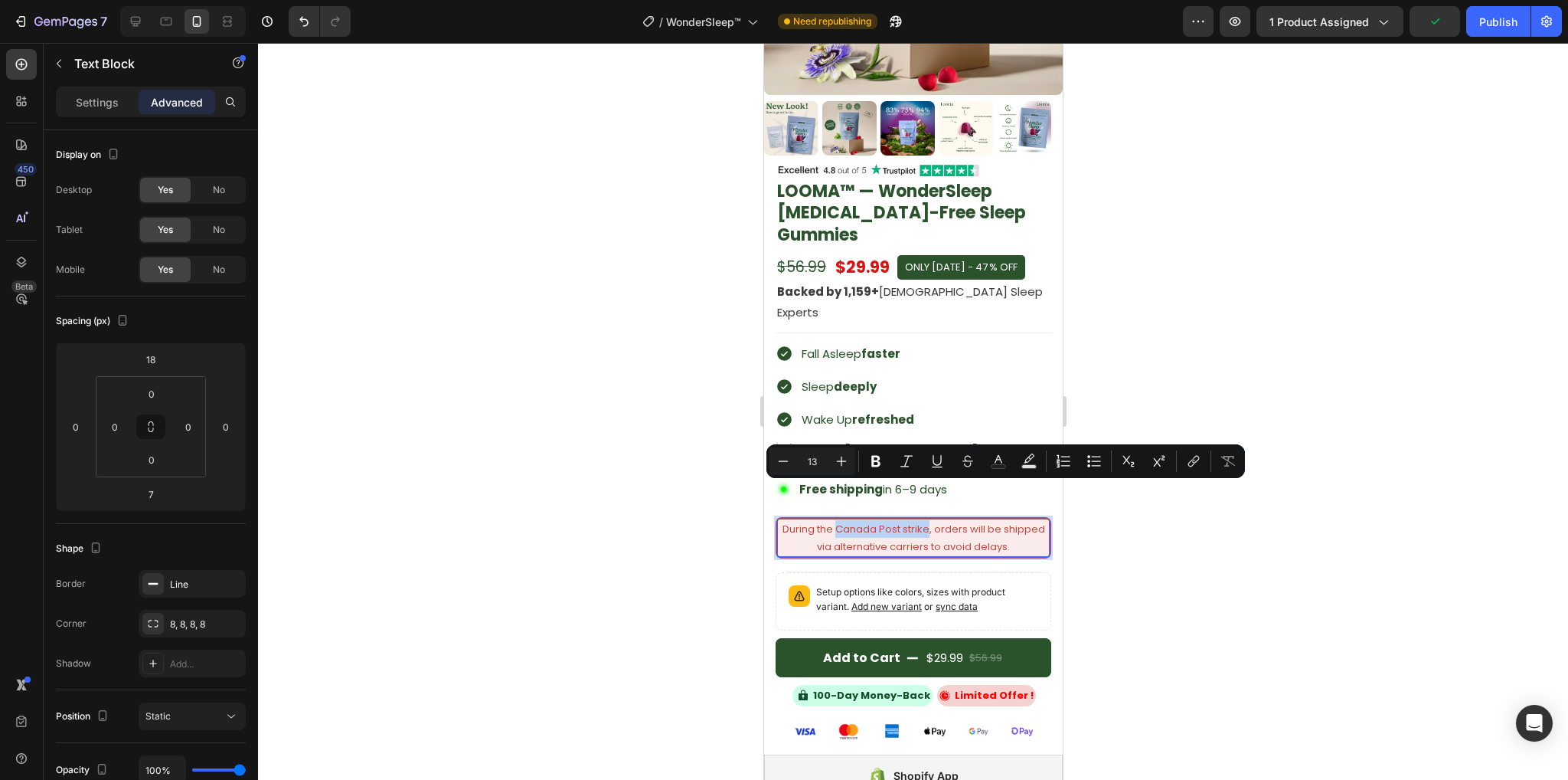
drag, startPoint x: 851, startPoint y: 491, endPoint x: 943, endPoint y: 494, distance: 92.0
click at [943, 521] on p "During the Canada Post strike, orders will be shipped via alternative carriers …" at bounding box center [912, 539] width 269 height 36
click at [878, 467] on icon "Editor contextual toolbar" at bounding box center [875, 460] width 15 height 15
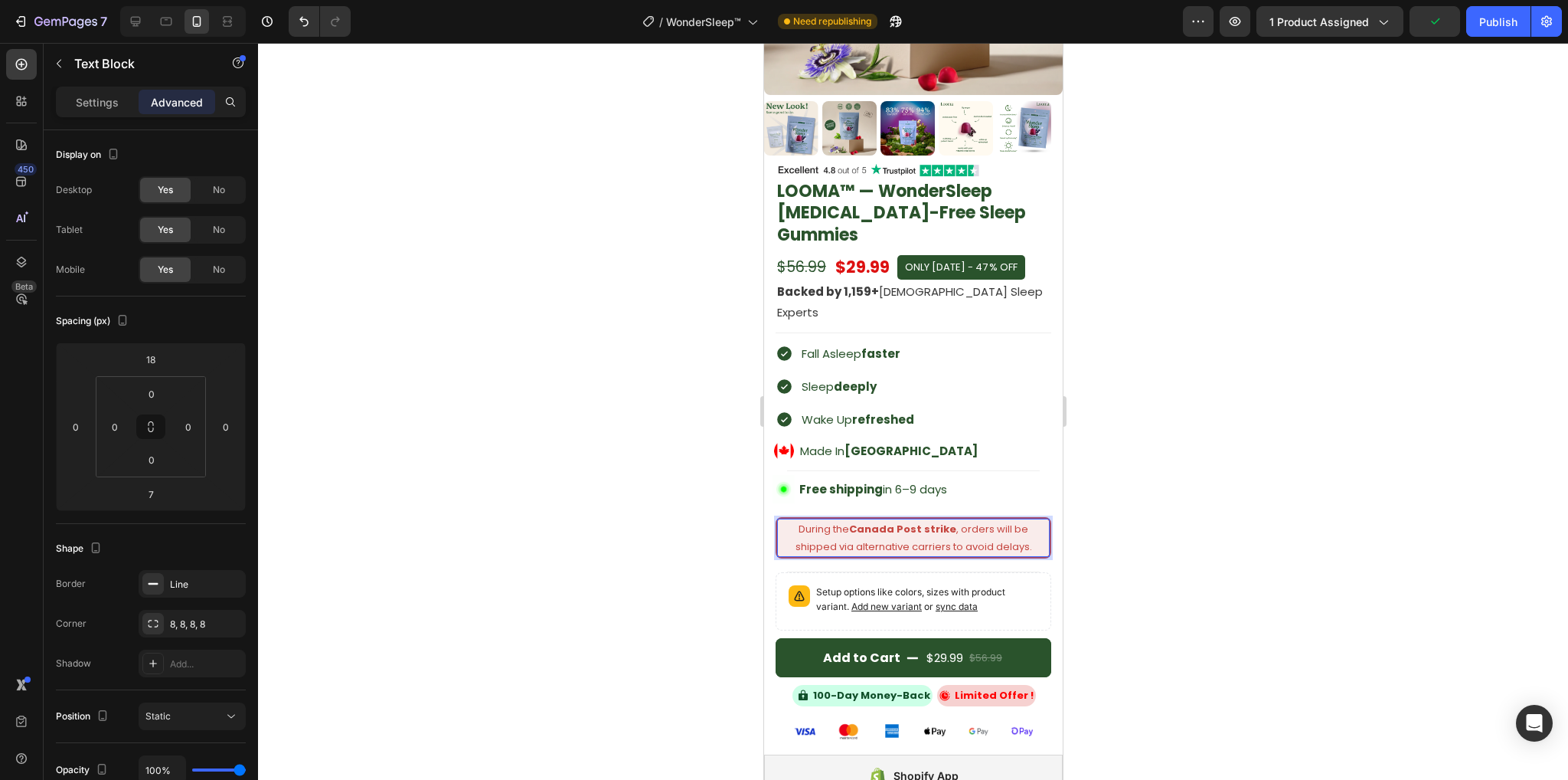
click at [1170, 538] on div at bounding box center [913, 411] width 1310 height 737
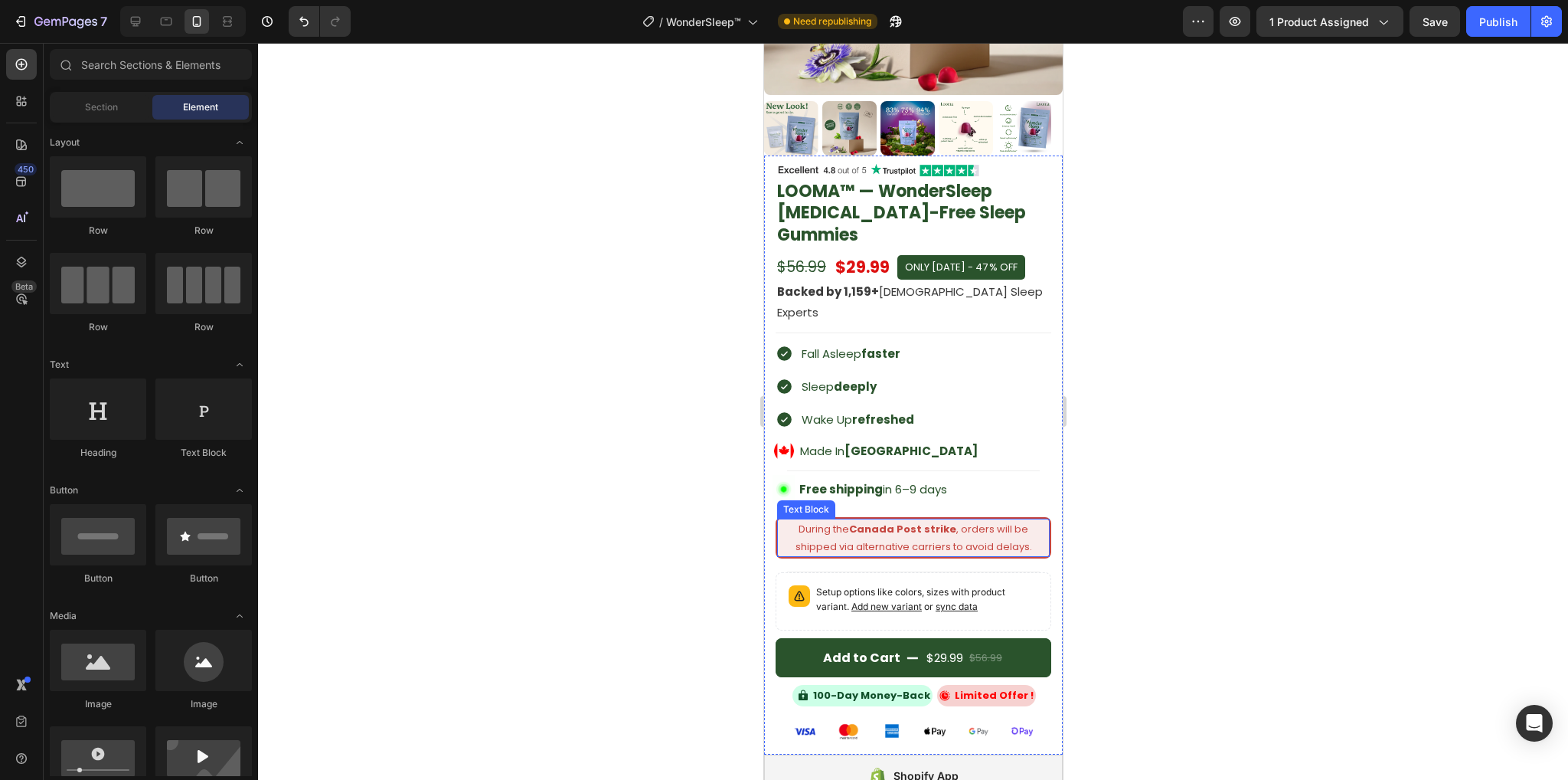
click at [862, 521] on p "During the Canada Post strike , orders will be shipped via alternative carriers…" at bounding box center [912, 539] width 269 height 36
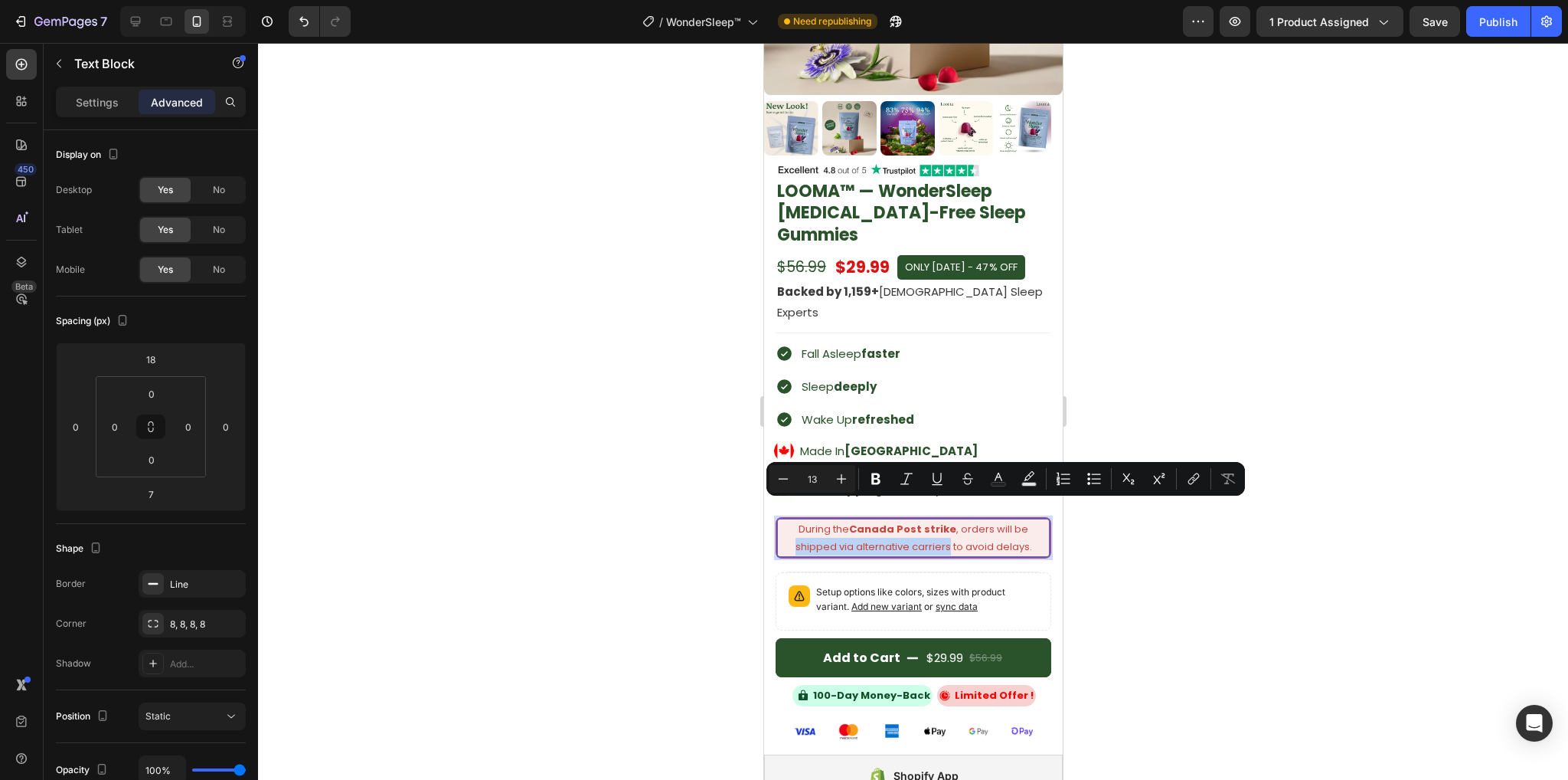
drag, startPoint x: 787, startPoint y: 510, endPoint x: 943, endPoint y: 509, distance: 156.0
click at [943, 521] on p "During the Canada Post strike , orders will be shipped via alternative carriers…" at bounding box center [912, 539] width 269 height 36
drag, startPoint x: 884, startPoint y: 488, endPoint x: 239, endPoint y: 469, distance: 645.3
click at [884, 488] on button "Bold" at bounding box center [876, 479] width 28 height 28
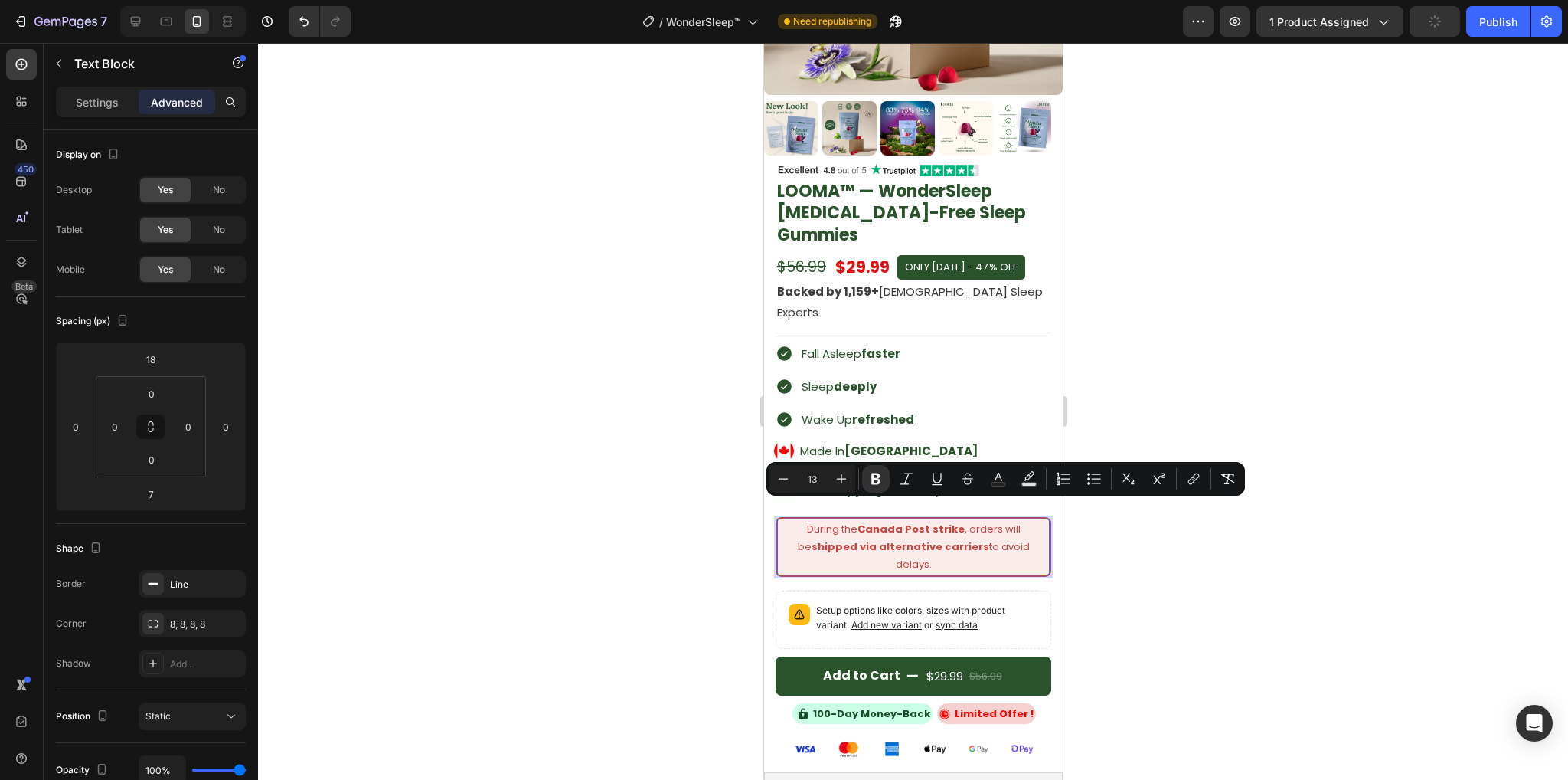
click at [1320, 576] on div at bounding box center [913, 411] width 1310 height 737
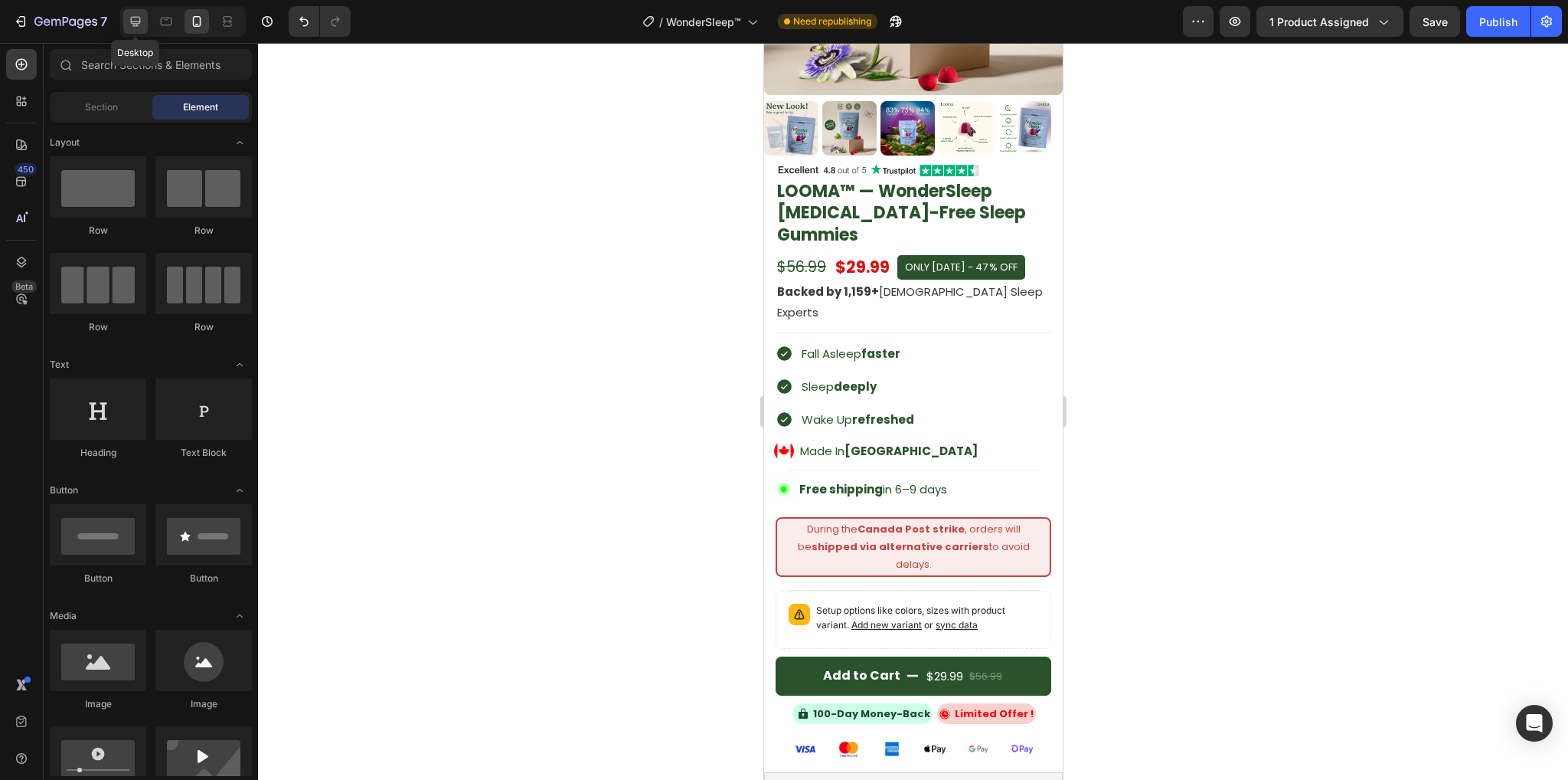
click at [138, 19] on icon at bounding box center [135, 21] width 15 height 15
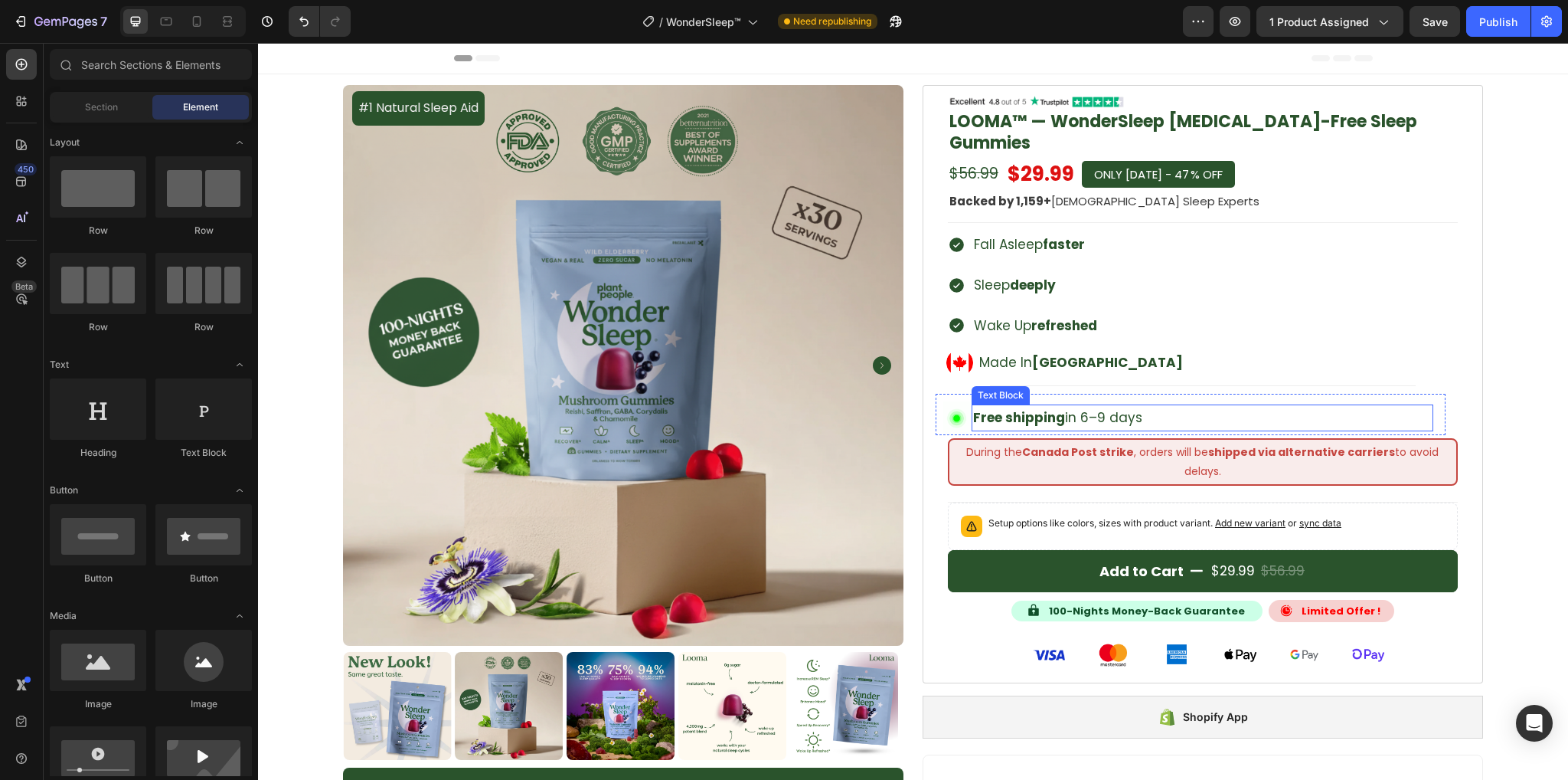
click at [1196, 406] on p "Free shipping in 6–9 days" at bounding box center [1203, 418] width 459 height 24
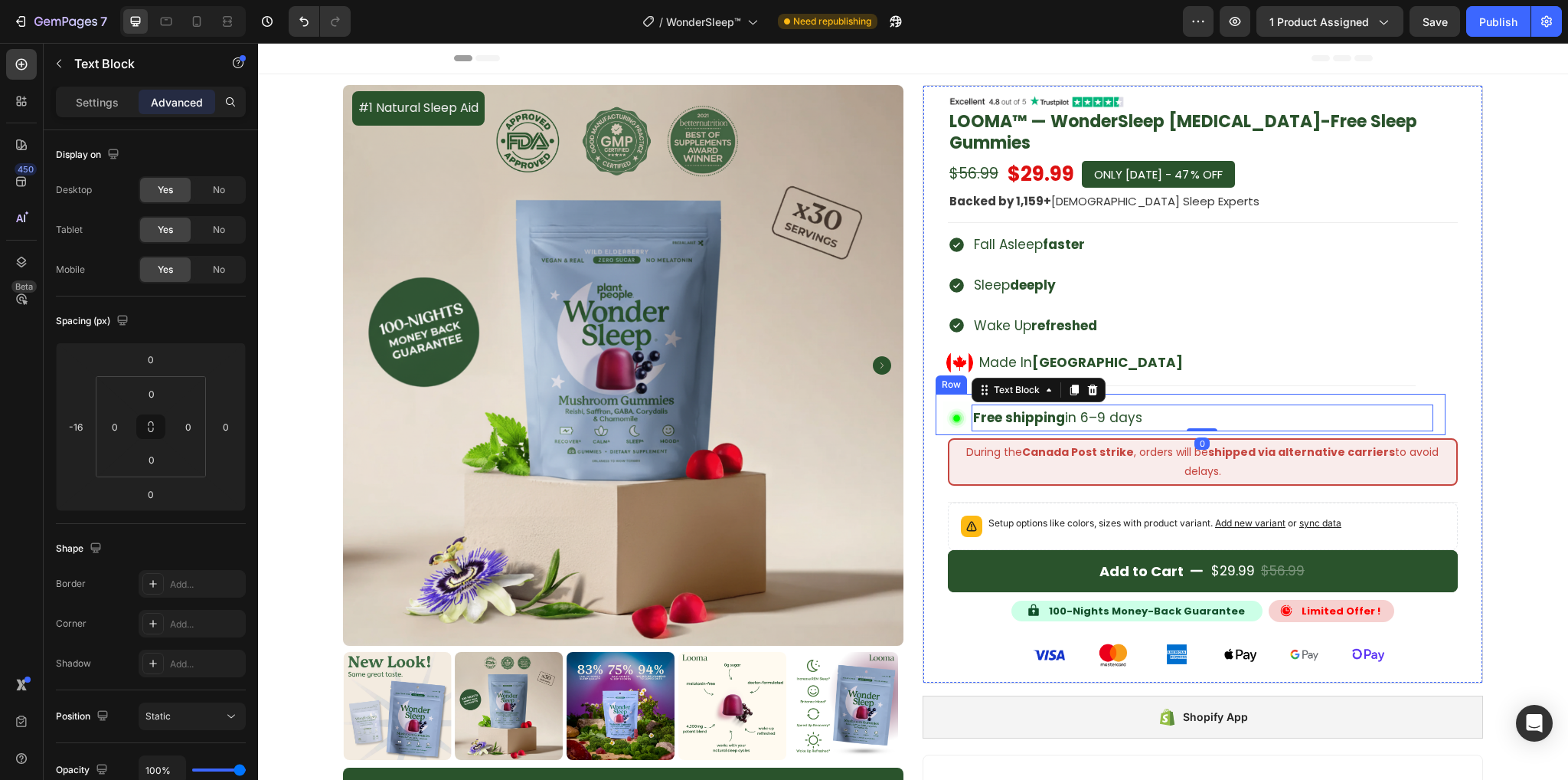
drag, startPoint x: 1246, startPoint y: 407, endPoint x: 1206, endPoint y: 405, distance: 40.0
click at [1247, 407] on div "Free shipping in 6–9 days Text Block 0" at bounding box center [1214, 418] width 462 height 34
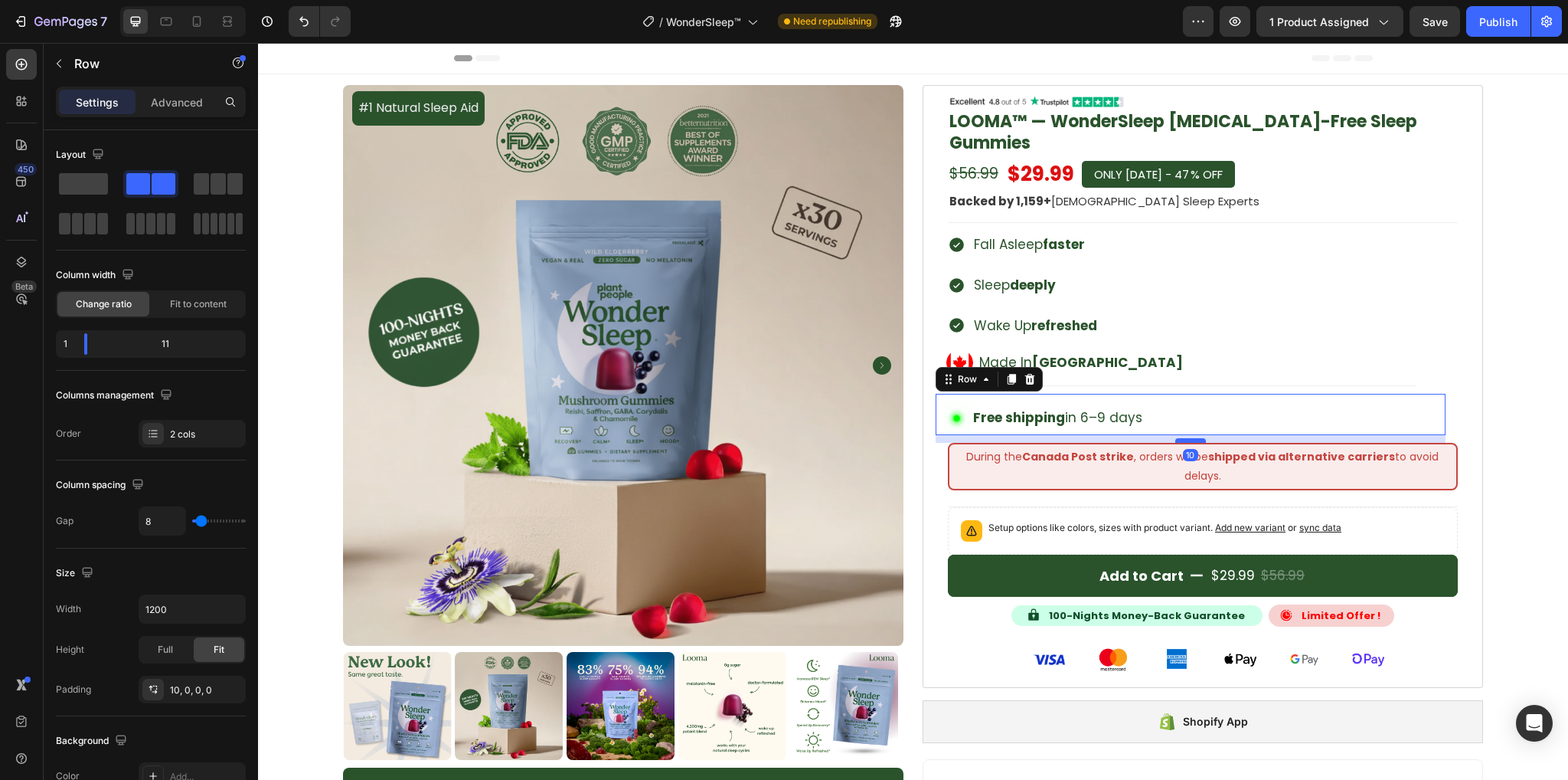
click at [1178, 438] on div at bounding box center [1191, 440] width 31 height 5
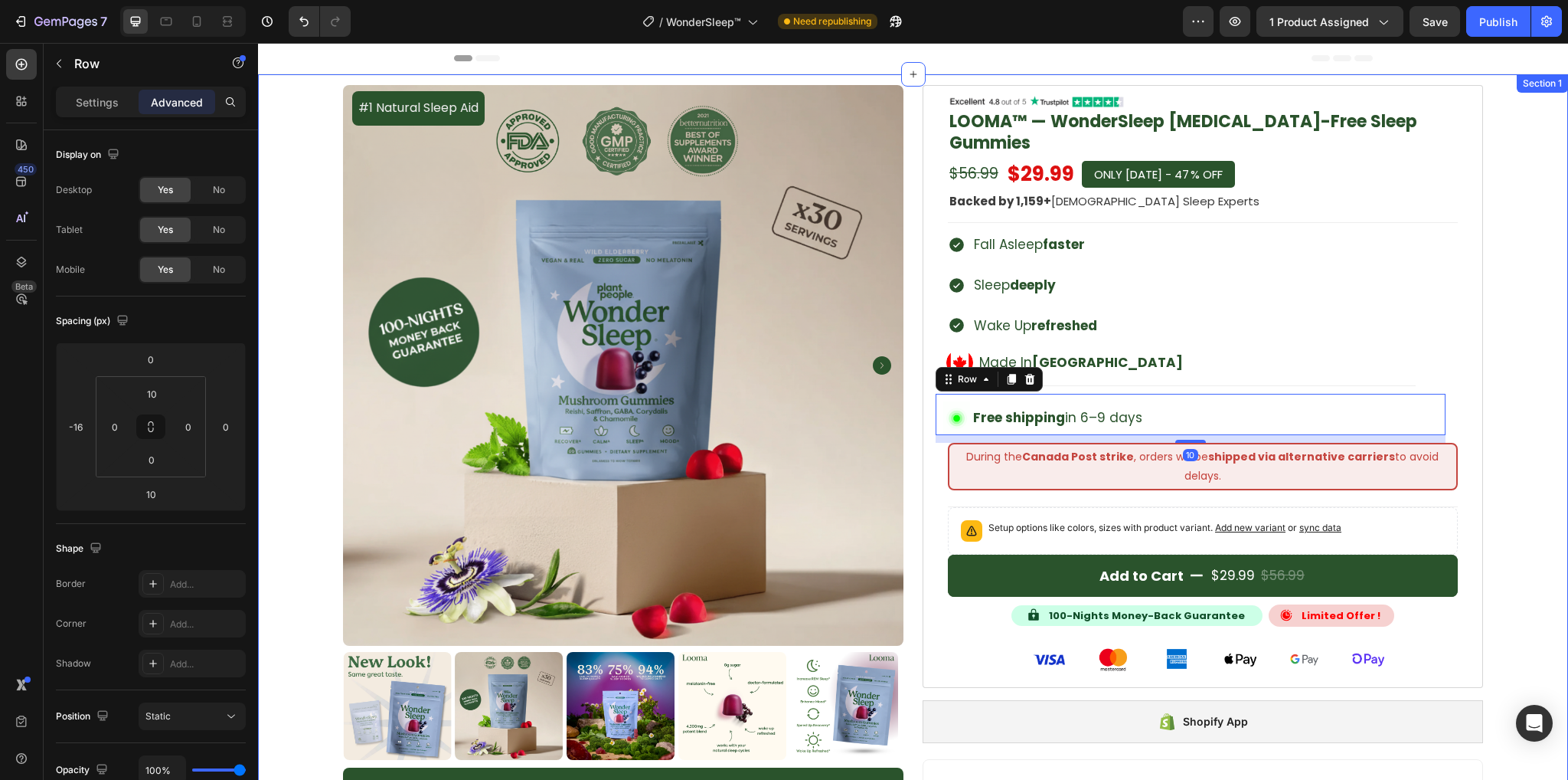
click at [1495, 433] on div "#1 Natural Sleep Aid Product Badge Product Images 100-Night Trial – Money-Back …" at bounding box center [913, 712] width 1310 height 1229
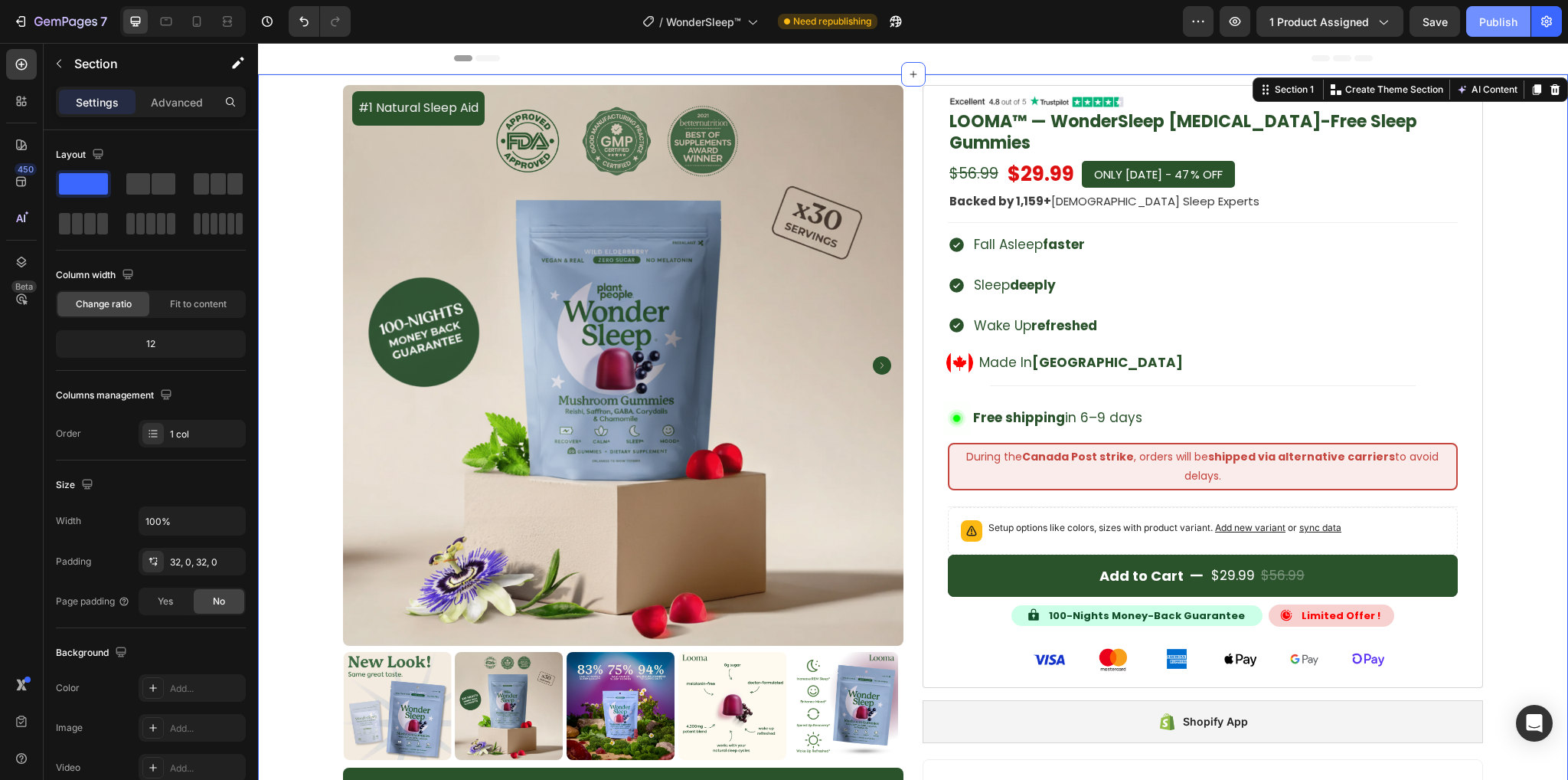
click at [1481, 25] on div "Publish" at bounding box center [1498, 22] width 39 height 16
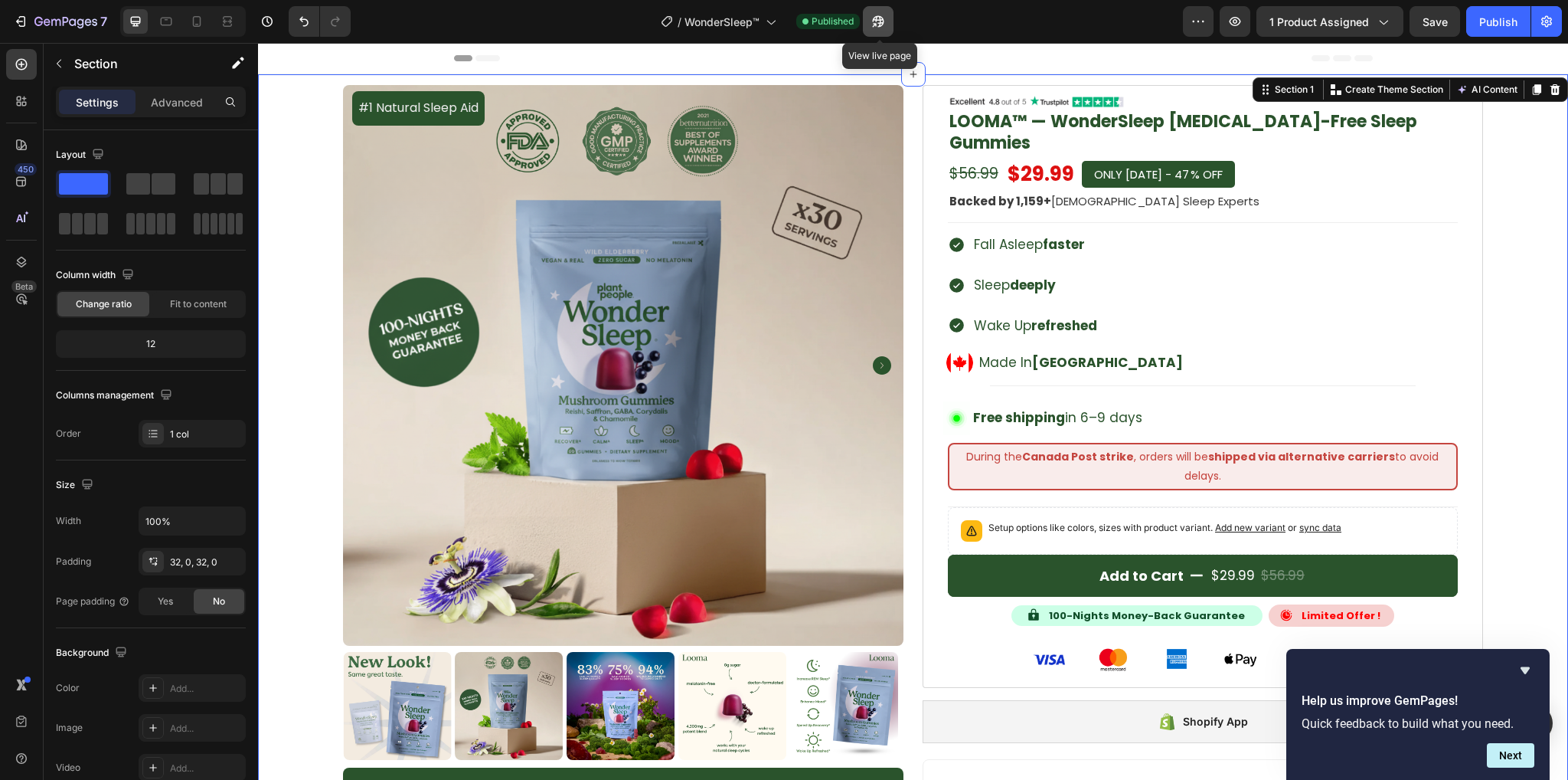
click at [885, 25] on icon "button" at bounding box center [878, 21] width 15 height 15
click at [1528, 660] on div "Help us improve GemPages! Quick feedback to build what you need. Next" at bounding box center [1417, 714] width 263 height 131
click at [1099, 451] on p "During the Canada Post strike , orders will be shipped via alternative carriers…" at bounding box center [1203, 466] width 500 height 39
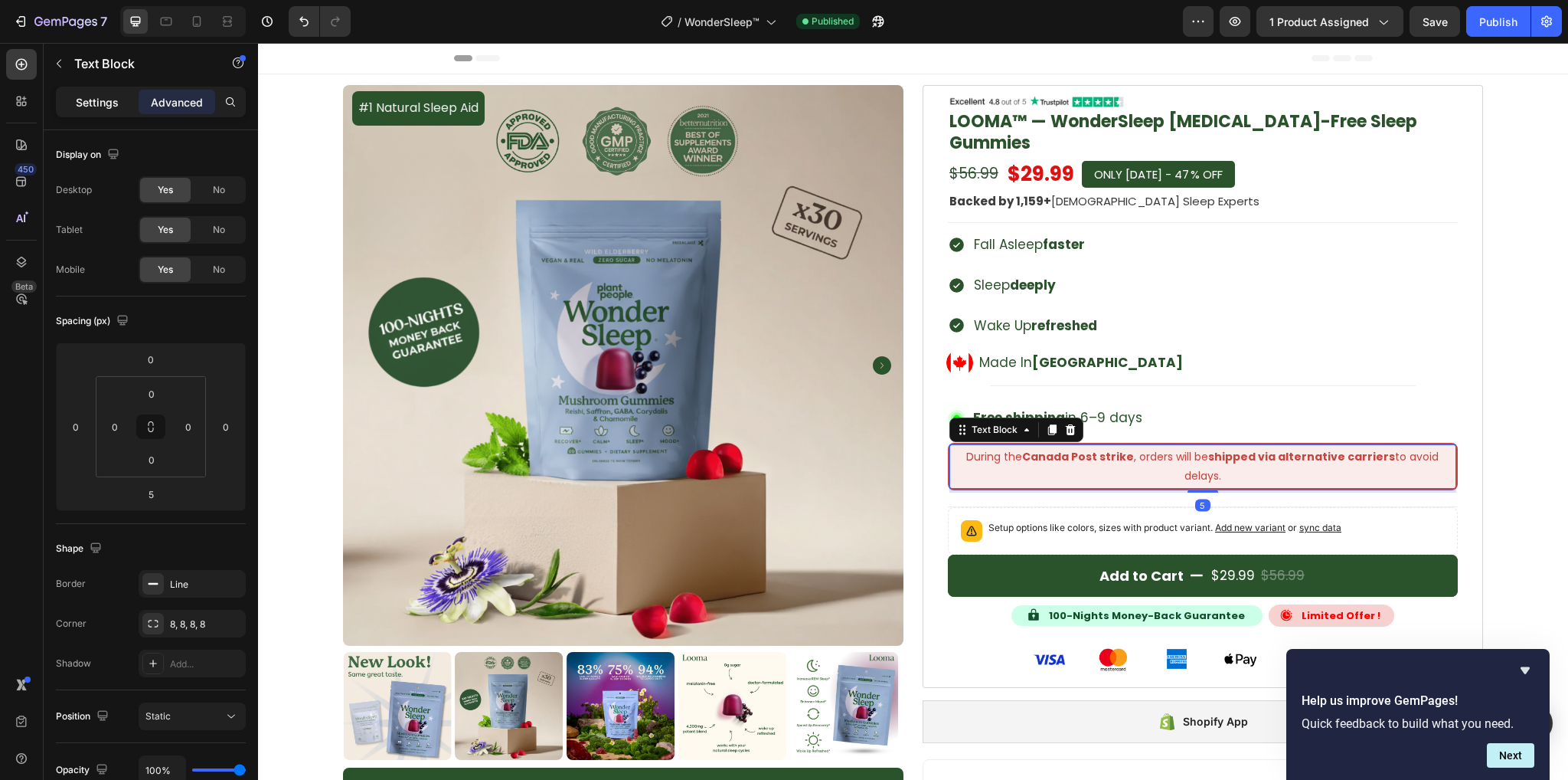
click at [112, 98] on p "Settings" at bounding box center [96, 102] width 43 height 16
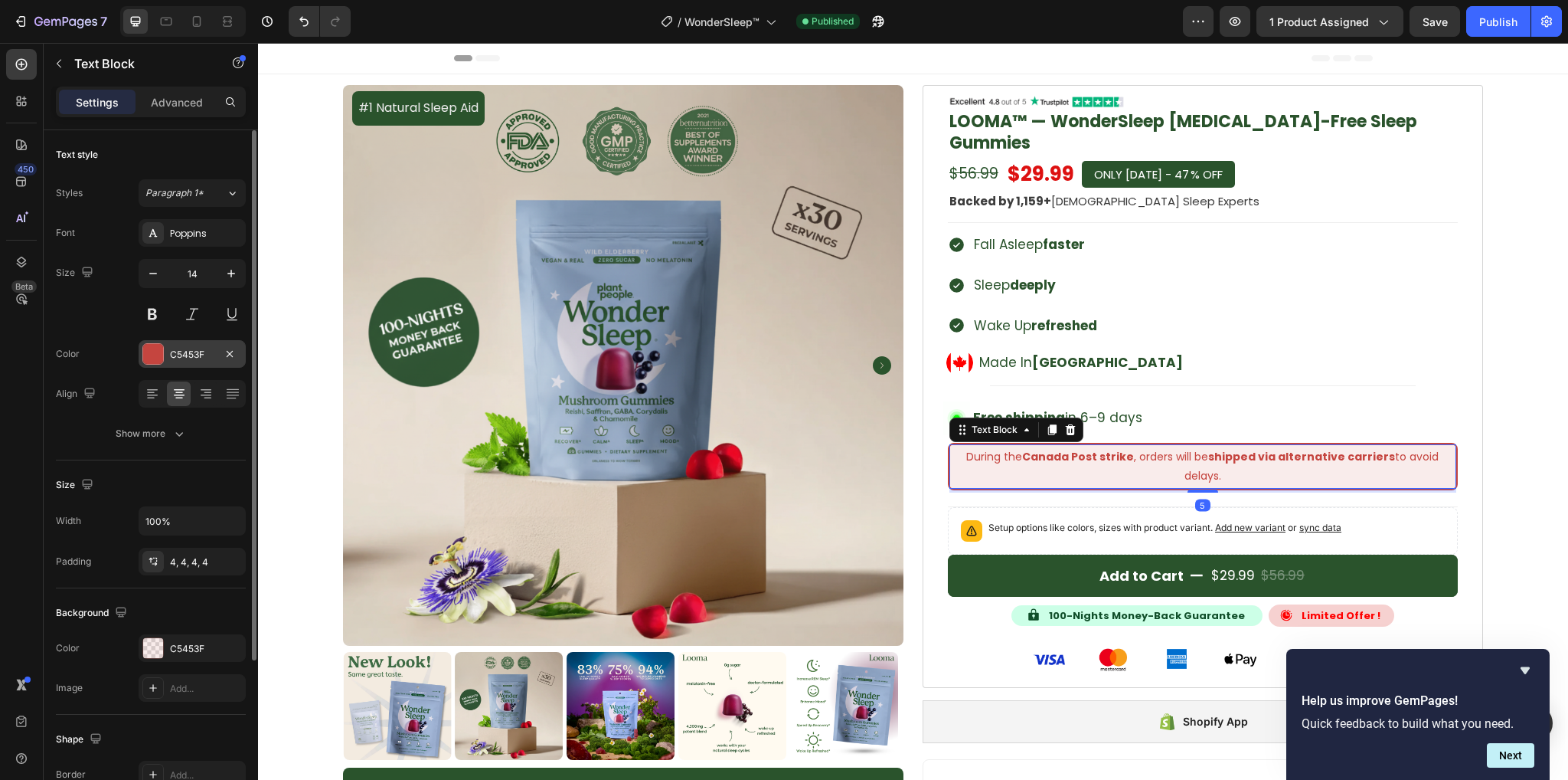
click at [178, 348] on div "C5453F" at bounding box center [192, 355] width 45 height 14
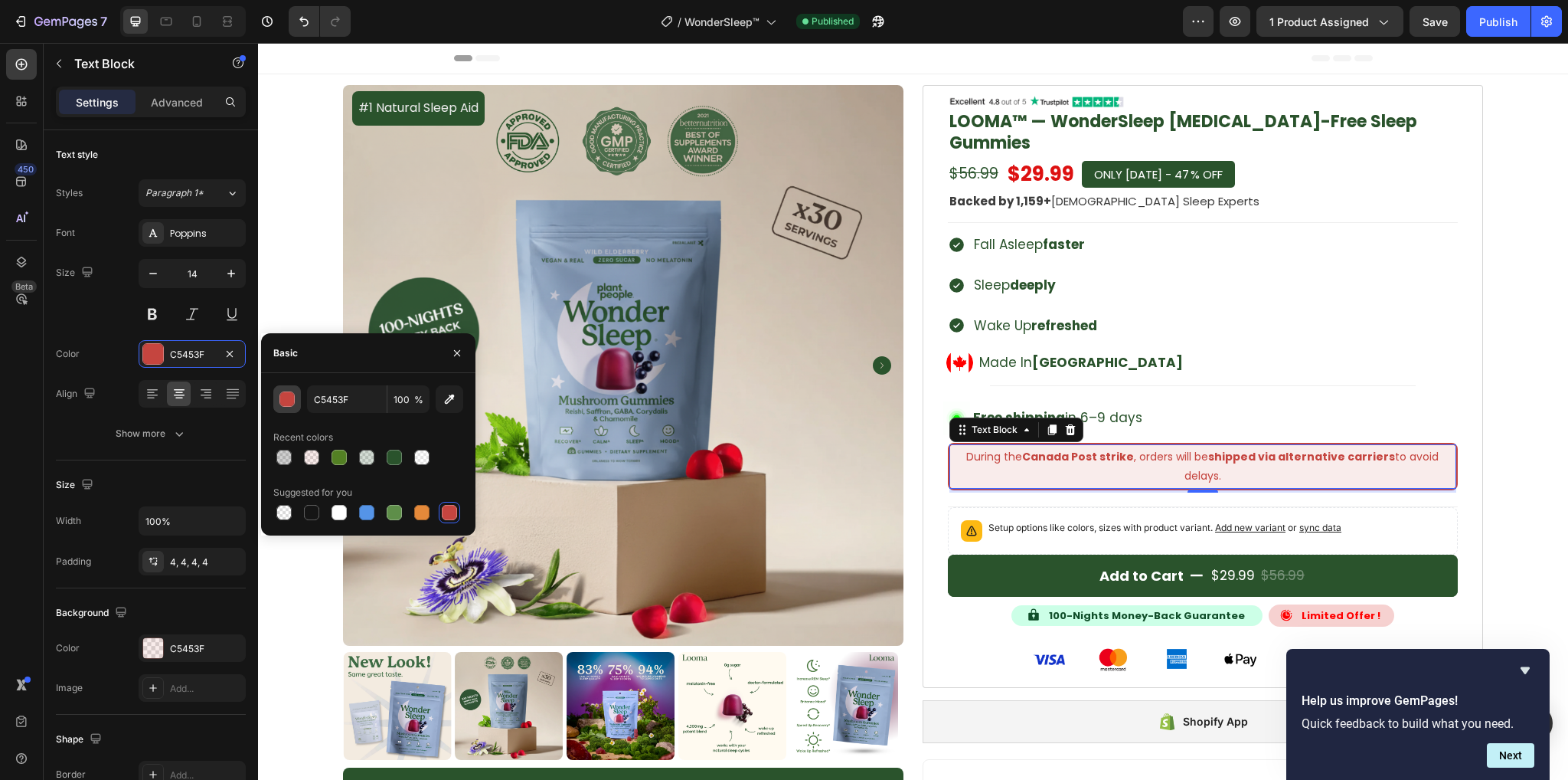
click at [296, 396] on button "button" at bounding box center [287, 399] width 28 height 28
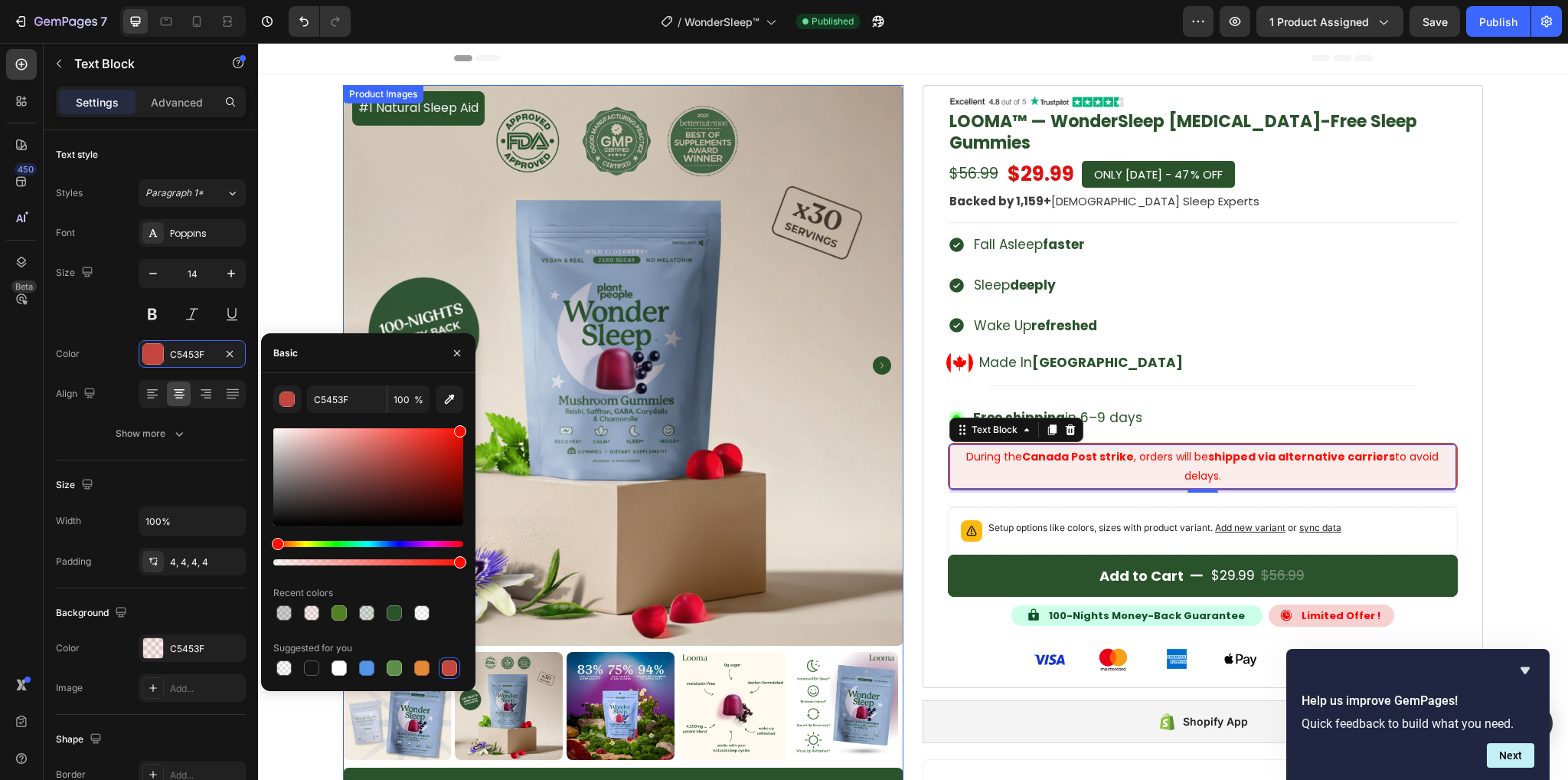
drag, startPoint x: 661, startPoint y: 501, endPoint x: 503, endPoint y: 399, distance: 188.1
type input "FF0C00"
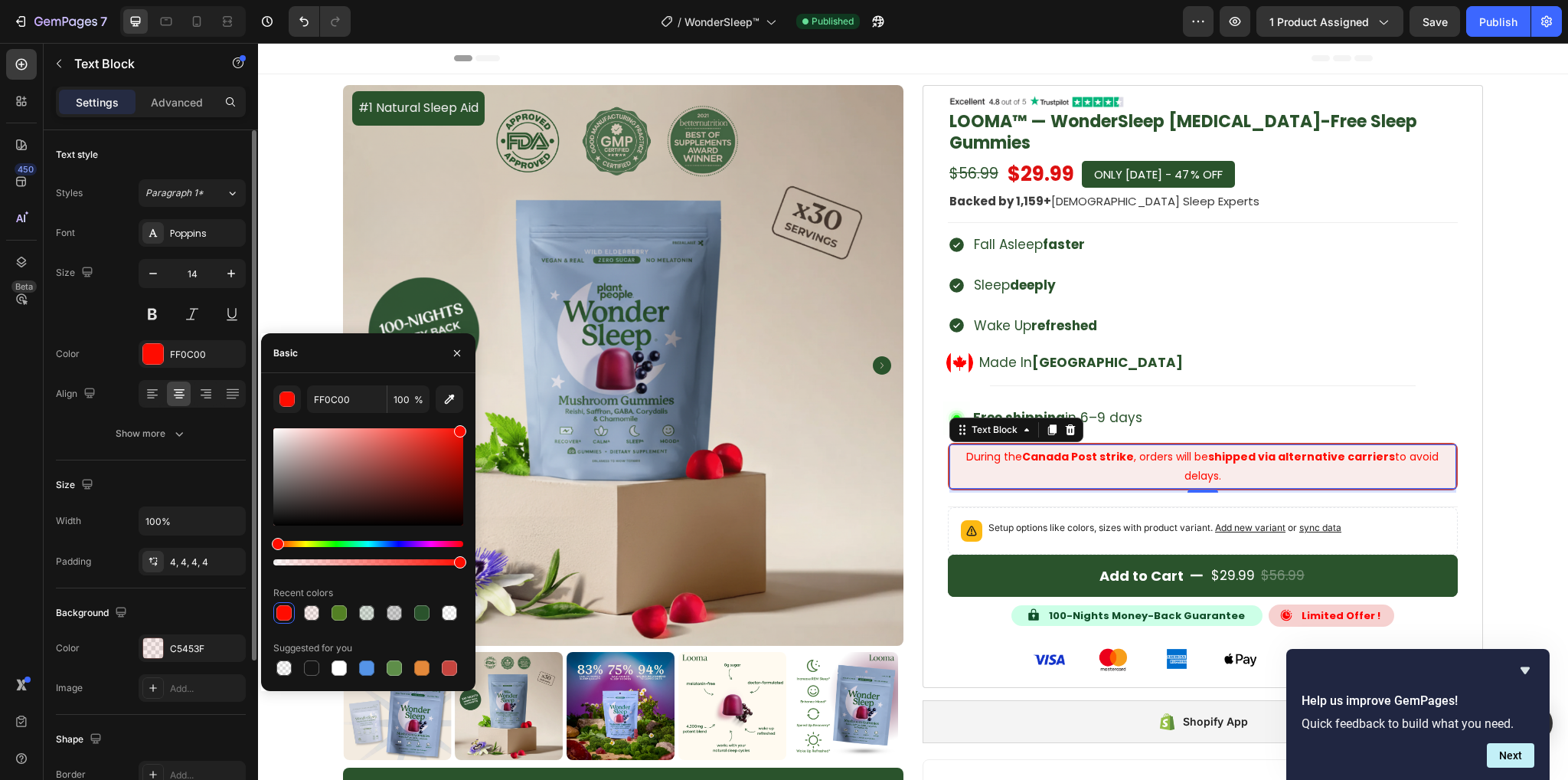
click at [108, 343] on div "Color FF0C00" at bounding box center [150, 354] width 190 height 28
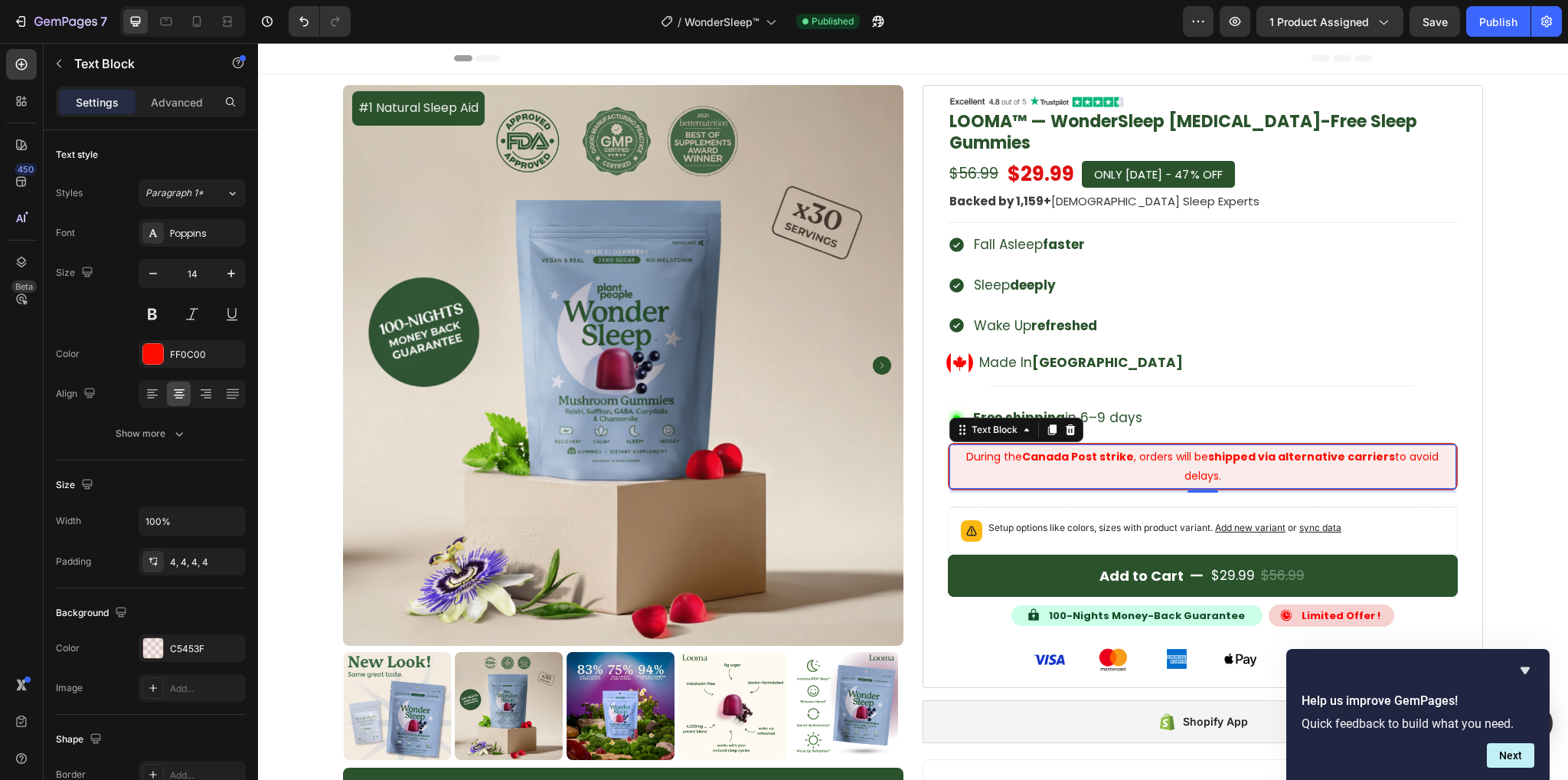
scroll to position [230, 0]
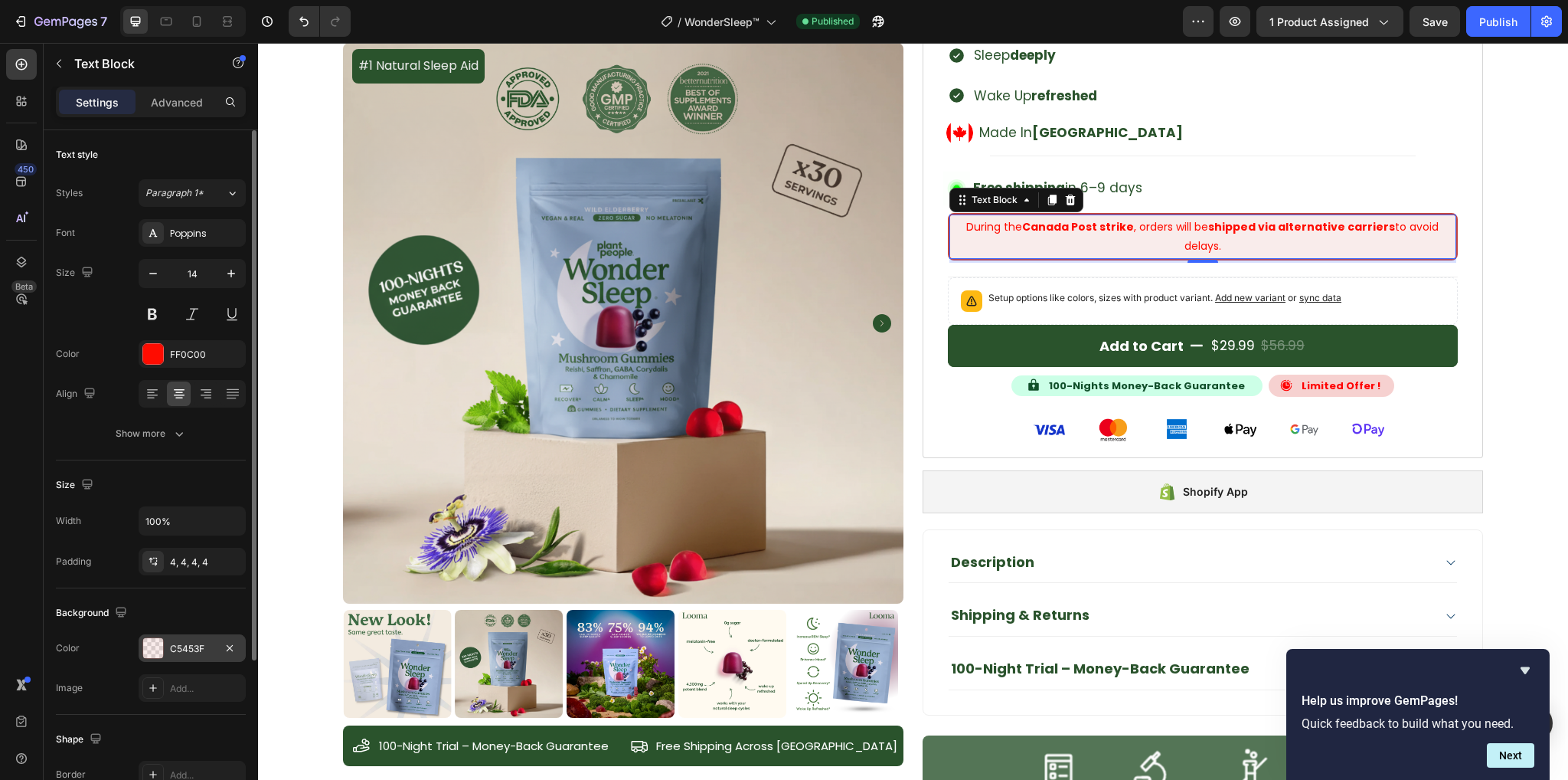
click at [193, 648] on div "C5453F" at bounding box center [192, 649] width 45 height 14
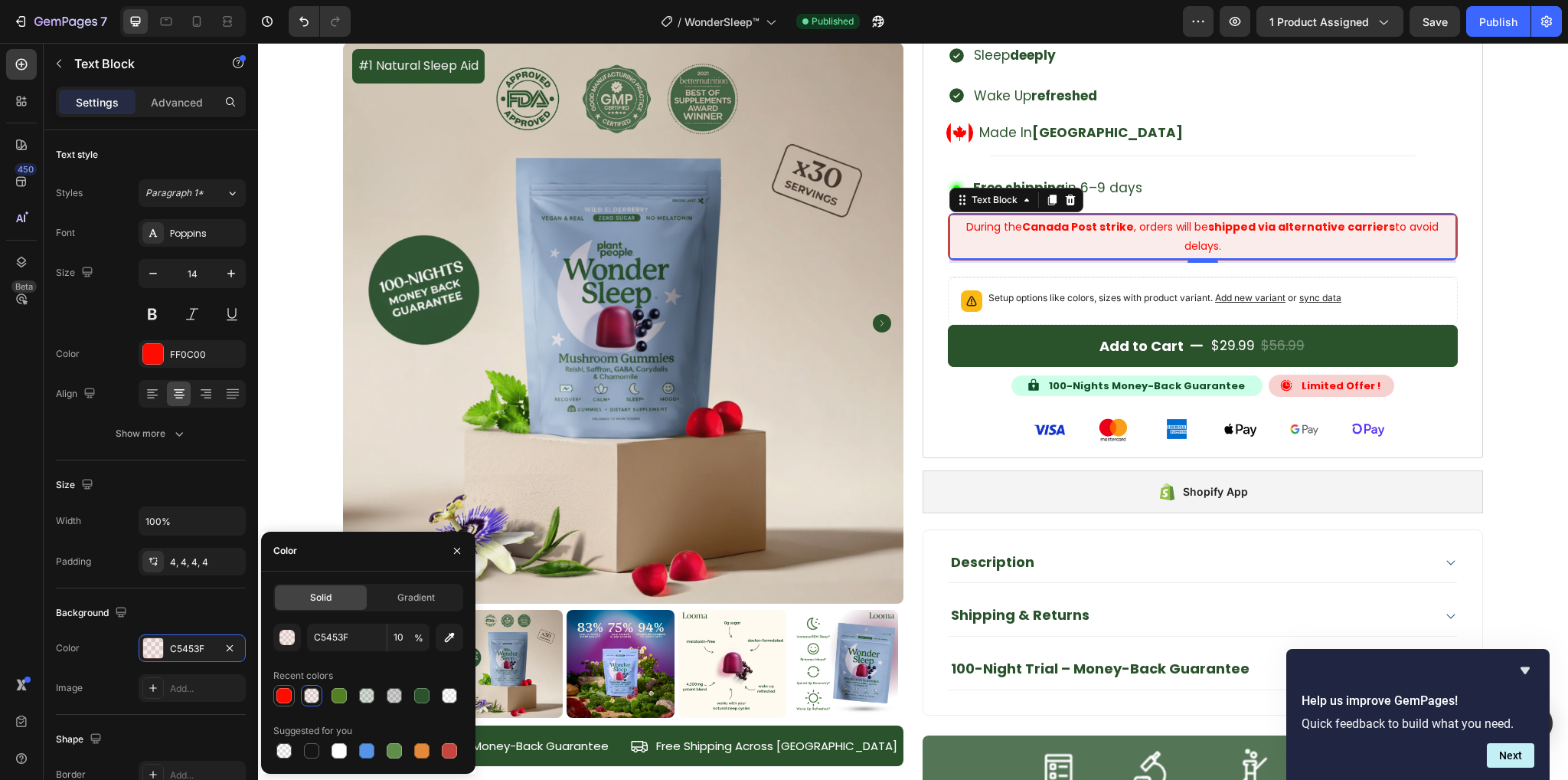
click at [284, 693] on div at bounding box center [283, 695] width 15 height 15
type input "FF0C00"
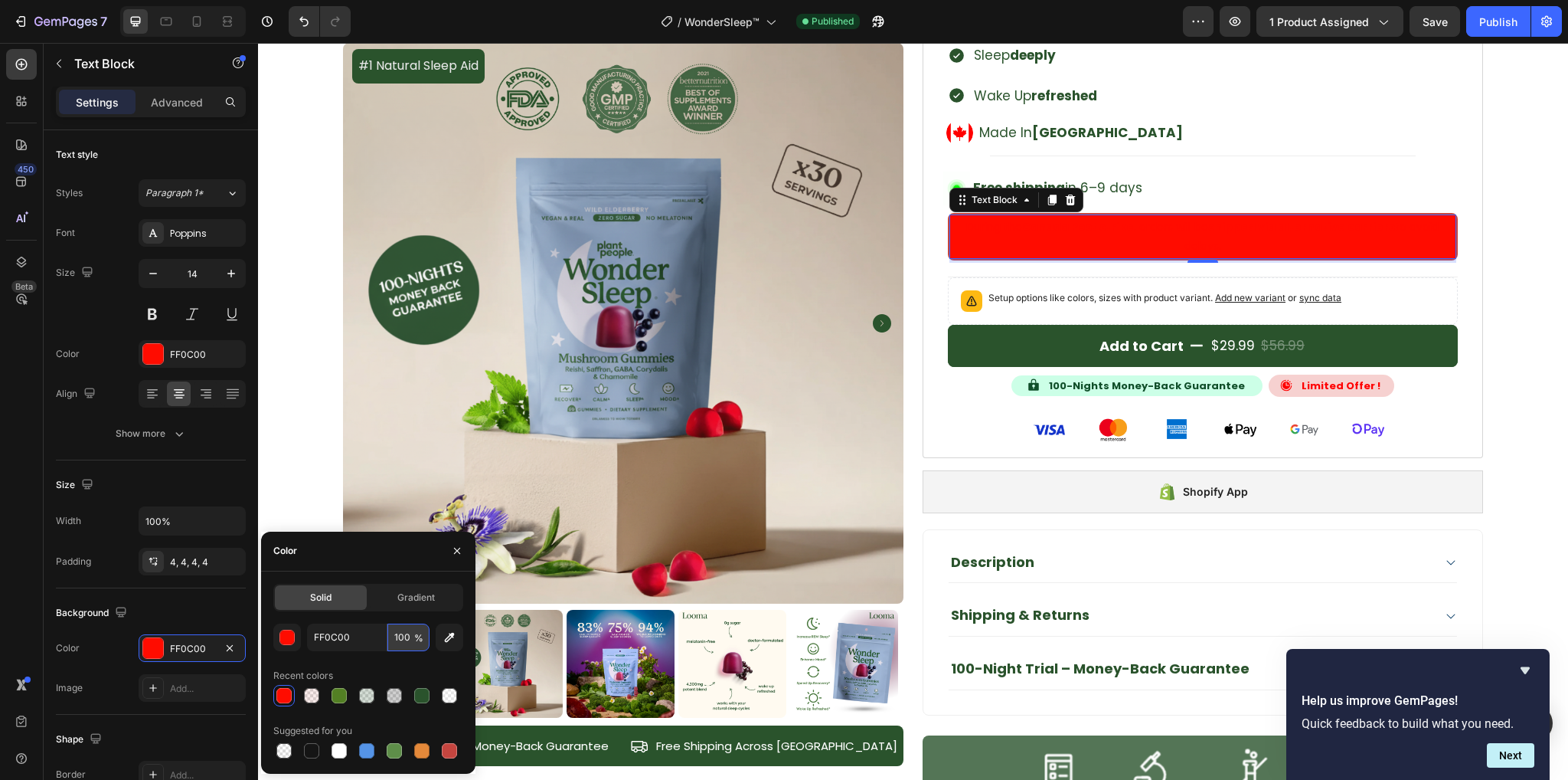
click at [404, 635] on input "100" at bounding box center [408, 638] width 42 height 28
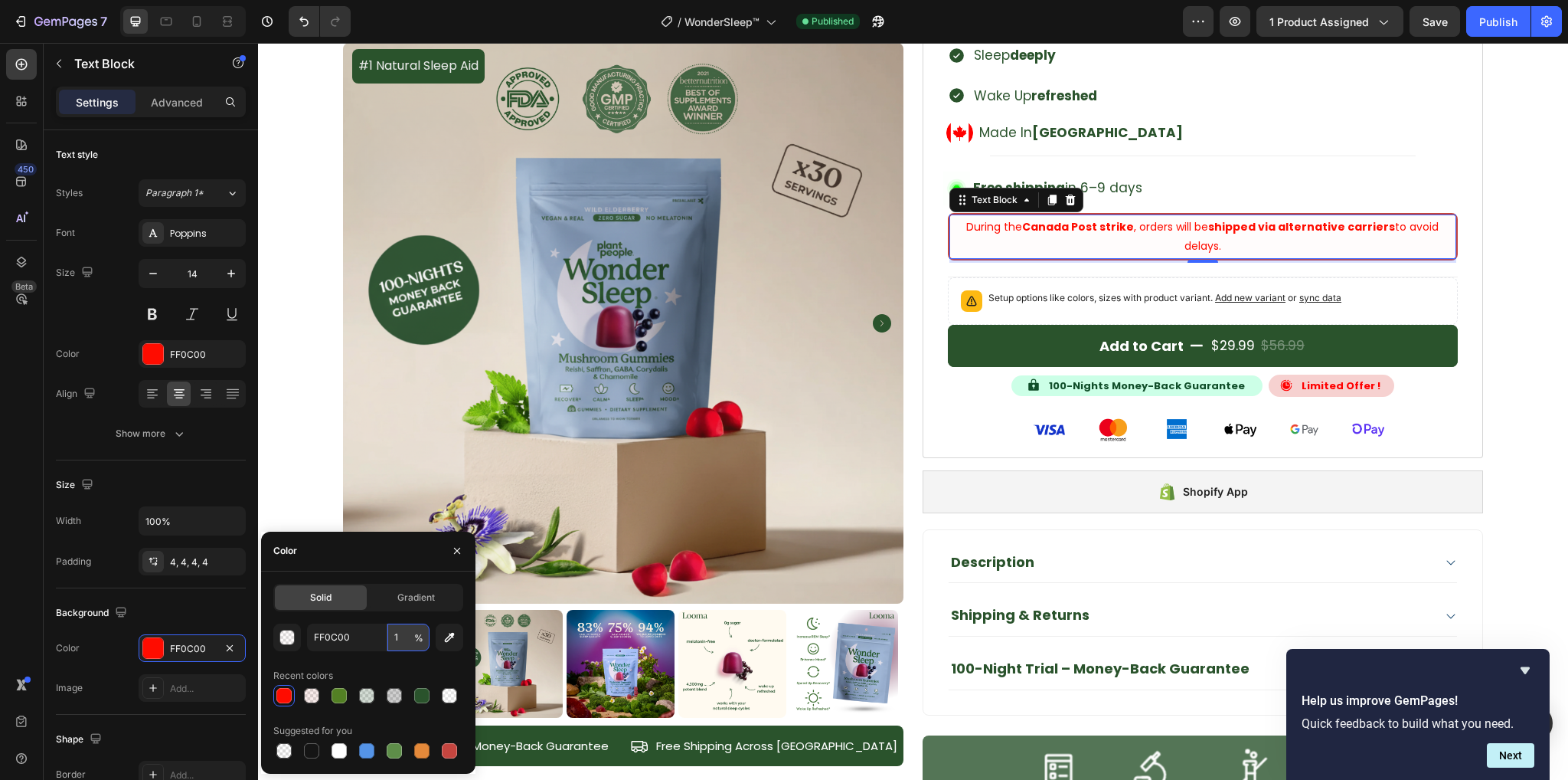
type input "10"
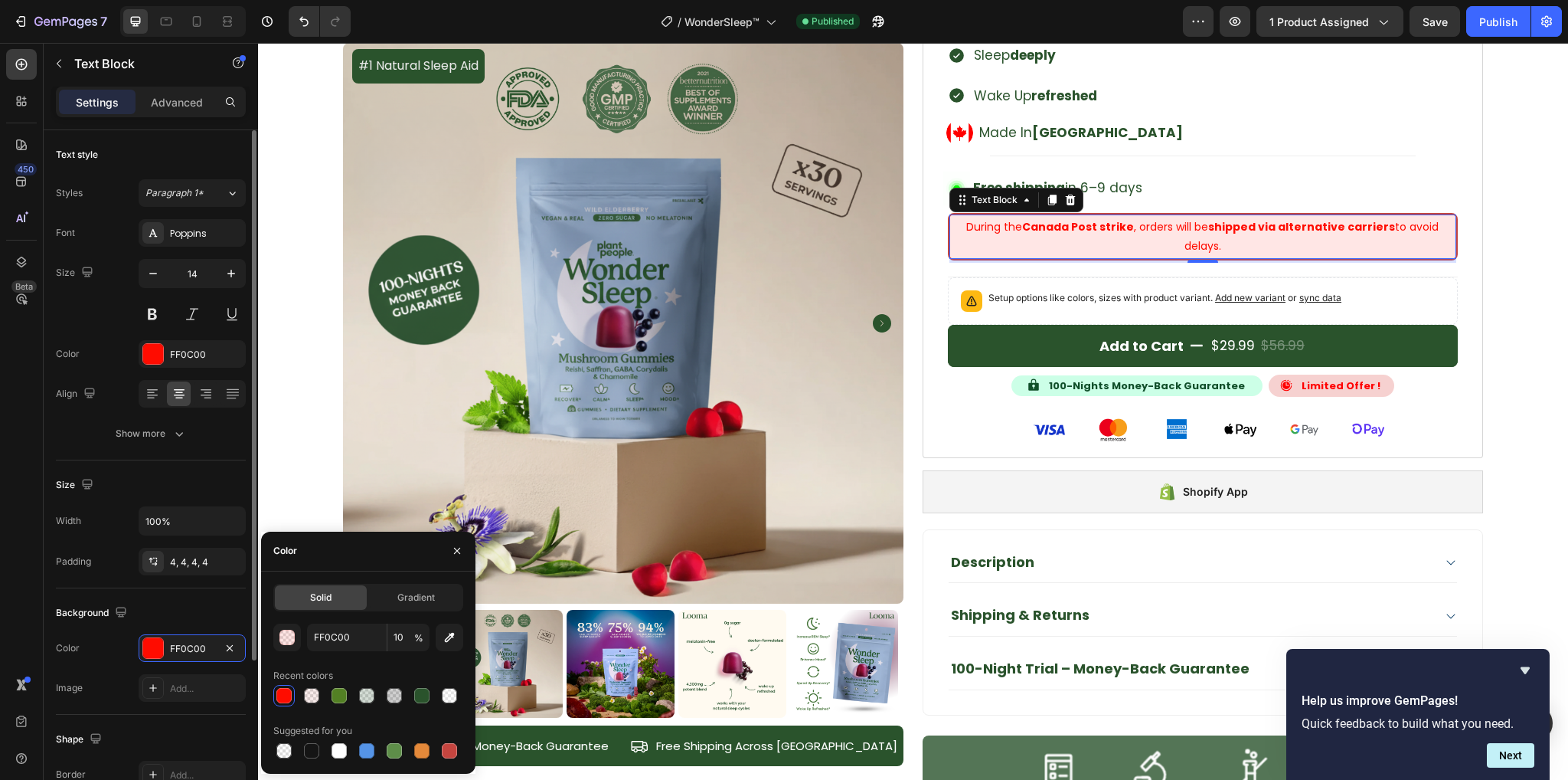
click at [172, 473] on div "Size" at bounding box center [150, 485] width 190 height 25
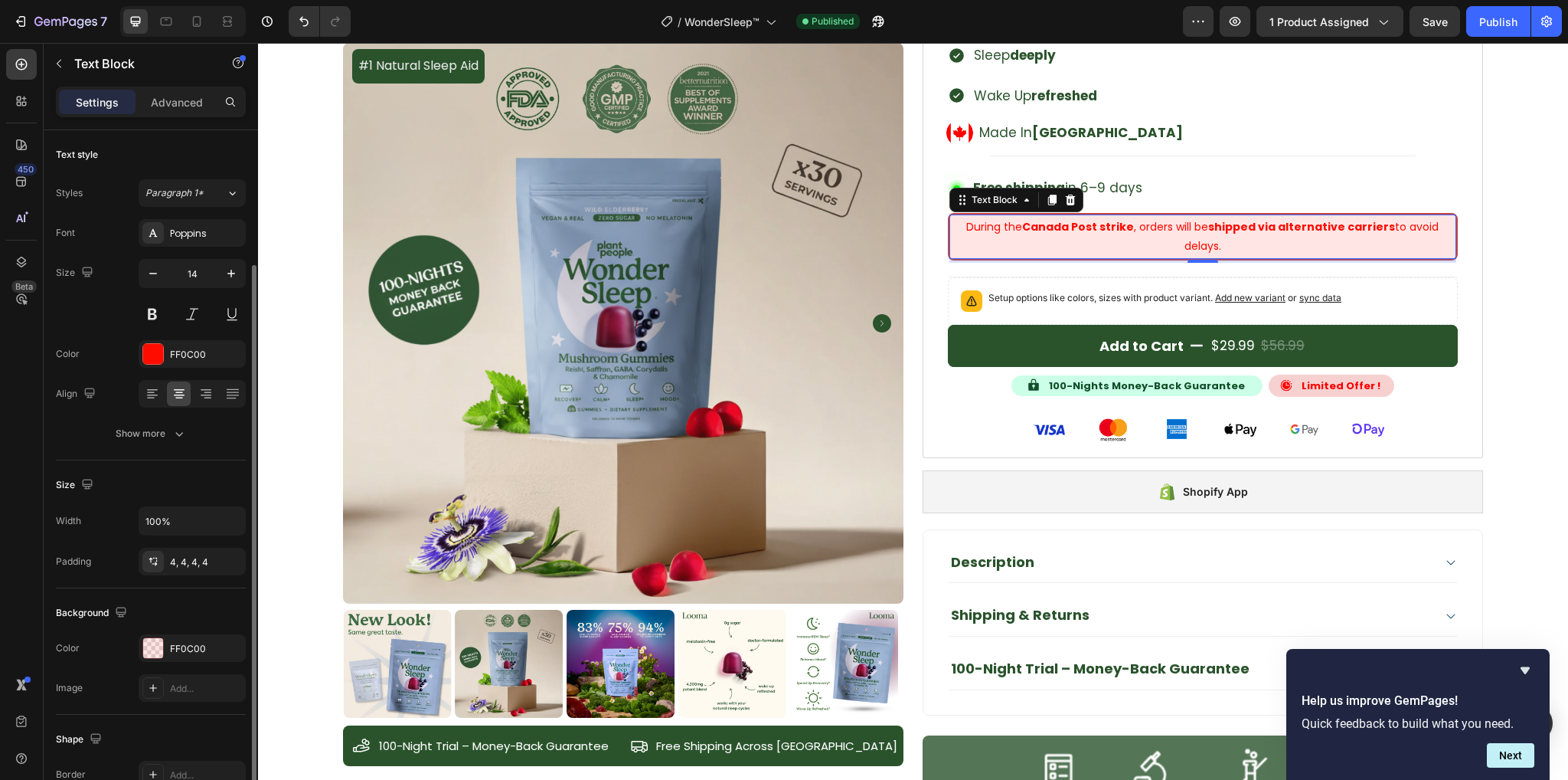
scroll to position [213, 0]
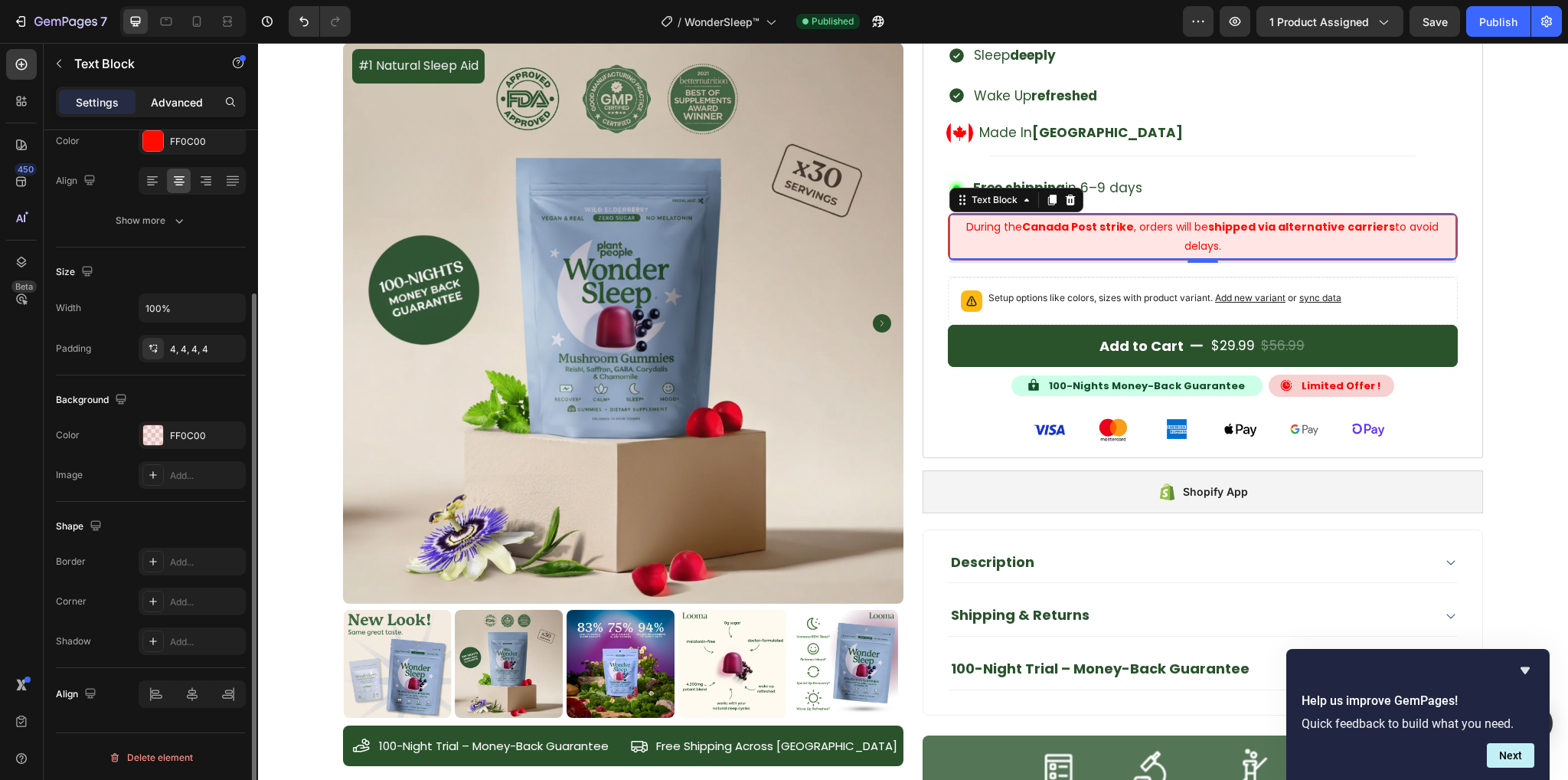
click at [180, 95] on p "Advanced" at bounding box center [177, 102] width 52 height 16
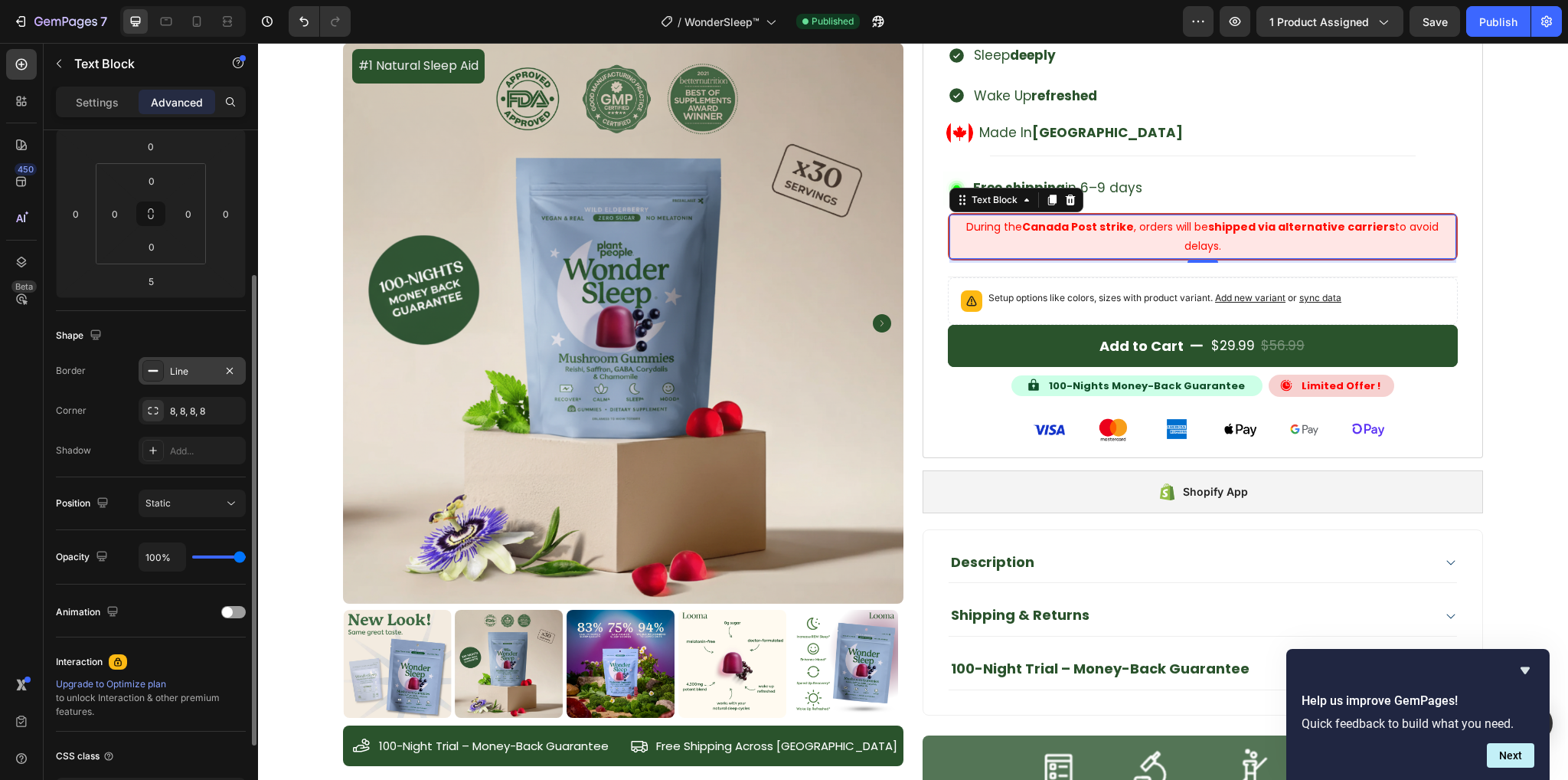
click at [178, 377] on div "Line" at bounding box center [192, 372] width 45 height 14
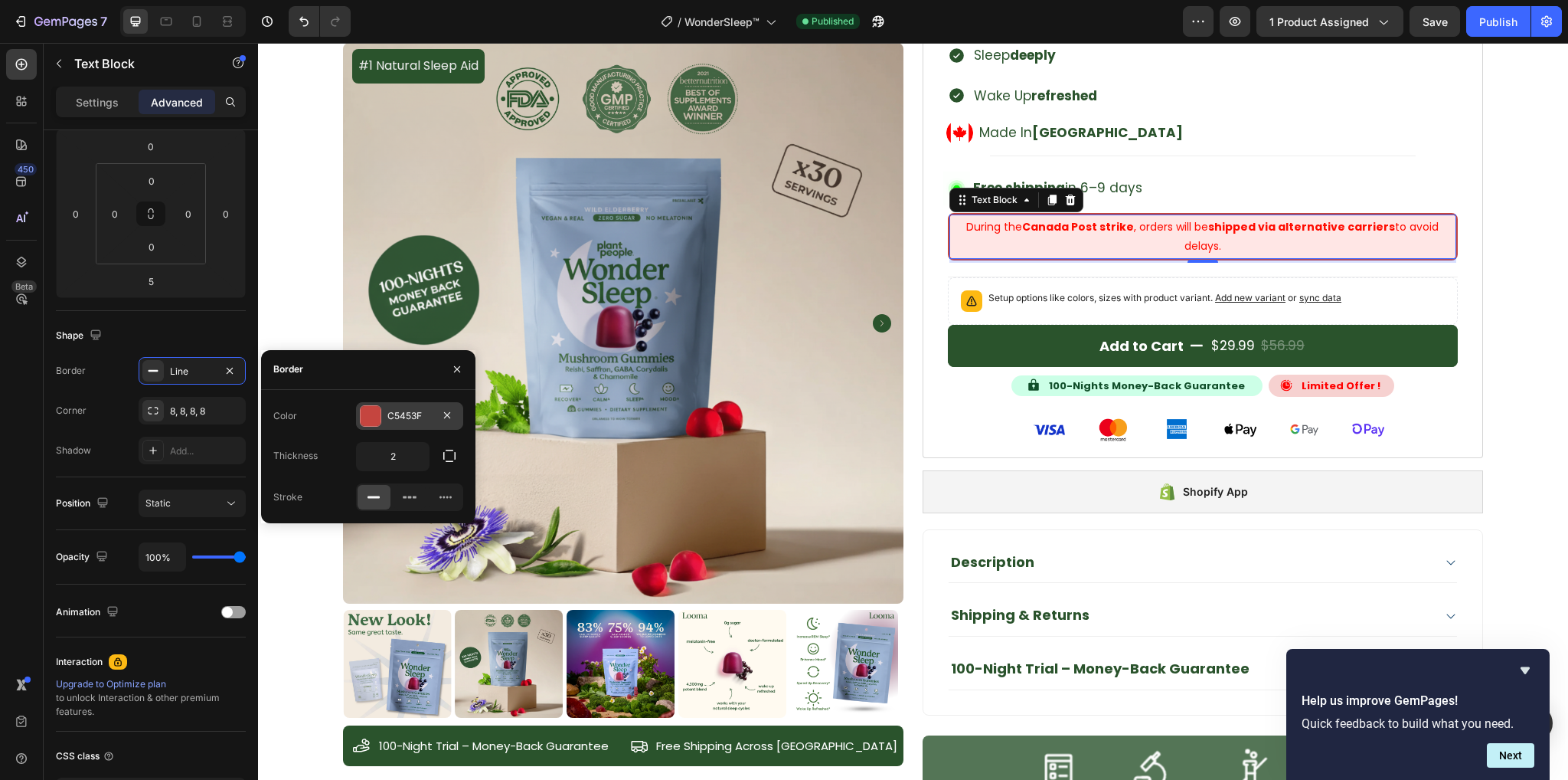
click at [366, 418] on div at bounding box center [370, 416] width 20 height 20
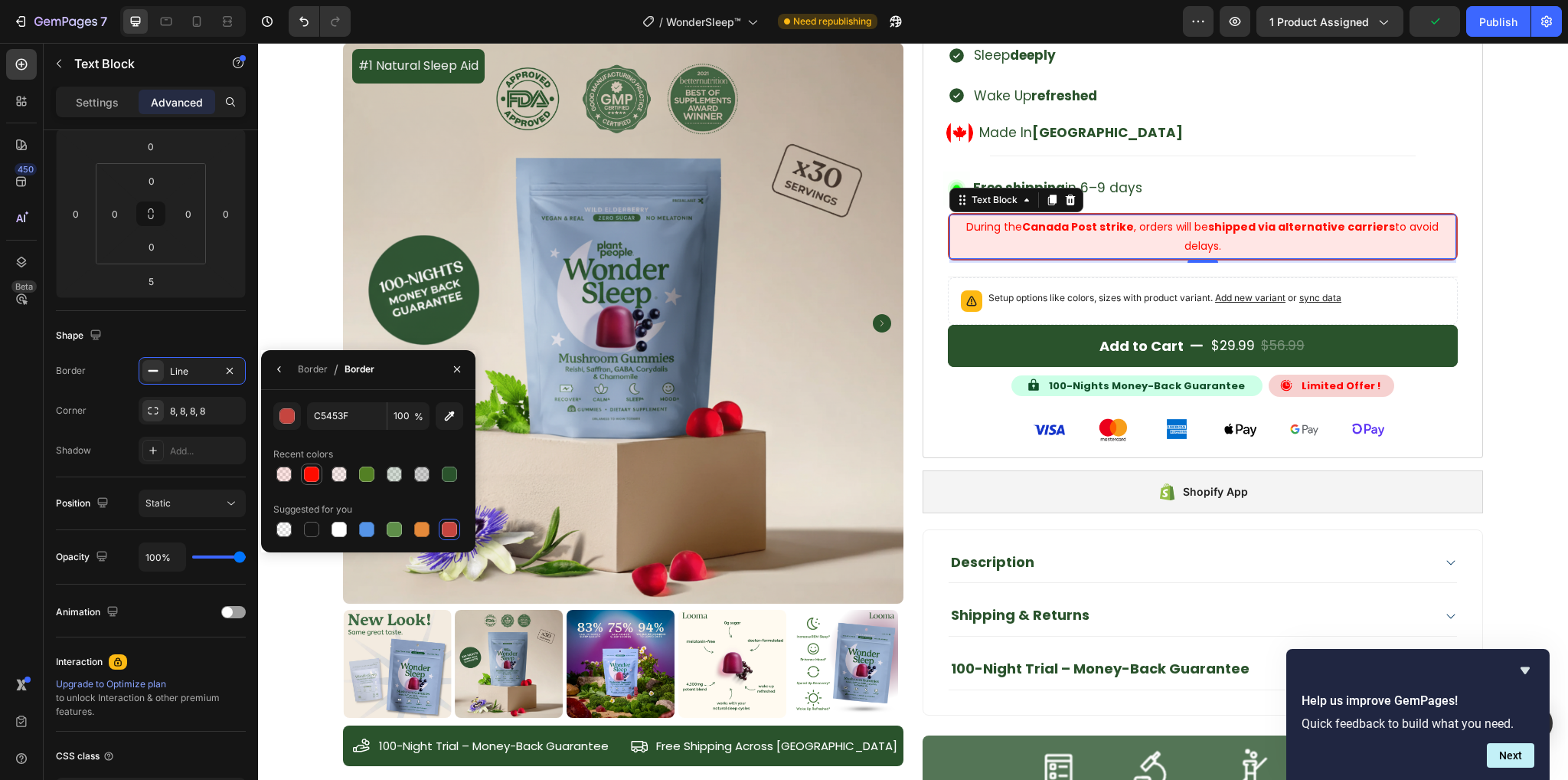
click at [313, 473] on div at bounding box center [311, 474] width 15 height 15
type input "FF0C00"
click at [145, 335] on div "Shape" at bounding box center [150, 335] width 190 height 25
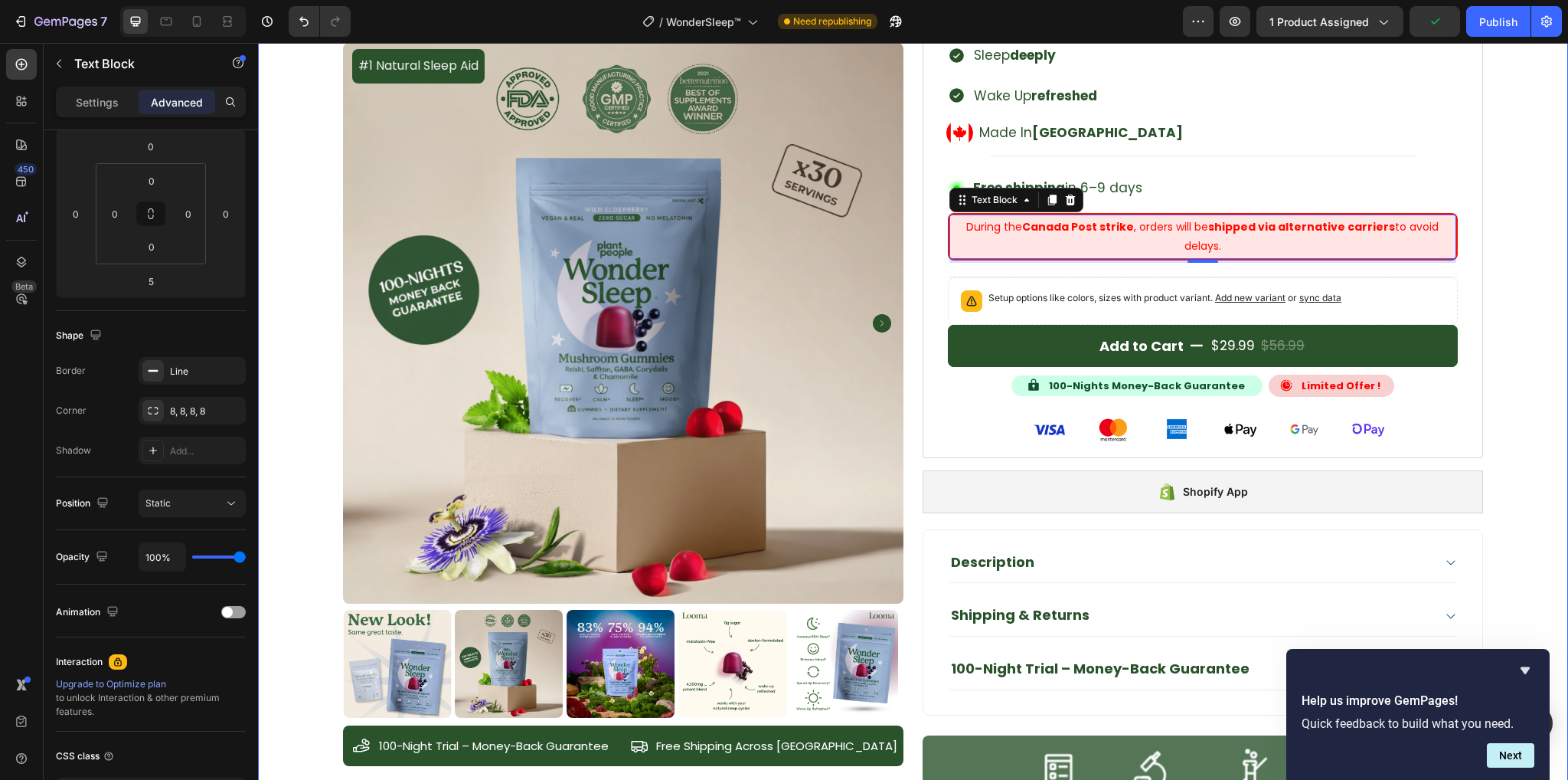
click at [1526, 222] on div "#1 Natural Sleep Aid Product Badge Product Images 100-Night Trial – Money-Back …" at bounding box center [913, 483] width 1310 height 1229
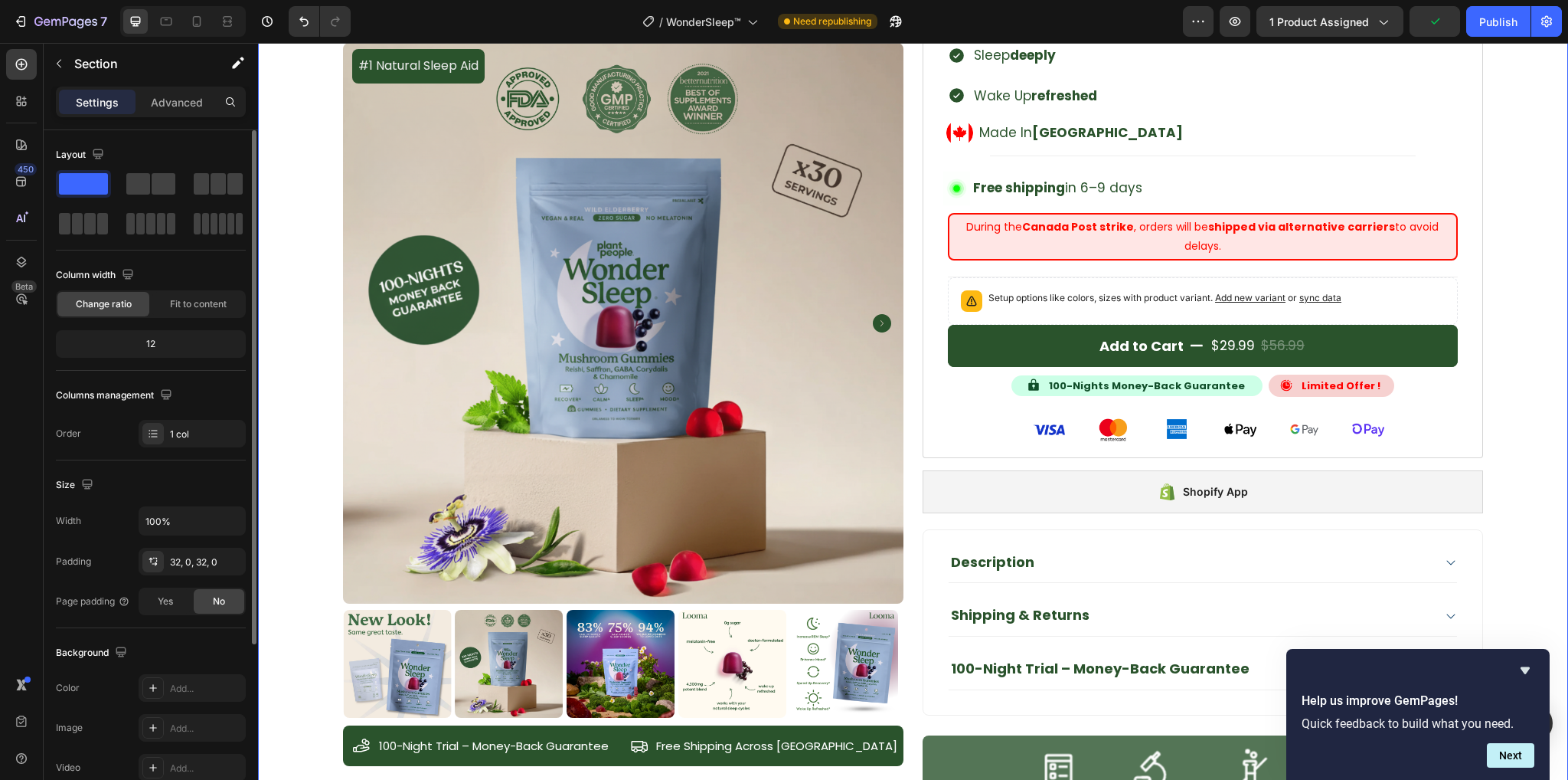
scroll to position [0, 0]
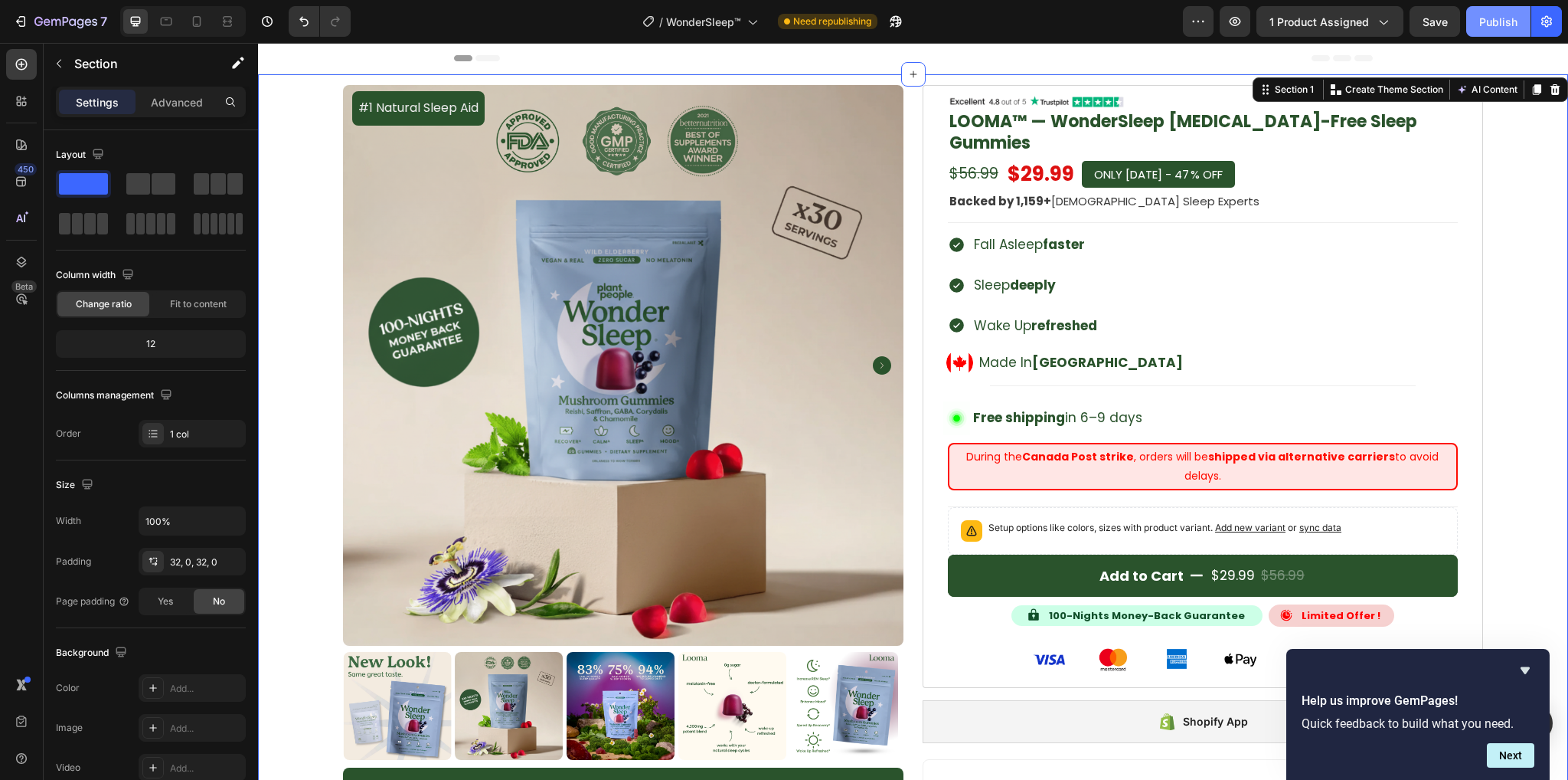
click at [1489, 25] on div "Publish" at bounding box center [1498, 22] width 39 height 16
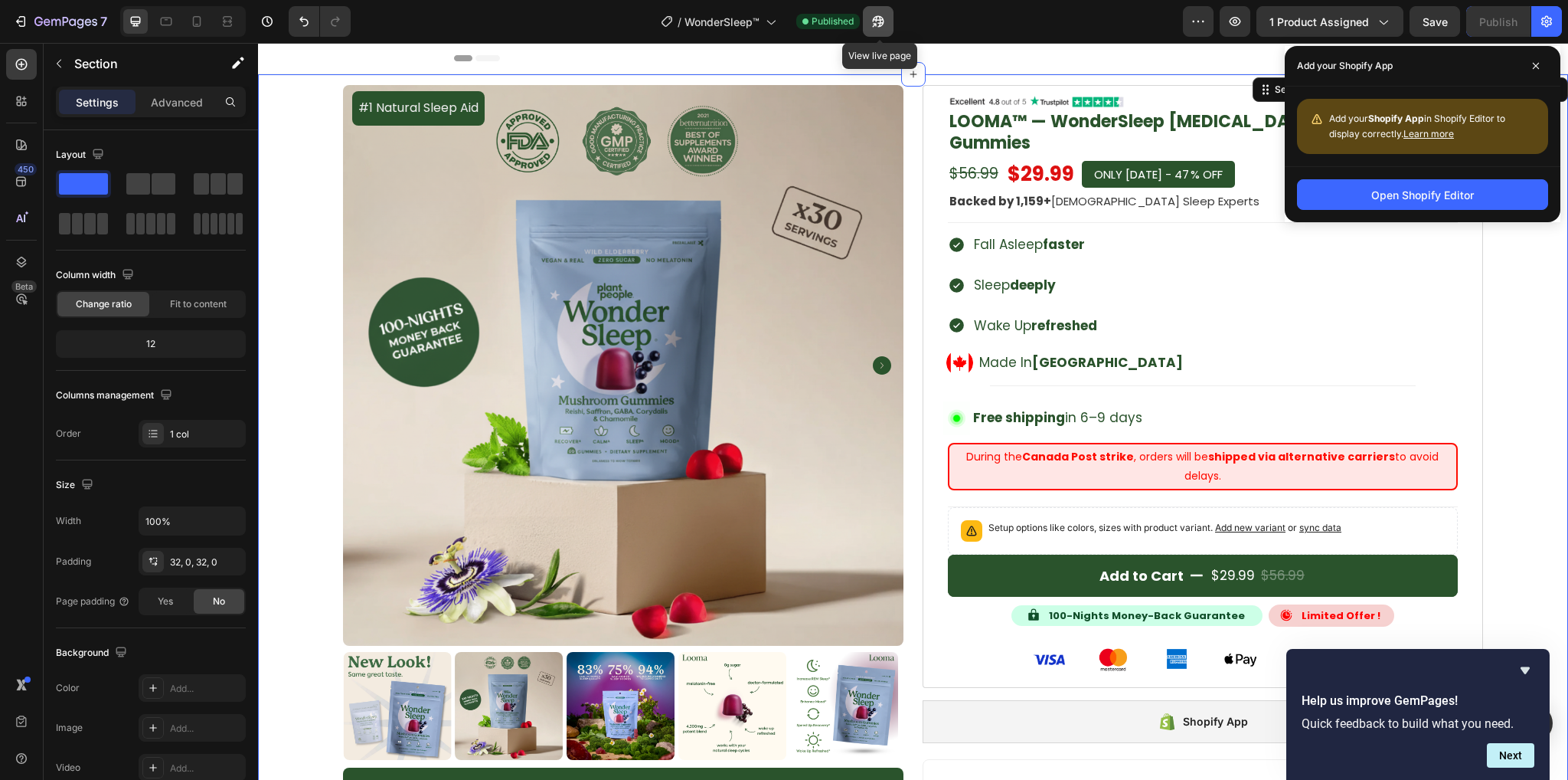
click at [892, 30] on button "button" at bounding box center [878, 21] width 31 height 31
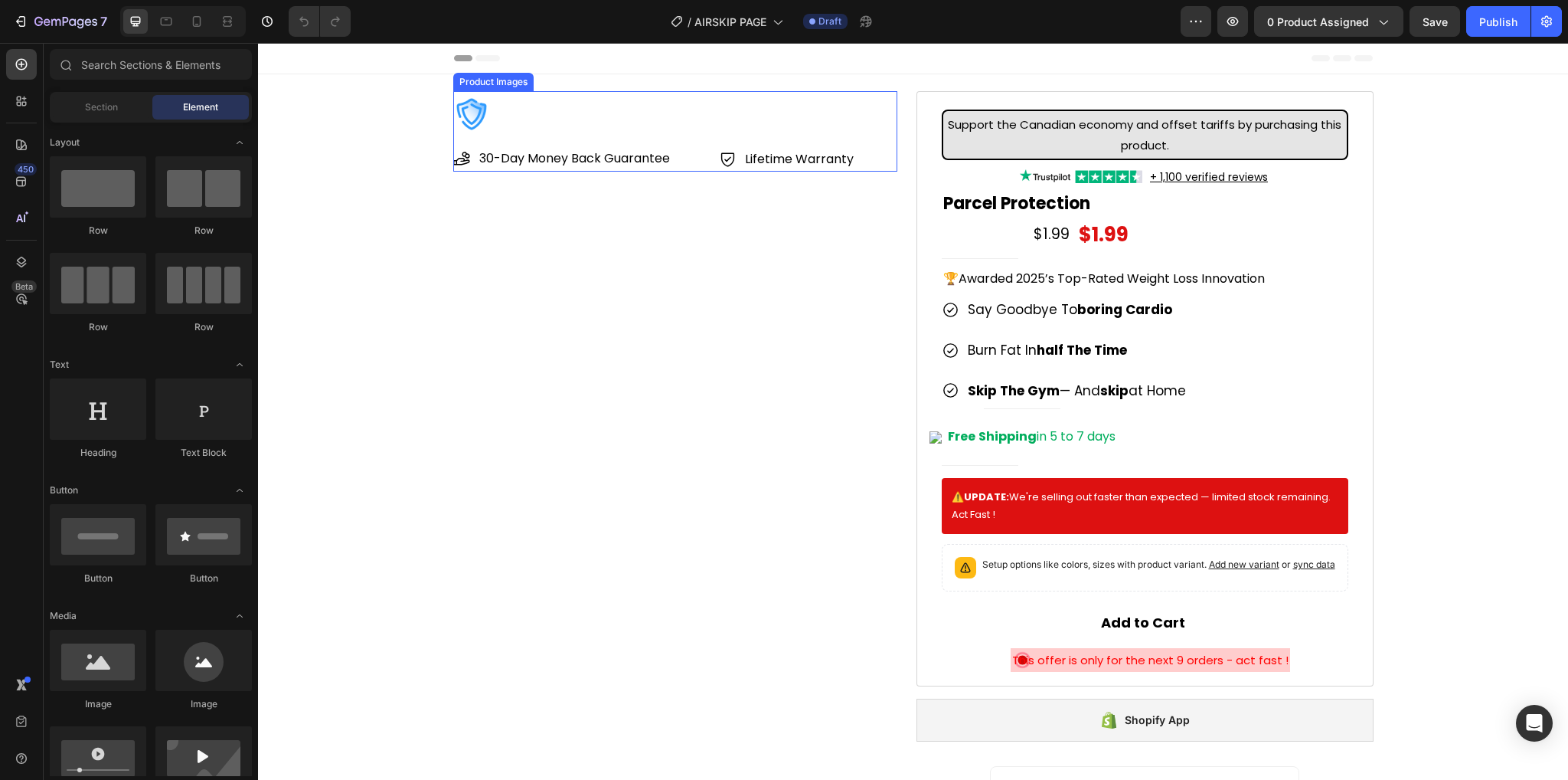
click at [603, 122] on div at bounding box center [674, 113] width 444 height 37
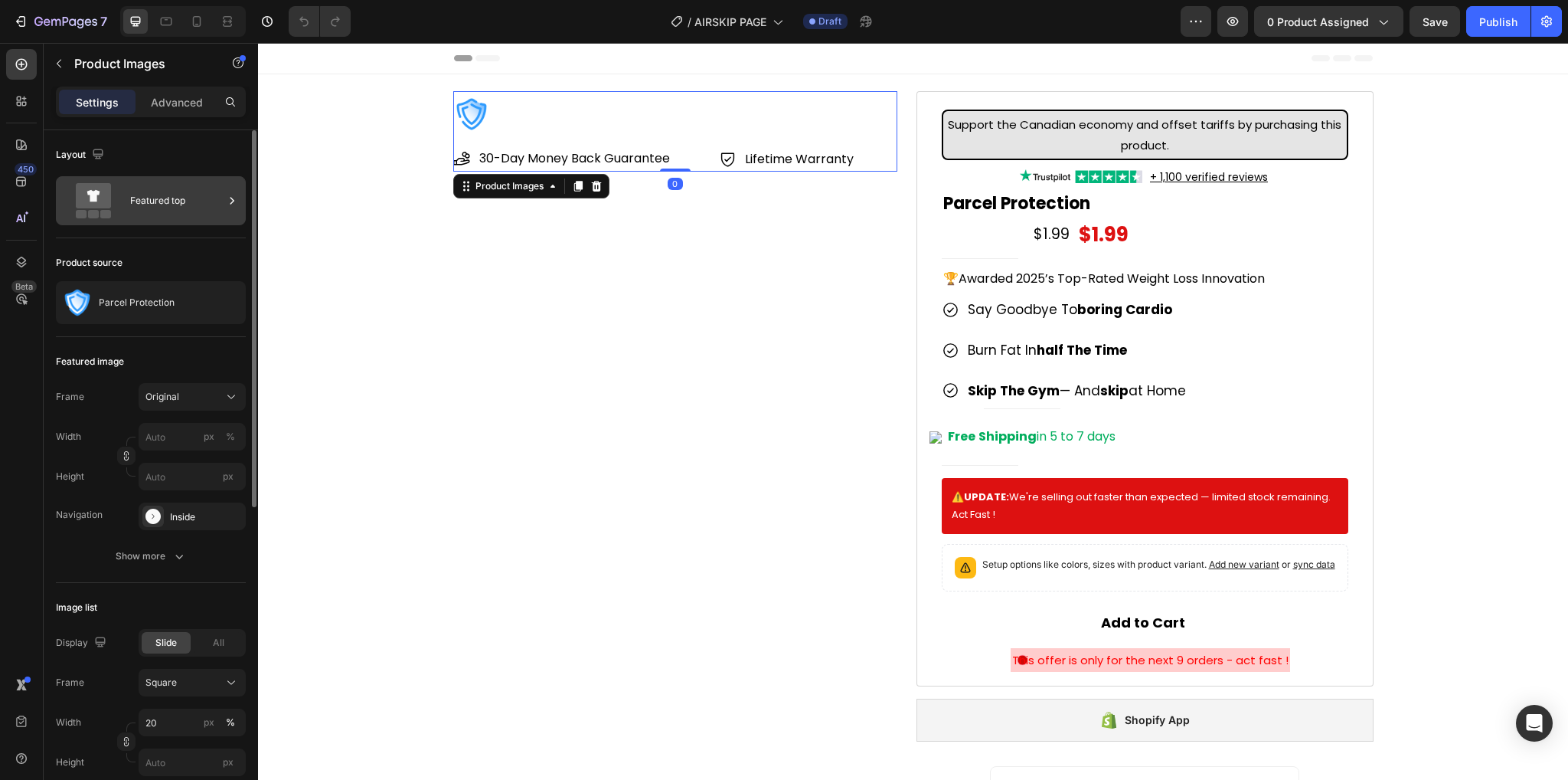
click at [122, 203] on icon at bounding box center [93, 200] width 62 height 35
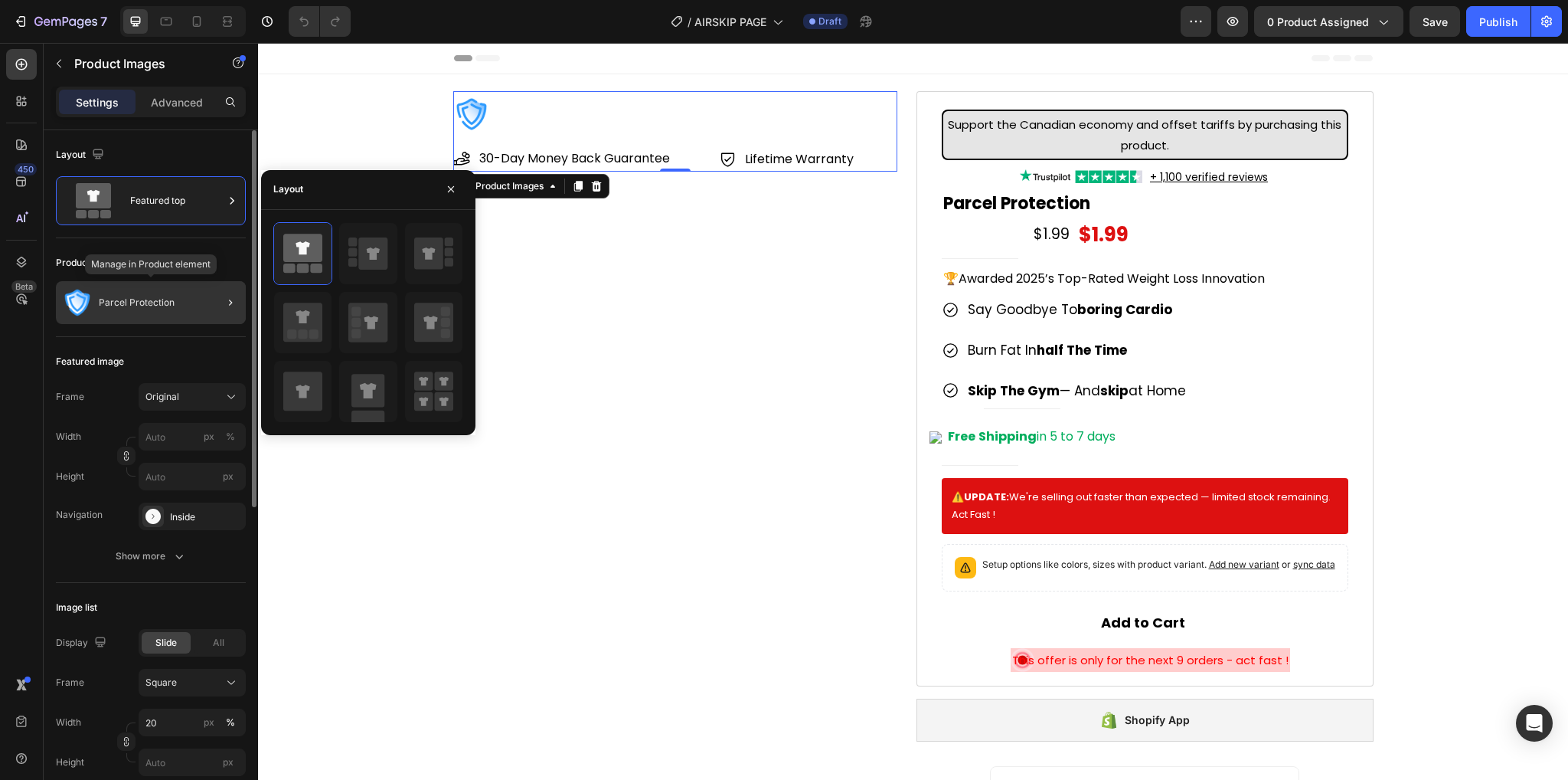
click at [178, 293] on div "Parcel Protection" at bounding box center [150, 302] width 190 height 43
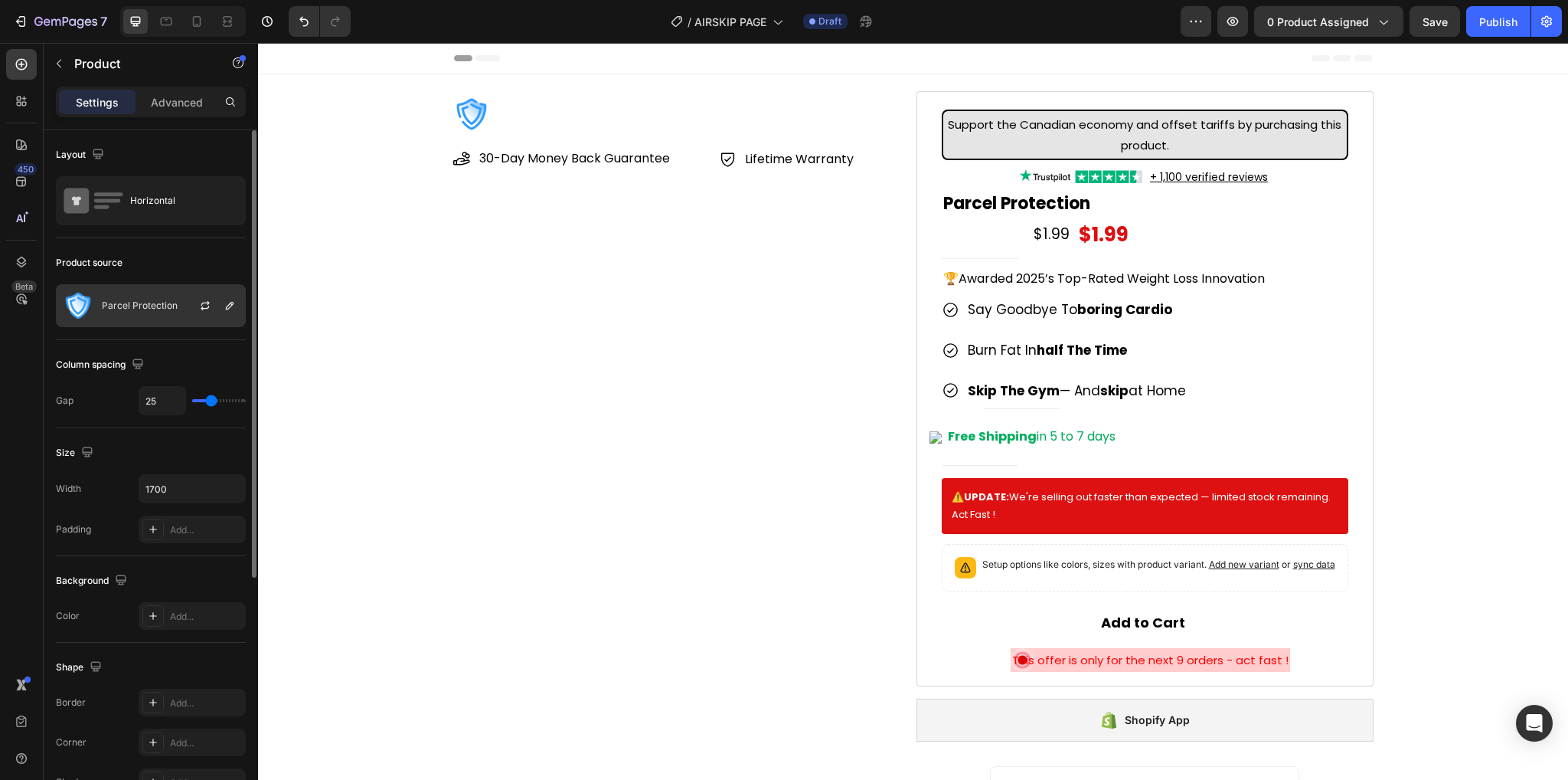
click at [103, 296] on div "Parcel Protection" at bounding box center [150, 305] width 190 height 43
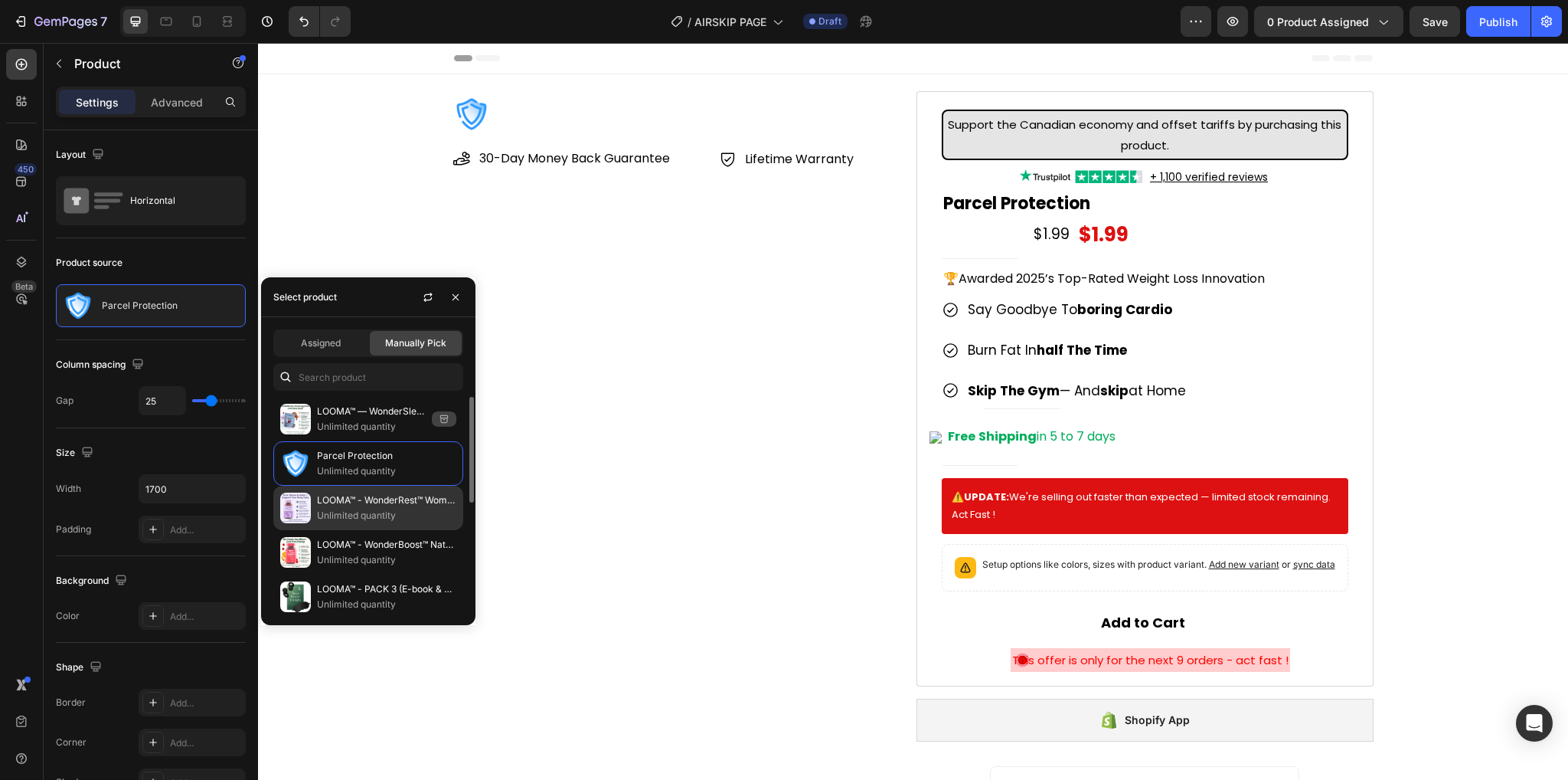
click at [345, 524] on div "LOOMA™ - WonderRest™ Women Magnesium Gummies Unlimited quantity" at bounding box center [367, 508] width 190 height 45
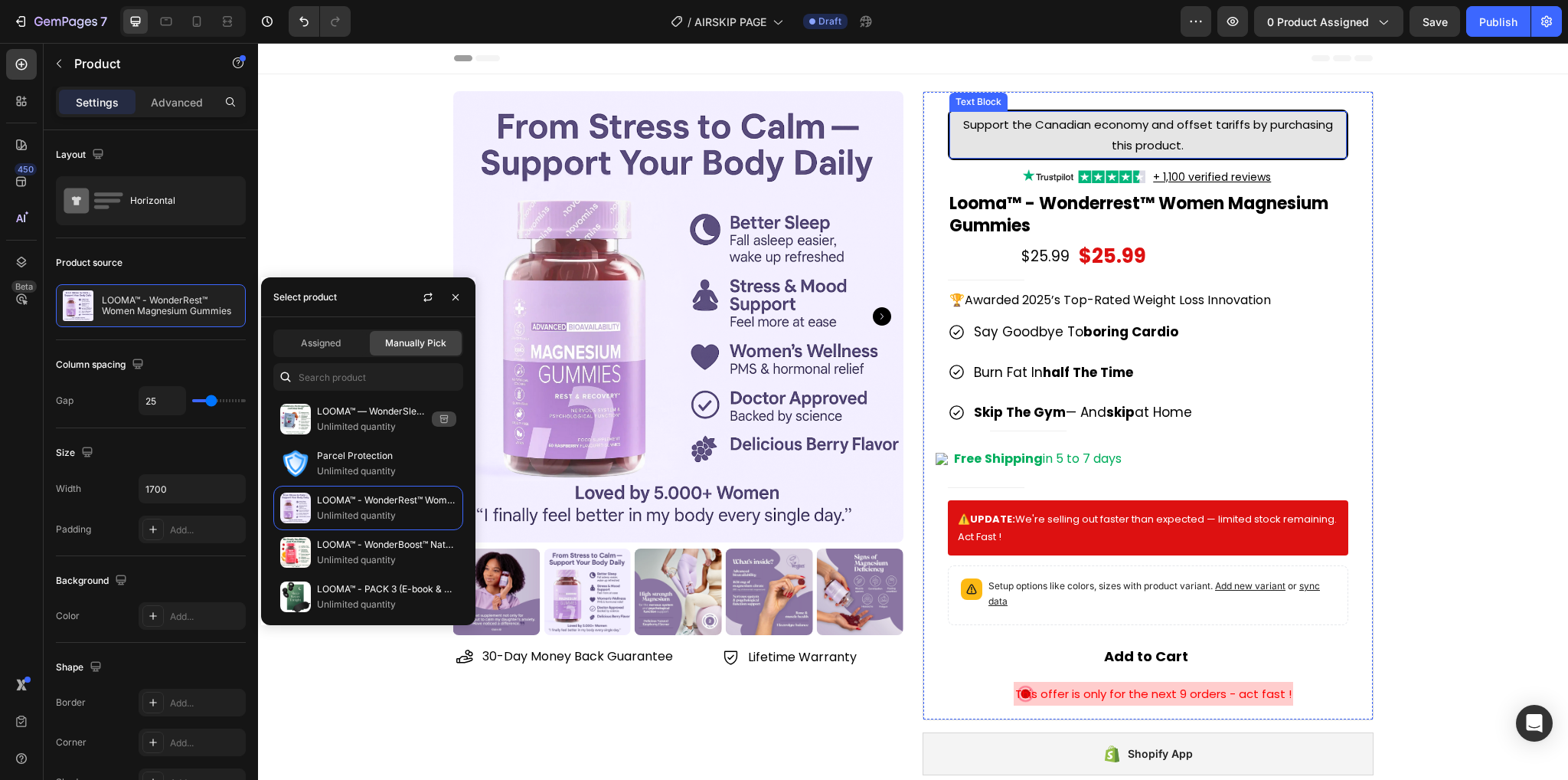
click at [1176, 131] on p "Support the Canadian economy and offset tariffs by purchasing this product." at bounding box center [1148, 135] width 391 height 42
